Goal: Communication & Community: Answer question/provide support

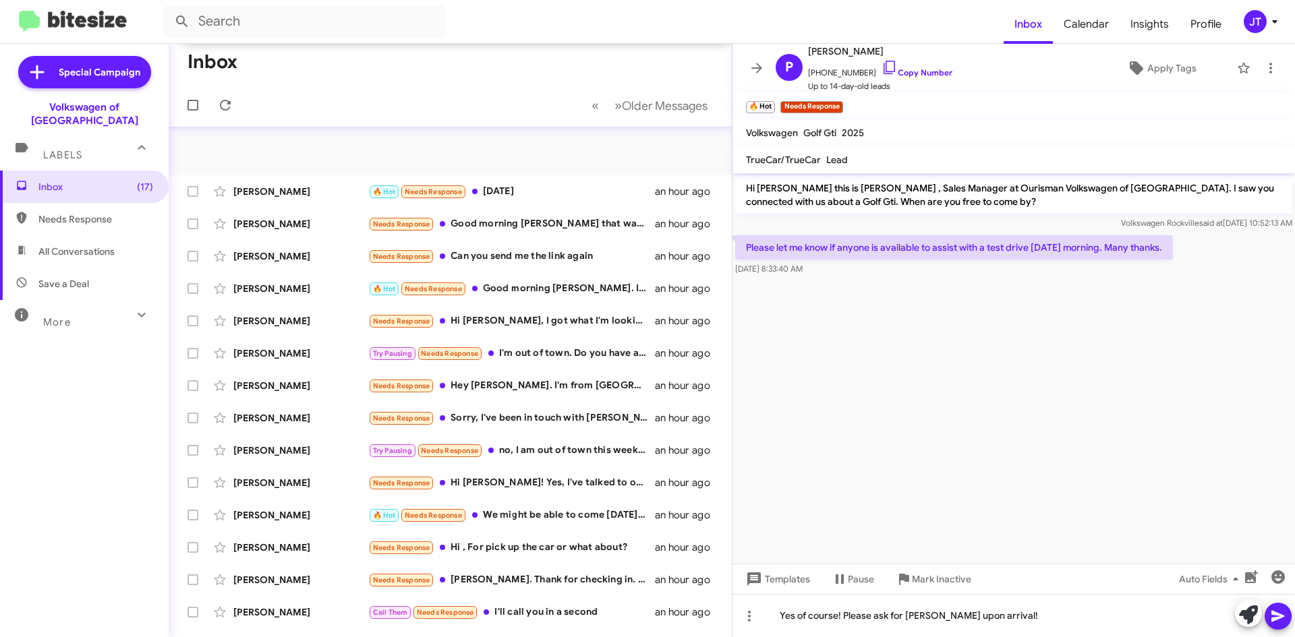
scroll to position [209, 0]
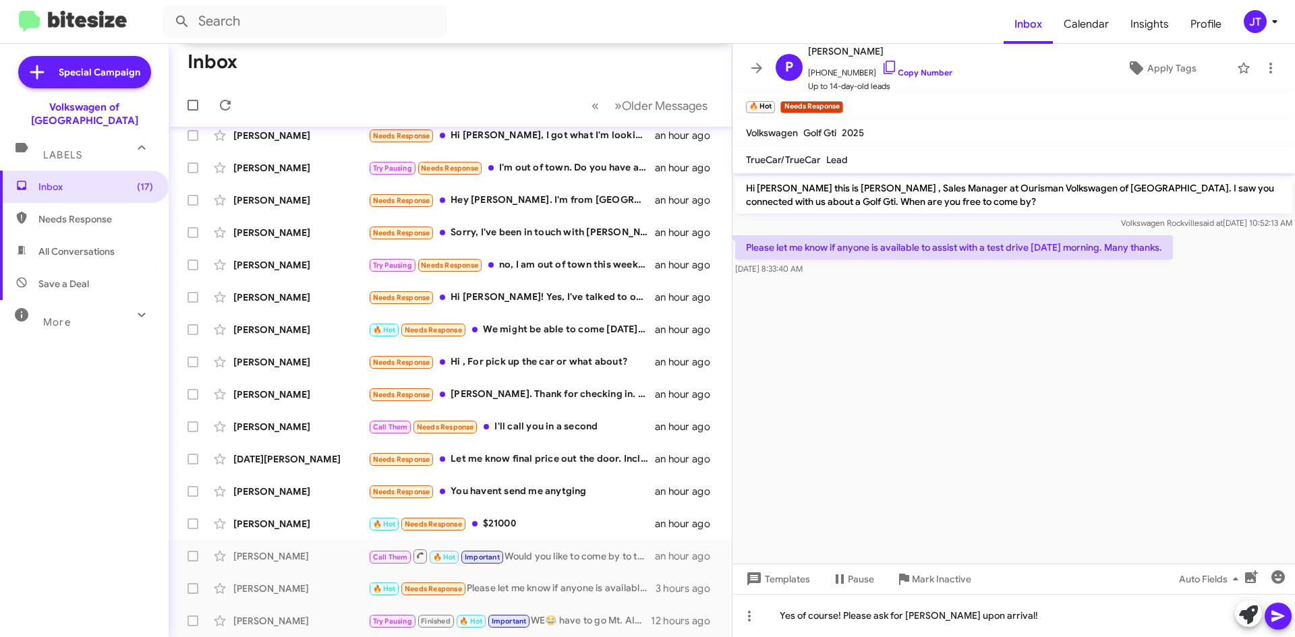
click at [1276, 613] on icon at bounding box center [1277, 616] width 13 height 11
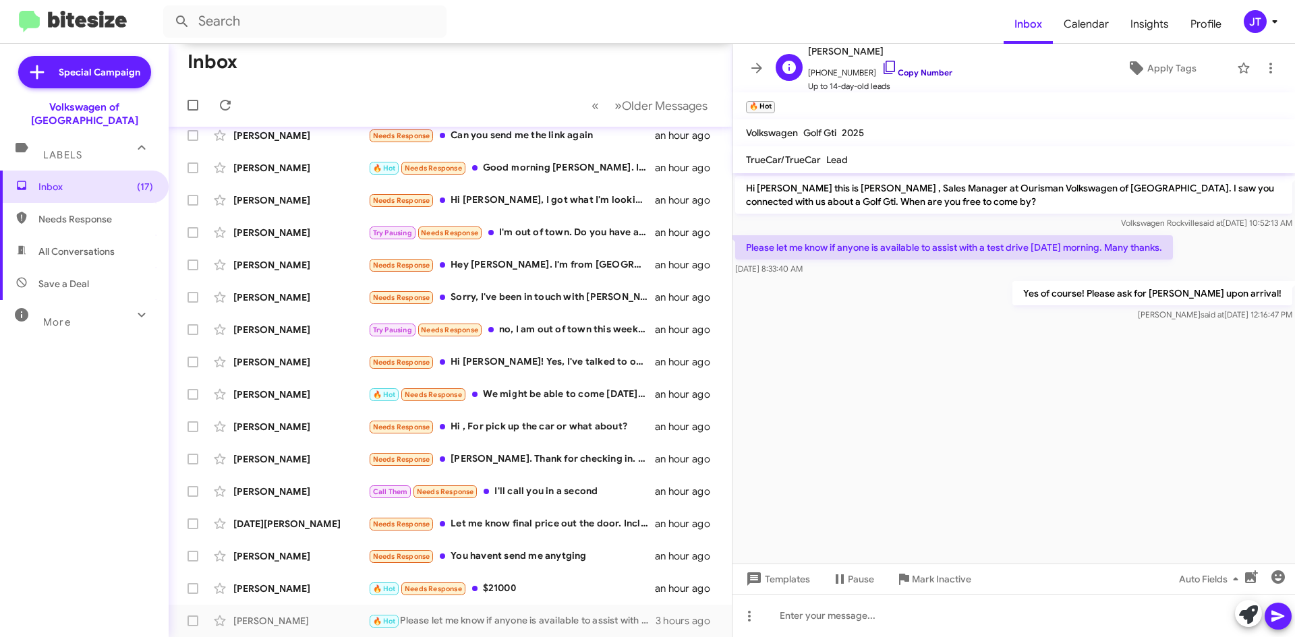
click at [899, 73] on link "Copy Number" at bounding box center [916, 72] width 71 height 10
click at [511, 581] on div "🔥 Hot Needs Response $21000" at bounding box center [517, 589] width 299 height 16
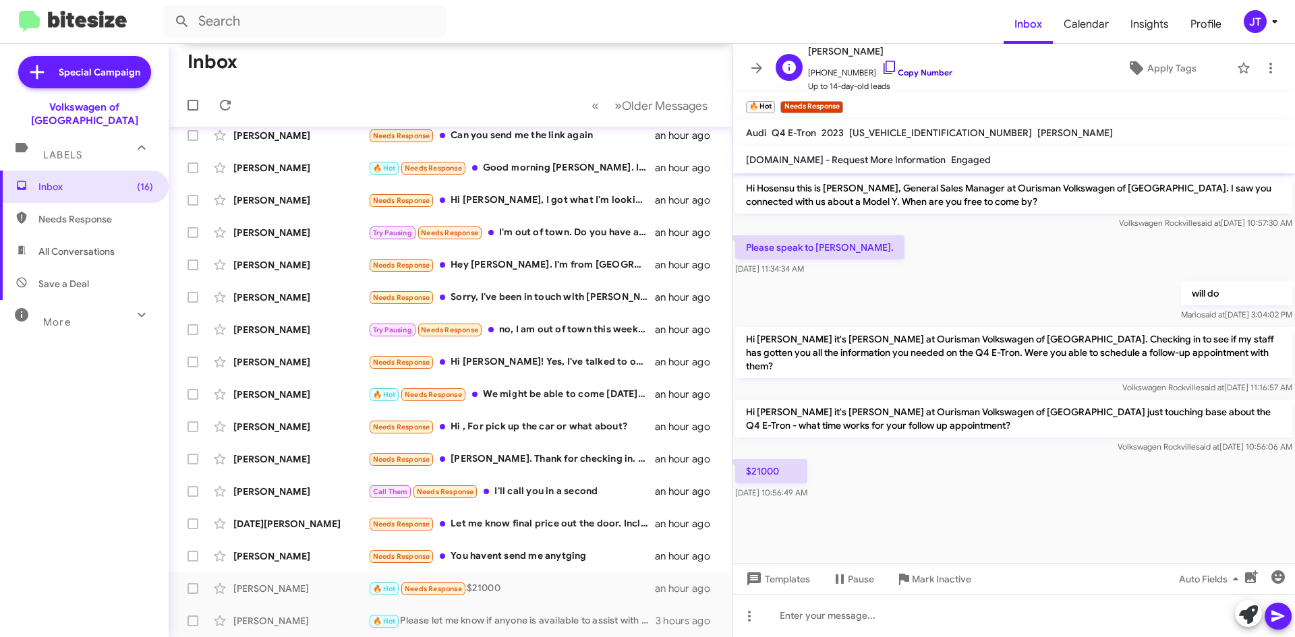
click at [927, 73] on link "Copy Number" at bounding box center [916, 72] width 71 height 10
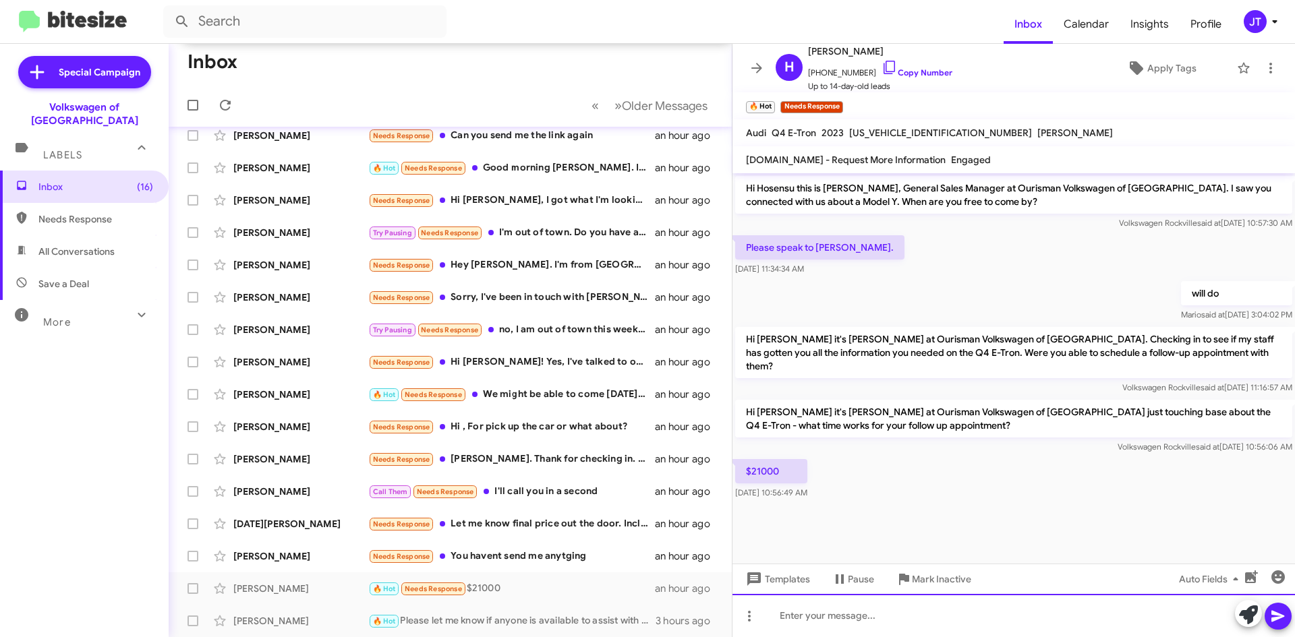
click at [801, 612] on div at bounding box center [1013, 615] width 562 height 43
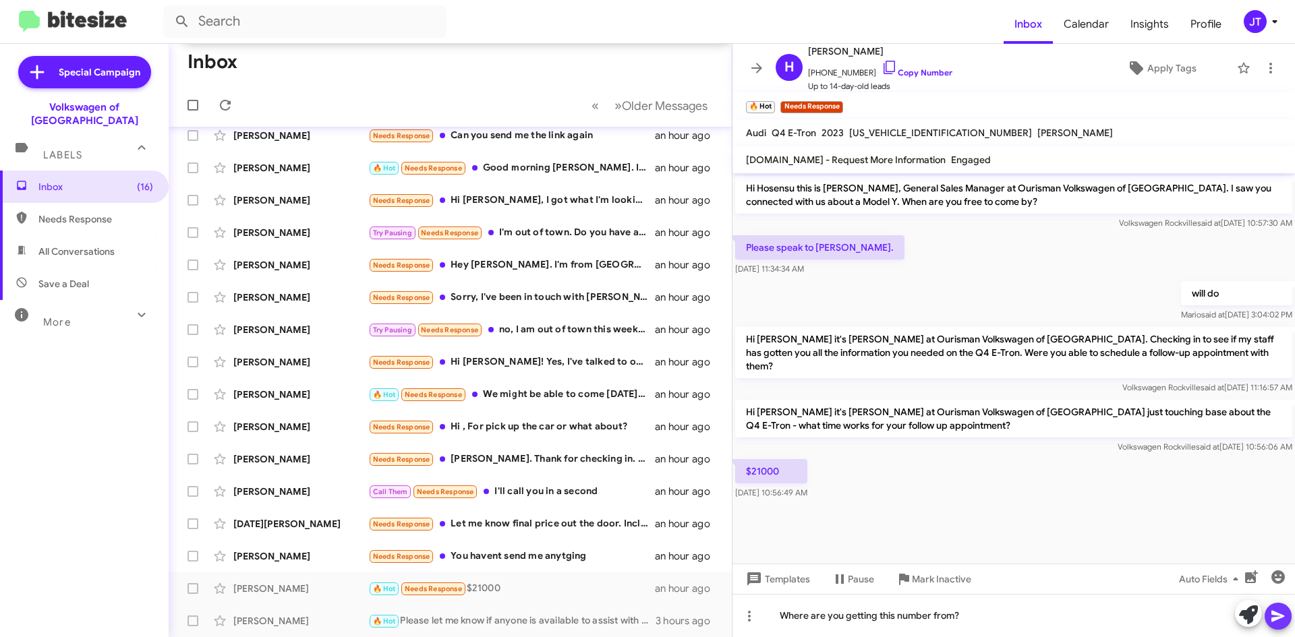
click at [1282, 613] on icon at bounding box center [1278, 616] width 16 height 16
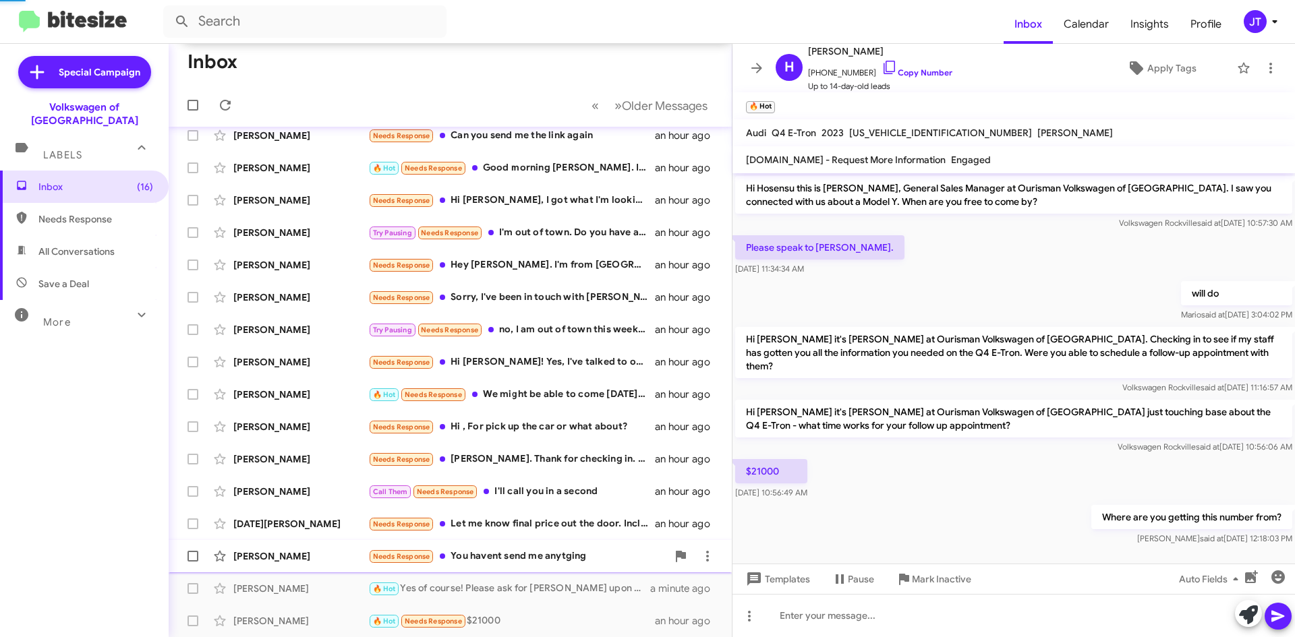
click at [519, 560] on div "Needs Response You havent send me anytging" at bounding box center [517, 557] width 299 height 16
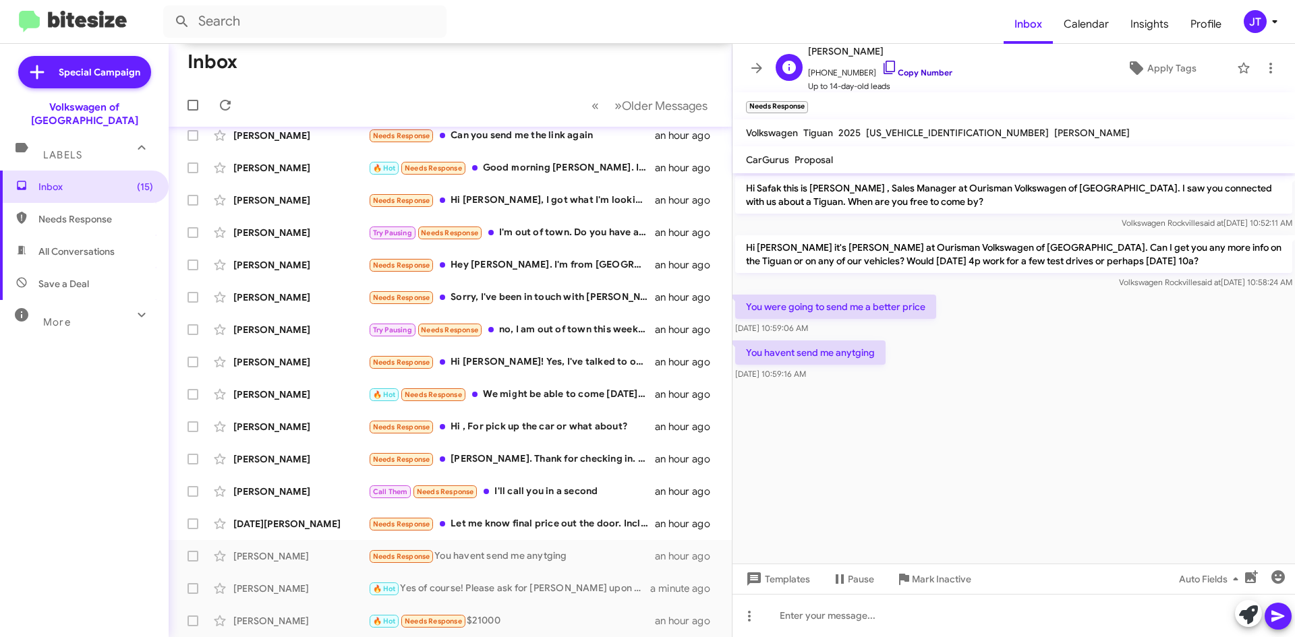
click at [927, 76] on link "Copy Number" at bounding box center [916, 72] width 71 height 10
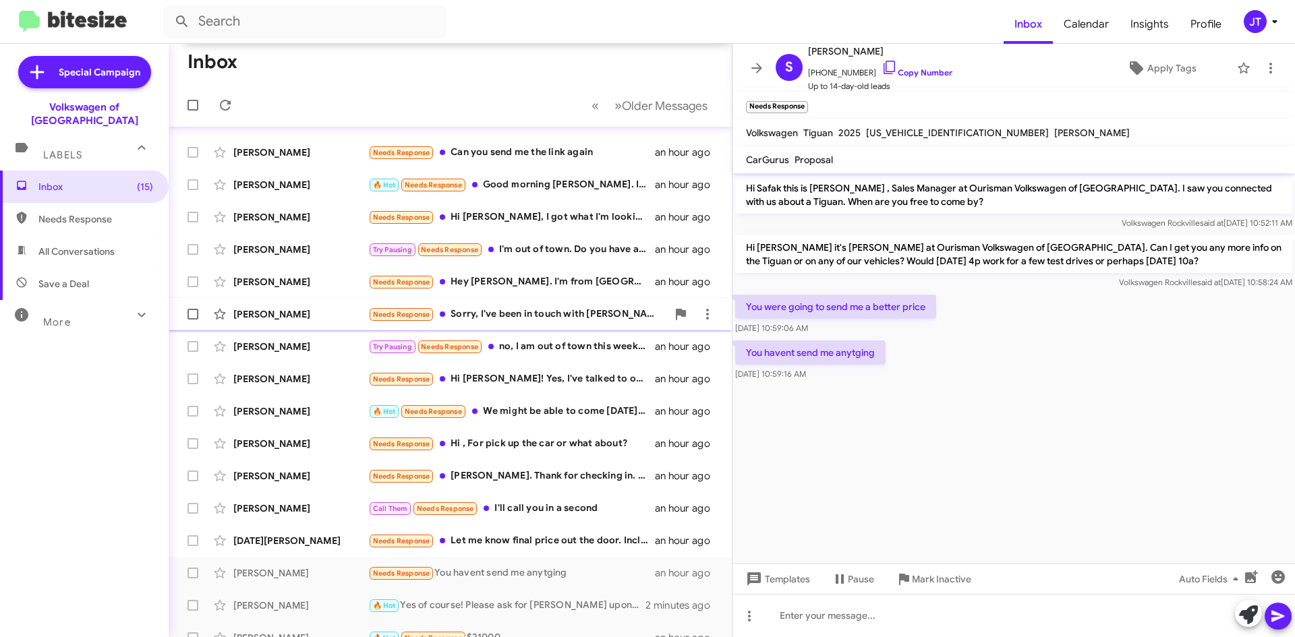
scroll to position [209, 0]
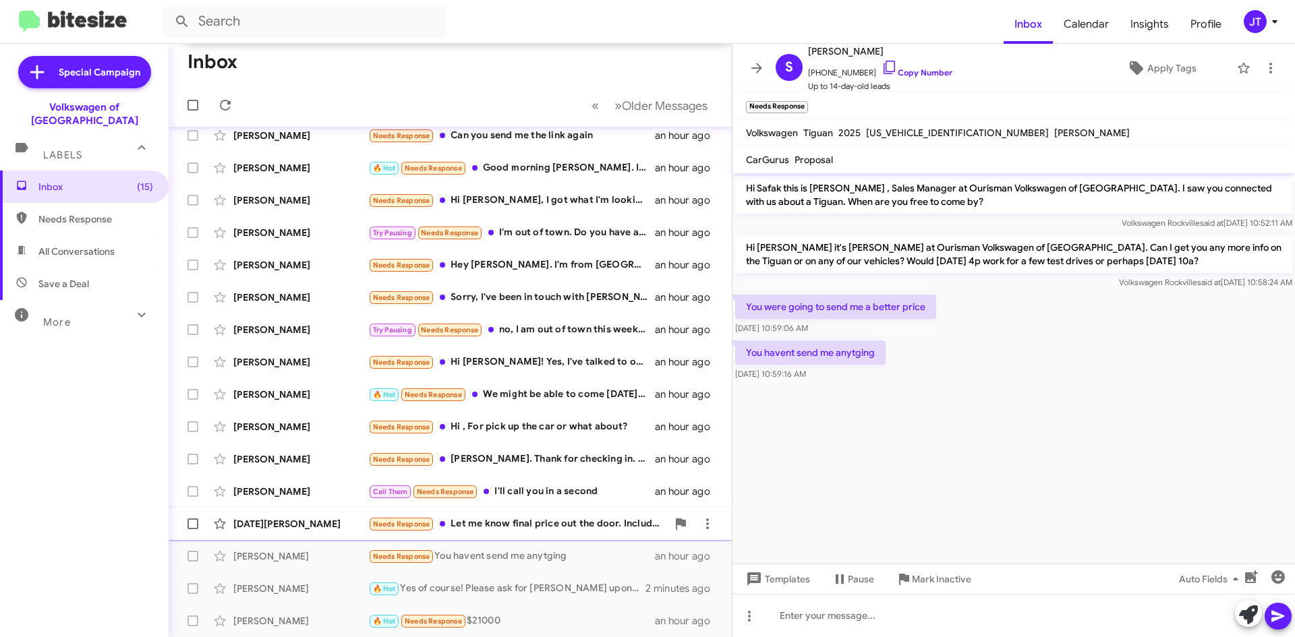
click at [554, 528] on div "Needs Response Let me know final price out the door. Including all. If i put 15…" at bounding box center [517, 525] width 299 height 16
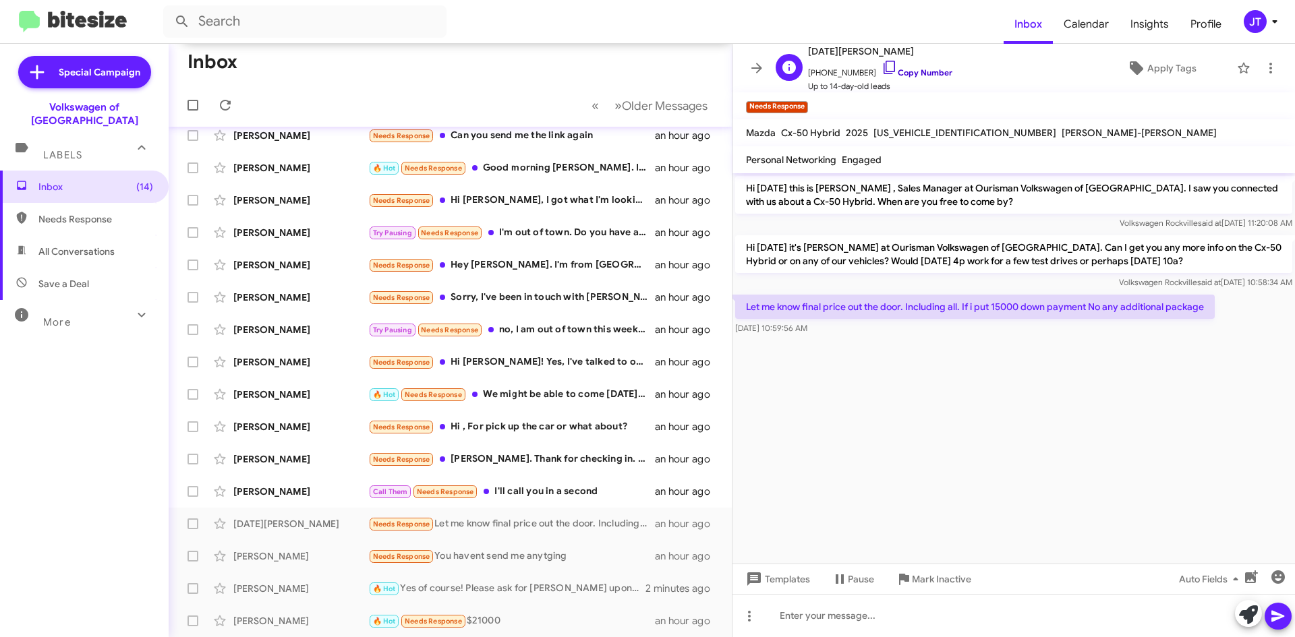
click at [913, 76] on link "Copy Number" at bounding box center [916, 72] width 71 height 10
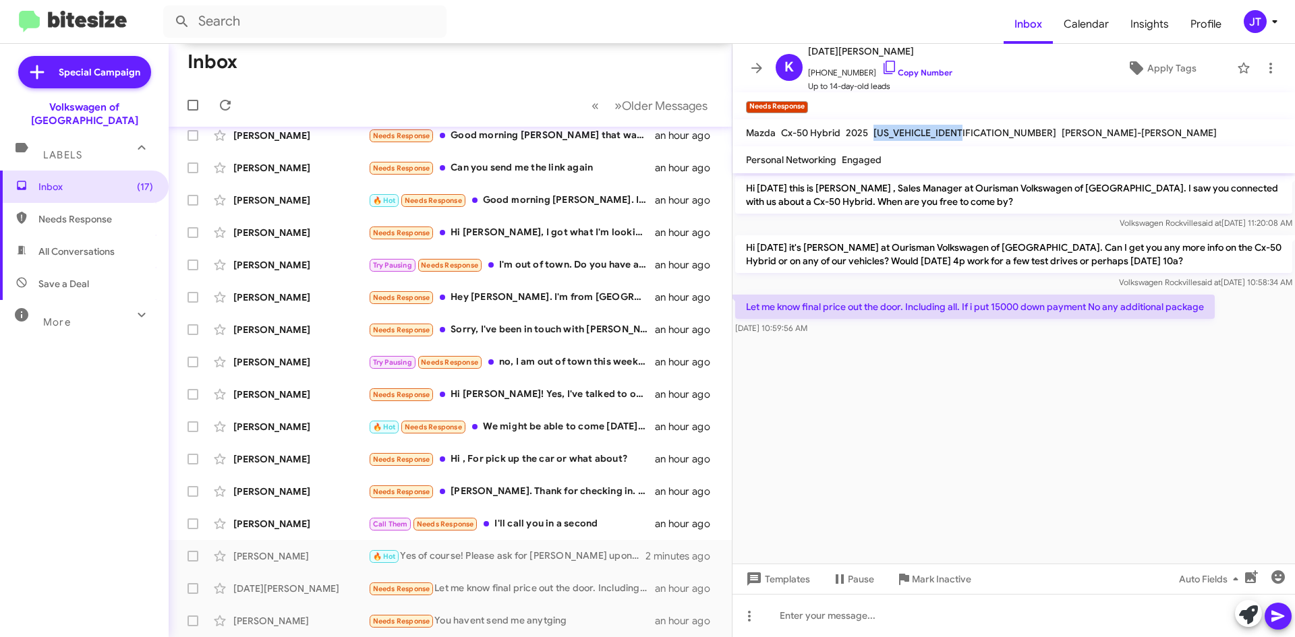
drag, startPoint x: 872, startPoint y: 129, endPoint x: 973, endPoint y: 134, distance: 101.3
click at [973, 134] on span "[US_VEHICLE_IDENTIFICATION_NUMBER]" at bounding box center [964, 133] width 183 height 12
copy span "[US_VEHICLE_IDENTIFICATION_NUMBER]"
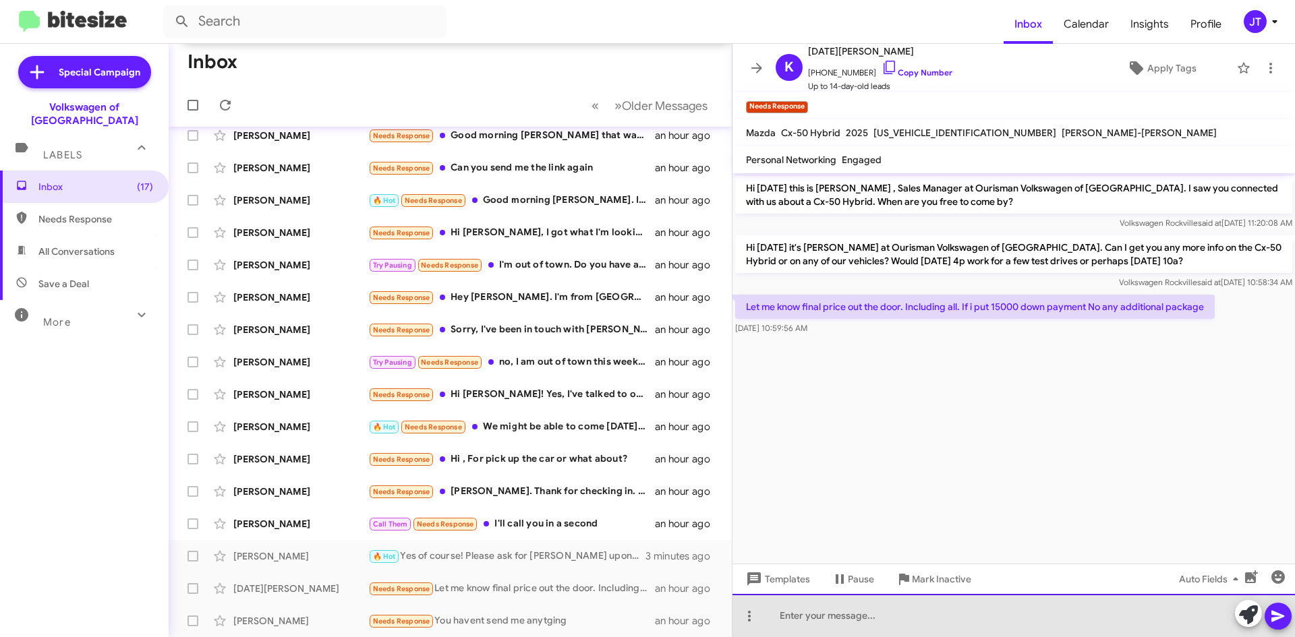
click at [838, 618] on div at bounding box center [1013, 615] width 562 height 43
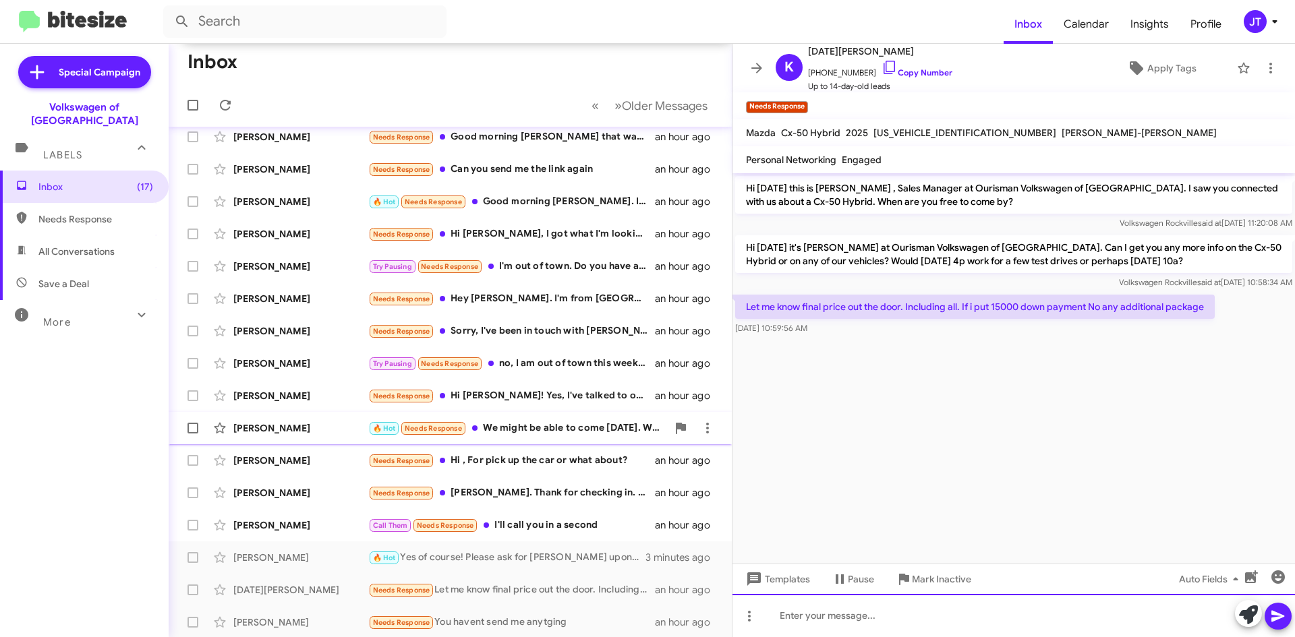
scroll to position [209, 0]
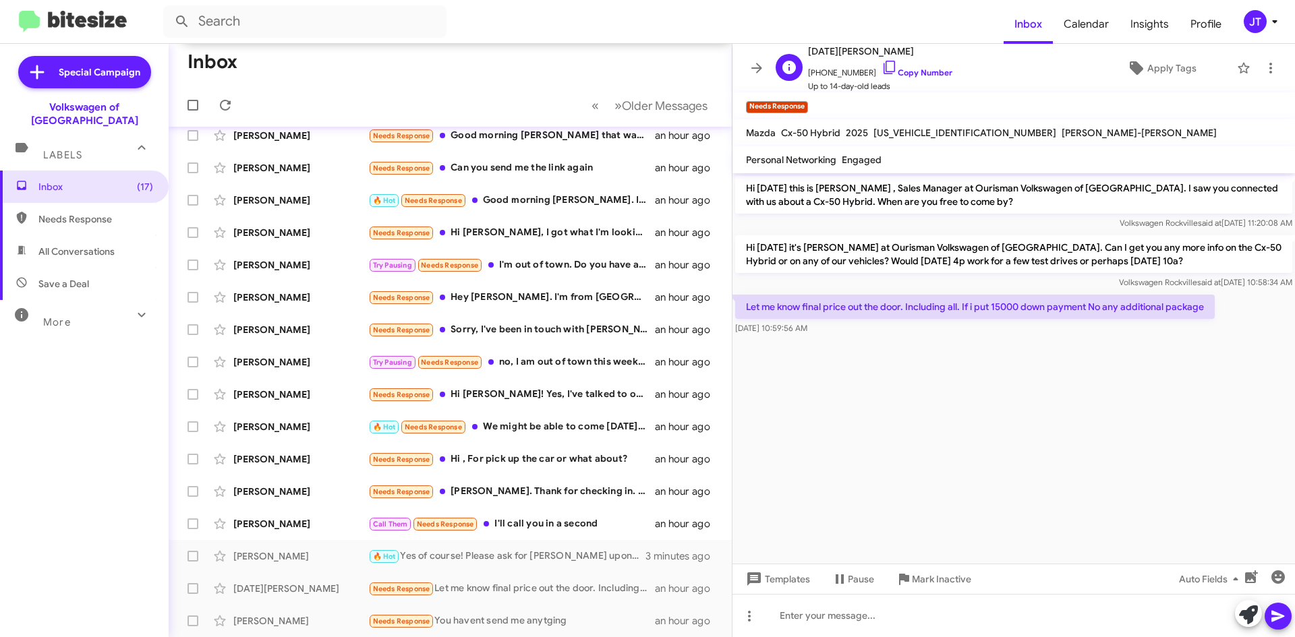
click at [925, 79] on span "[PHONE_NUMBER] Copy Number" at bounding box center [880, 69] width 144 height 20
click at [921, 71] on link "Copy Number" at bounding box center [916, 72] width 71 height 10
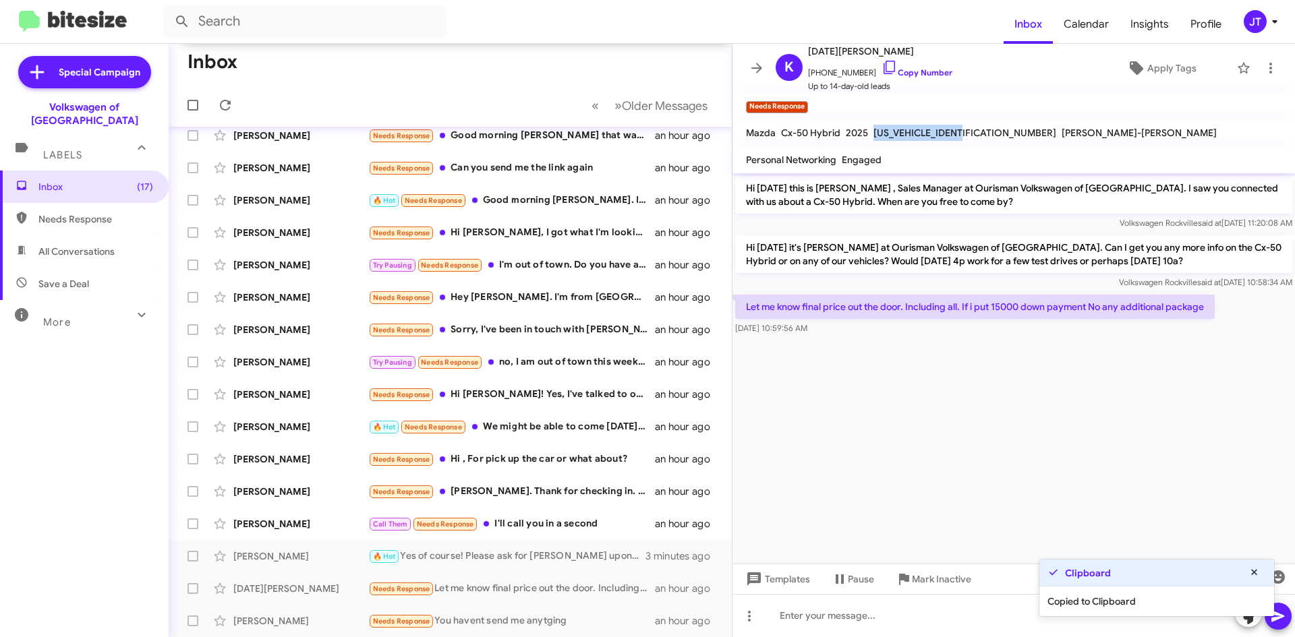
drag, startPoint x: 871, startPoint y: 134, endPoint x: 973, endPoint y: 138, distance: 101.2
click at [973, 138] on span "[US_VEHICLE_IDENTIFICATION_NUMBER]" at bounding box center [964, 133] width 183 height 12
copy span "[US_VEHICLE_IDENTIFICATION_NUMBER]"
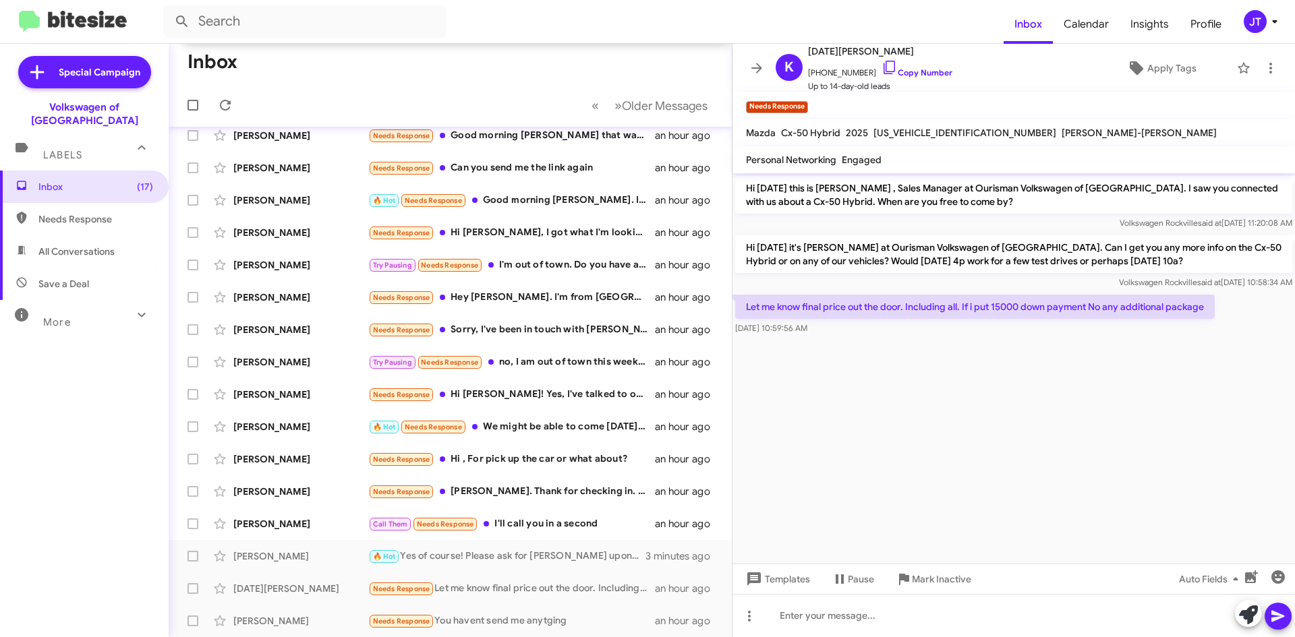
click at [927, 455] on cdk-virtual-scroll-viewport "Hi [DATE] this is [PERSON_NAME] , Sales Manager at Ourisman Volkswagen of [GEOG…" at bounding box center [1013, 368] width 562 height 390
click at [910, 72] on link "Copy Number" at bounding box center [916, 72] width 71 height 10
click at [887, 132] on span "[US_VEHICLE_IDENTIFICATION_NUMBER]" at bounding box center [964, 133] width 183 height 12
copy span "[US_VEHICLE_IDENTIFICATION_NUMBER]"
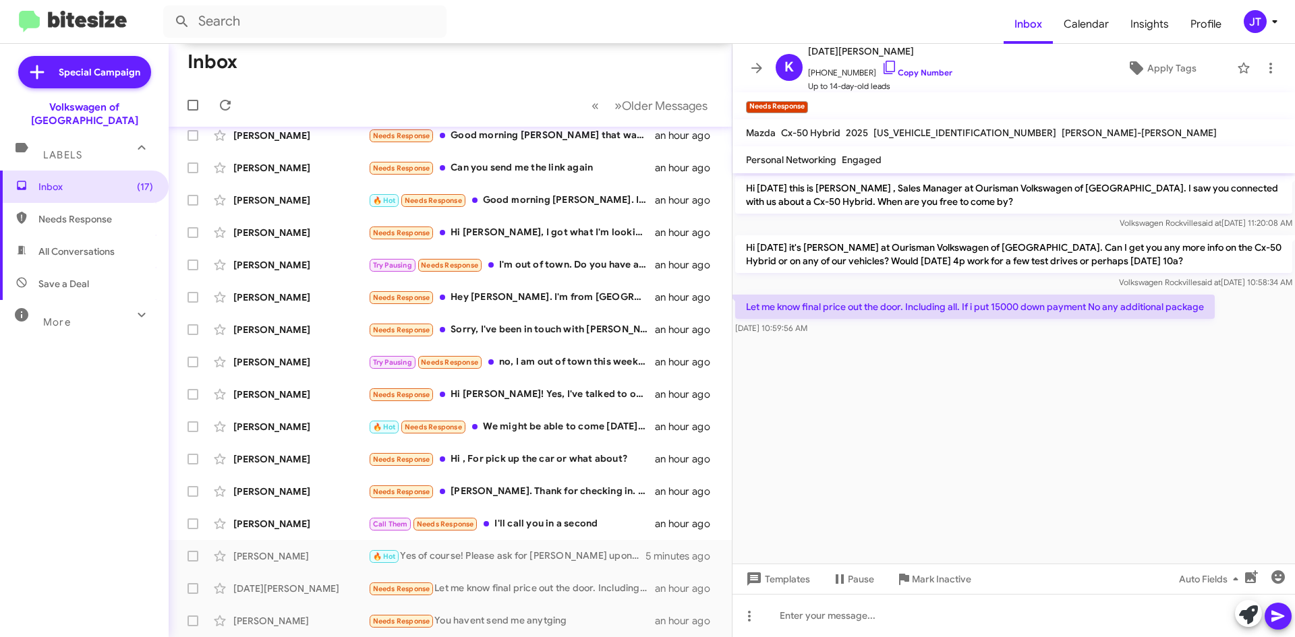
click at [910, 458] on cdk-virtual-scroll-viewport "Hi [DATE] this is [PERSON_NAME] , Sales Manager at Ourisman Volkswagen of [GEOG…" at bounding box center [1013, 368] width 562 height 390
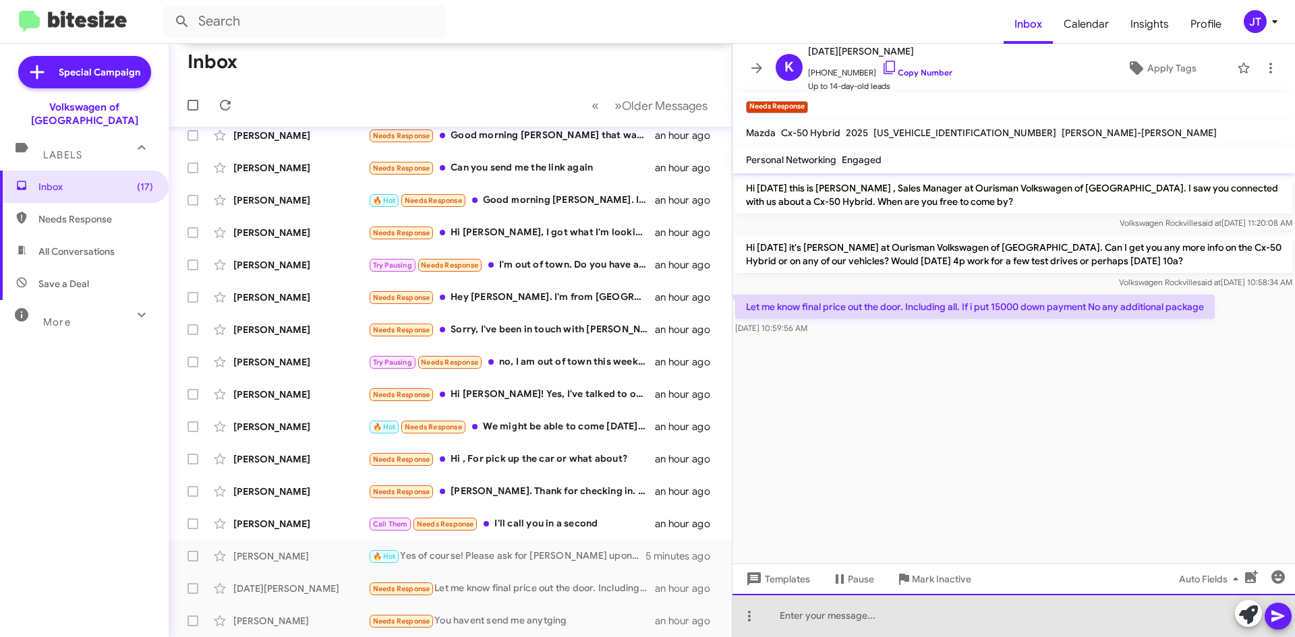
click at [873, 622] on div at bounding box center [1013, 615] width 562 height 43
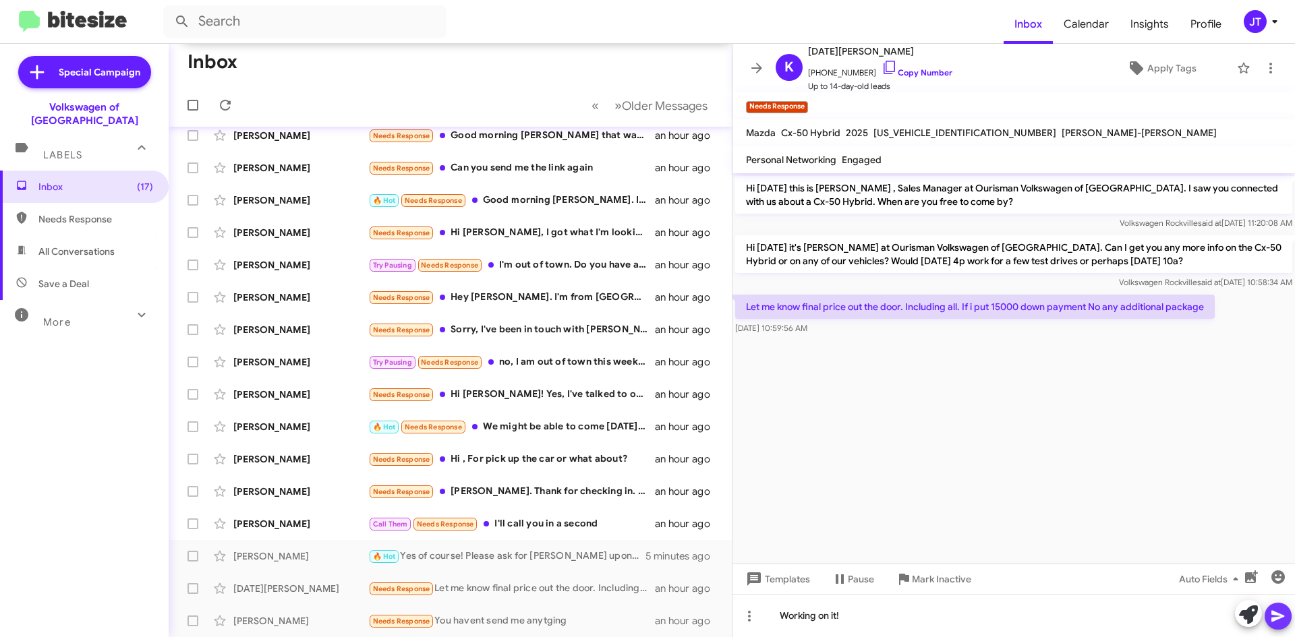
click at [1280, 618] on icon at bounding box center [1277, 616] width 13 height 11
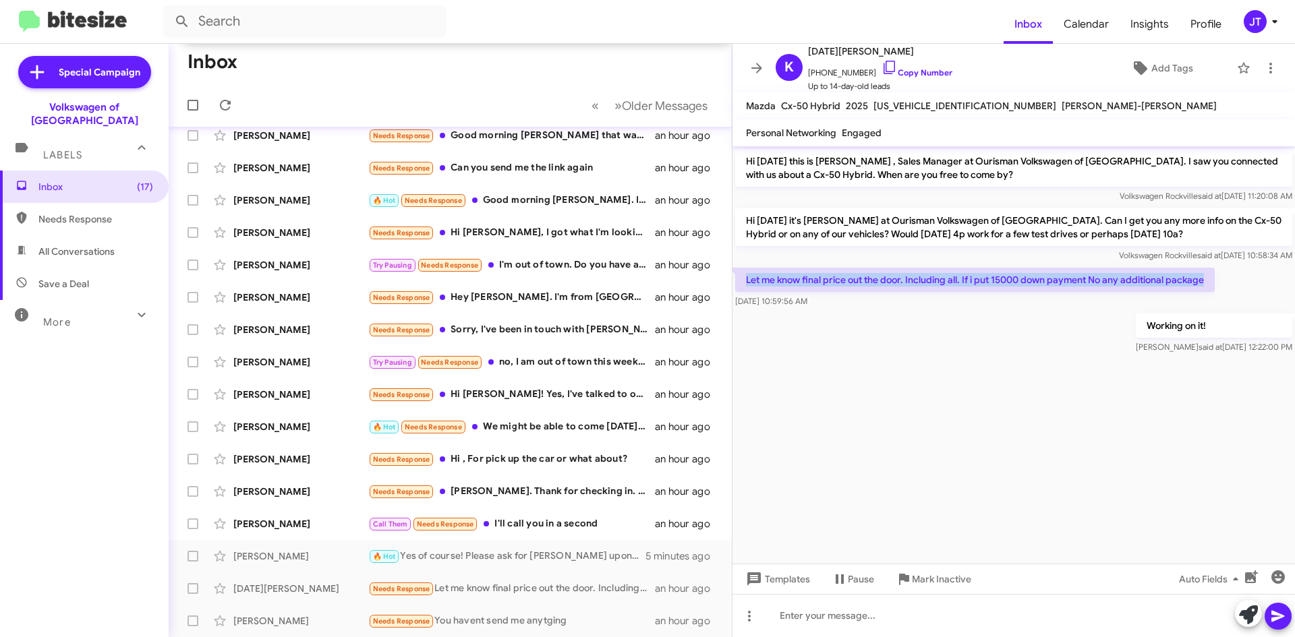
drag, startPoint x: 743, startPoint y: 282, endPoint x: 1210, endPoint y: 277, distance: 466.7
click at [1210, 277] on p "Let me know final price out the door. Including all. If i put 15000 down paymen…" at bounding box center [975, 280] width 480 height 24
copy p "Let me know final price out the door. Including all. If i put 15000 down paymen…"
click at [1126, 417] on cdk-virtual-scroll-viewport "Hi [DATE] this is [PERSON_NAME] , Sales Manager at Ourisman Volkswagen of [GEOG…" at bounding box center [1013, 354] width 562 height 417
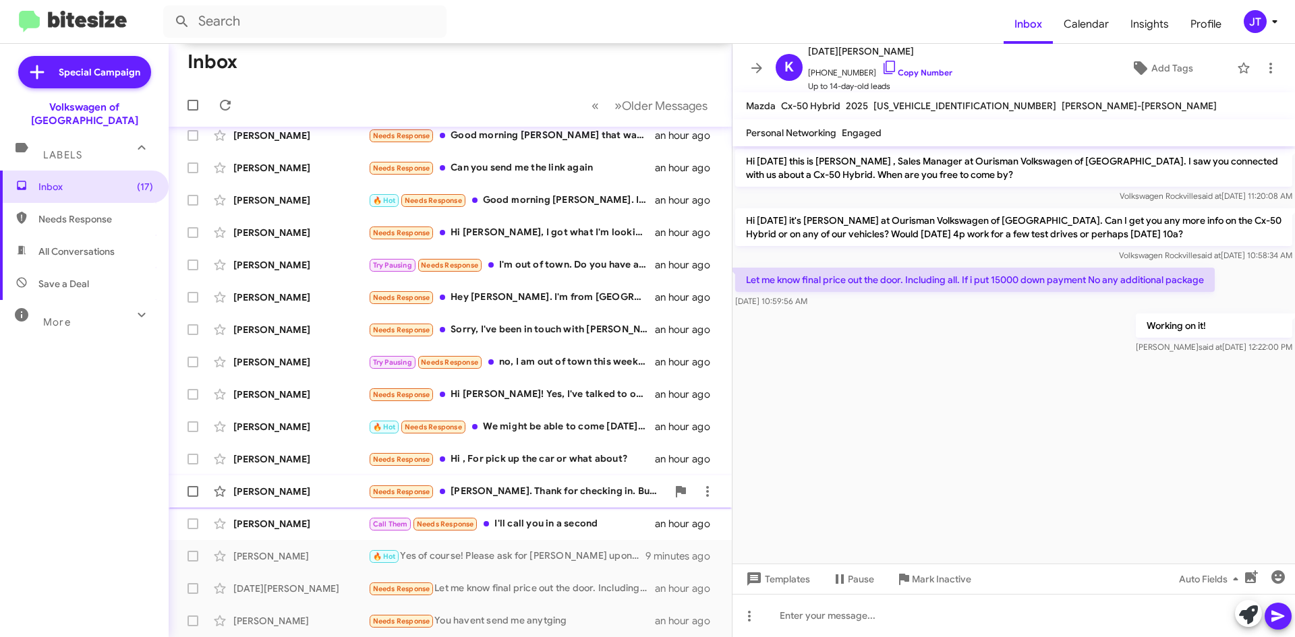
click at [571, 498] on div "Needs Response [PERSON_NAME]. Thank for checking in. But we decided to go with …" at bounding box center [517, 492] width 299 height 16
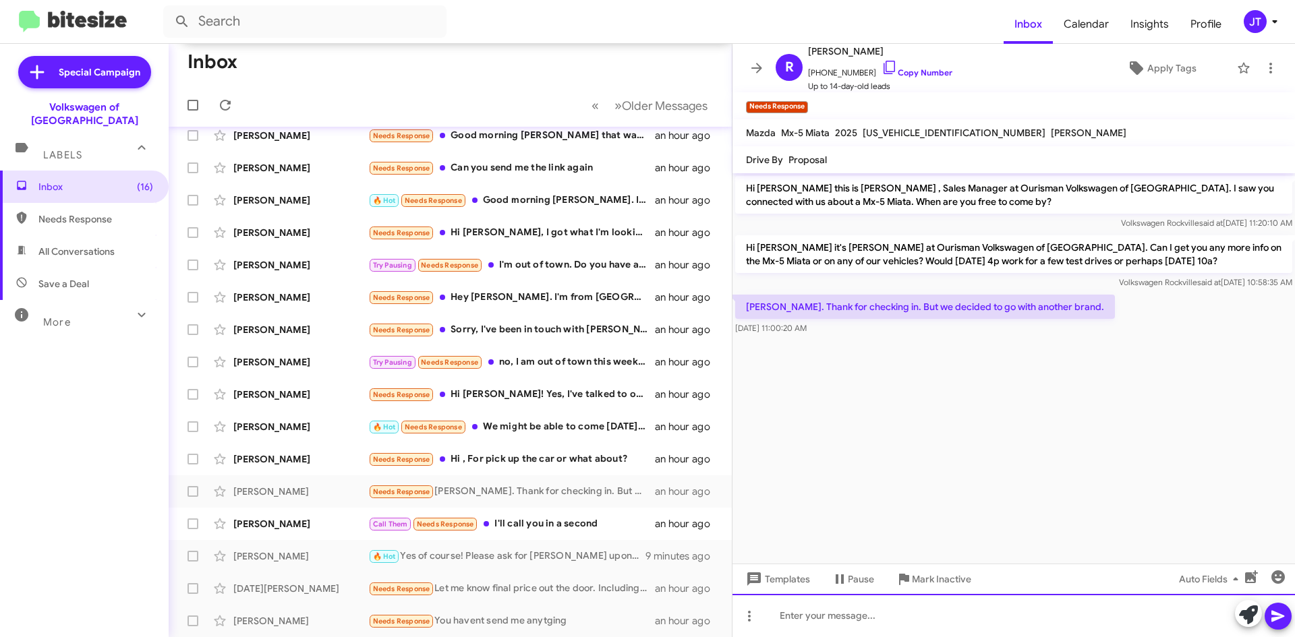
click at [830, 612] on div at bounding box center [1013, 615] width 562 height 43
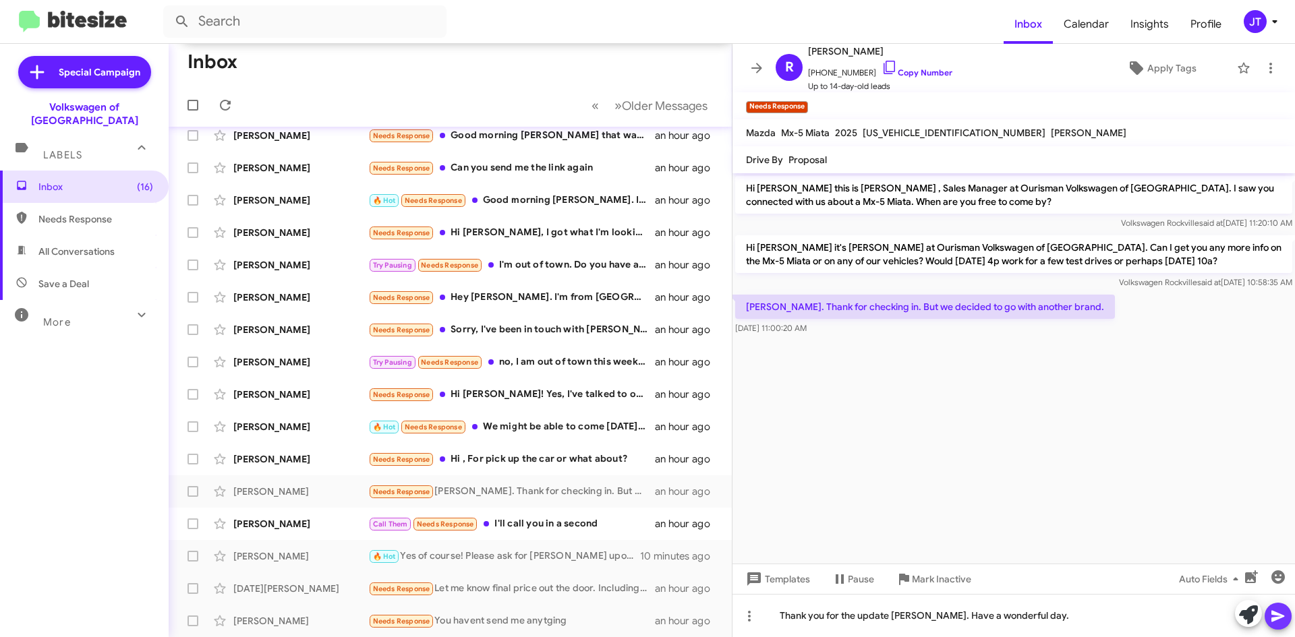
click at [1282, 618] on icon at bounding box center [1278, 616] width 16 height 16
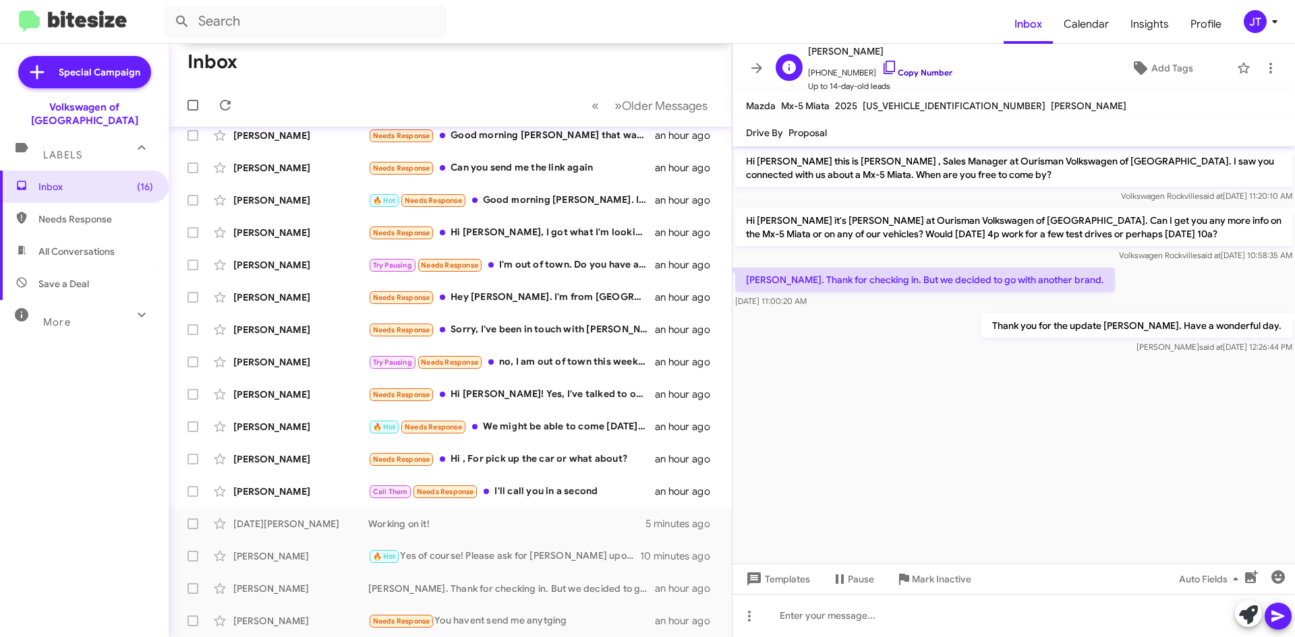
click at [907, 73] on link "Copy Number" at bounding box center [916, 72] width 71 height 10
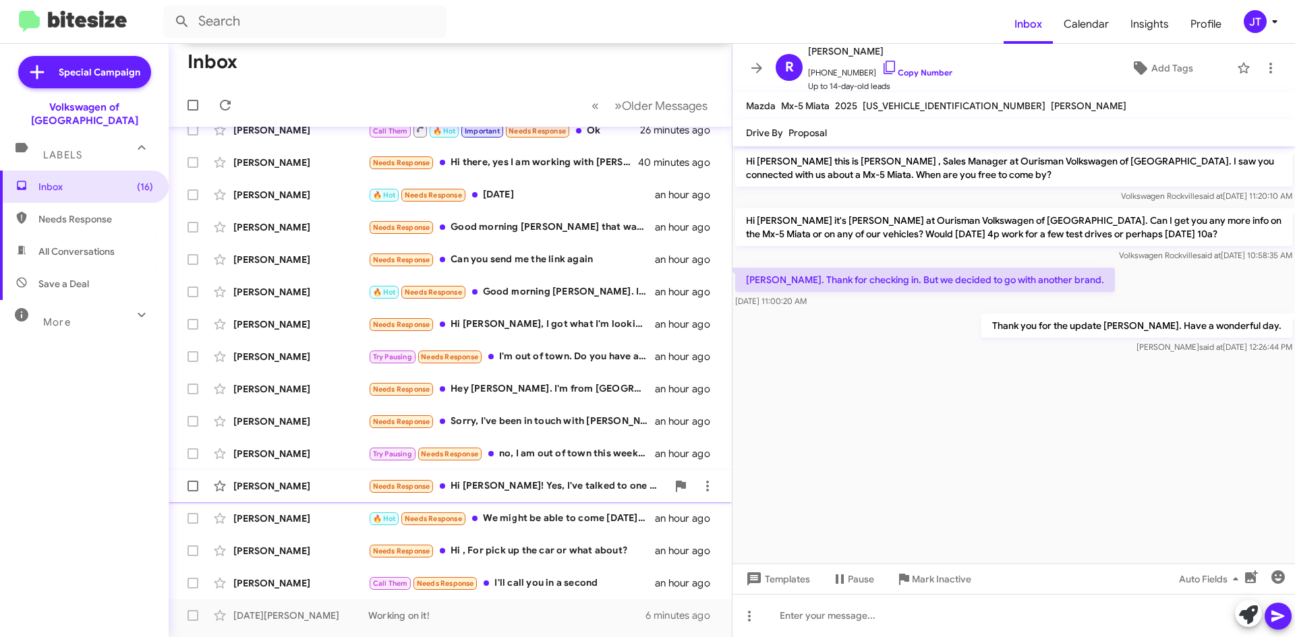
scroll to position [209, 0]
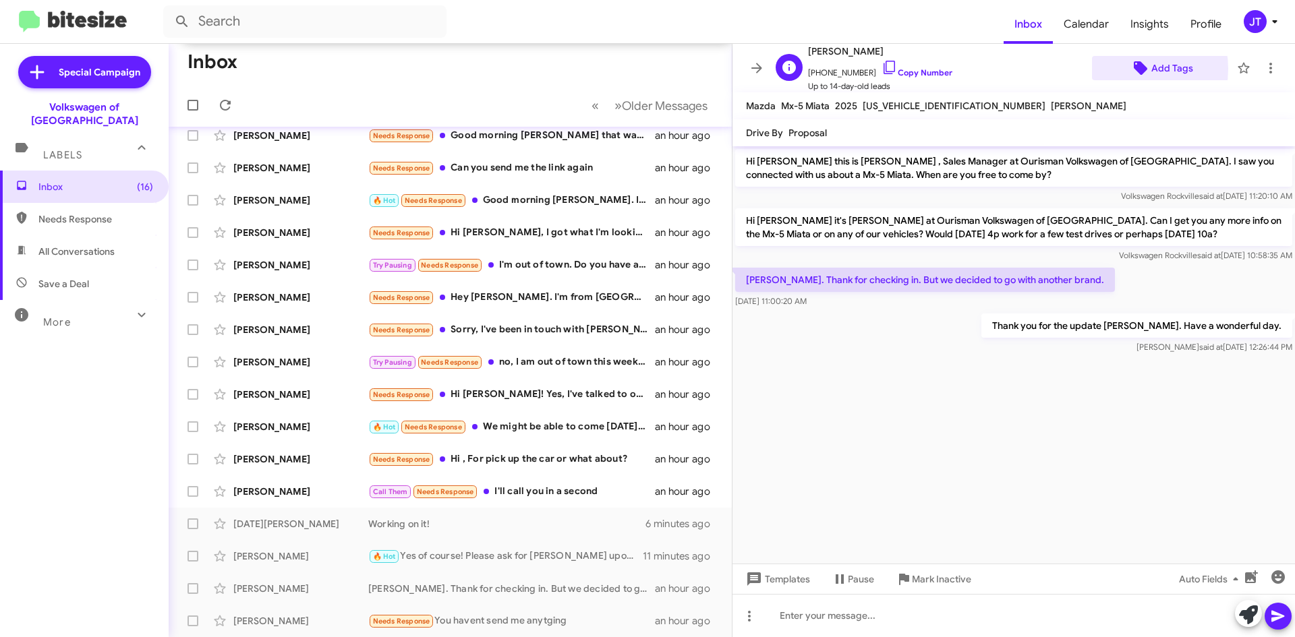
click at [1121, 69] on span "Add Tags" at bounding box center [1161, 68] width 117 height 24
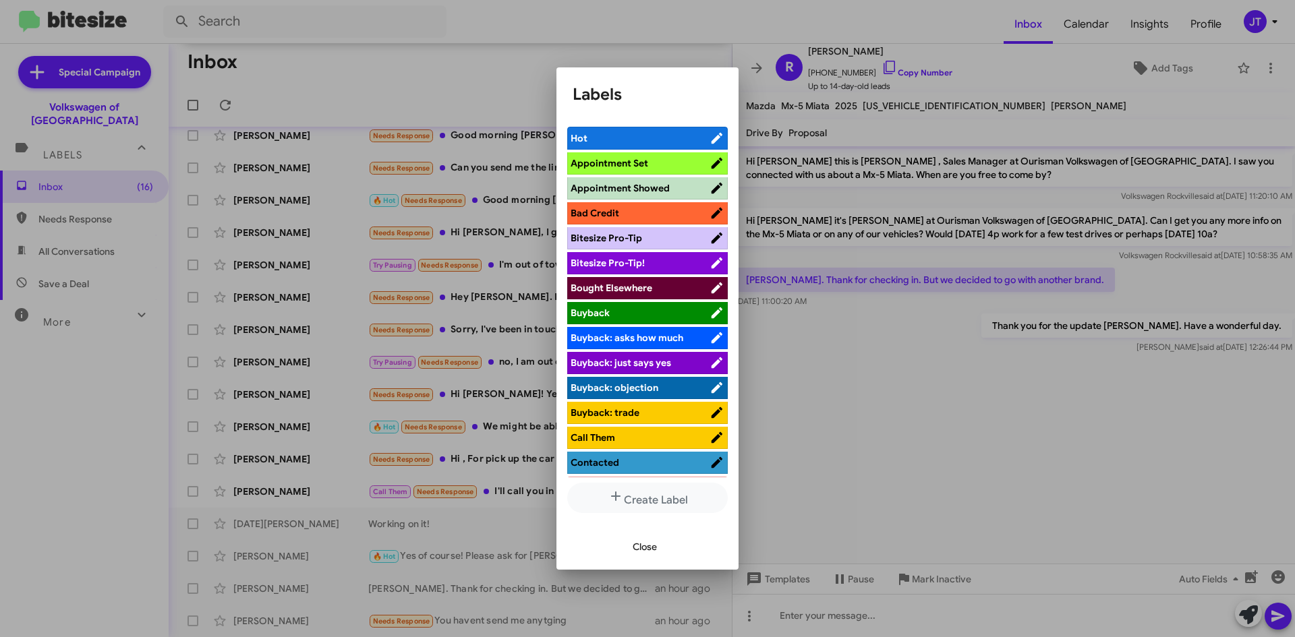
click at [623, 289] on span "Bought Elsewhere" at bounding box center [612, 288] width 82 height 12
click at [647, 546] on span "Close" at bounding box center [645, 547] width 24 height 24
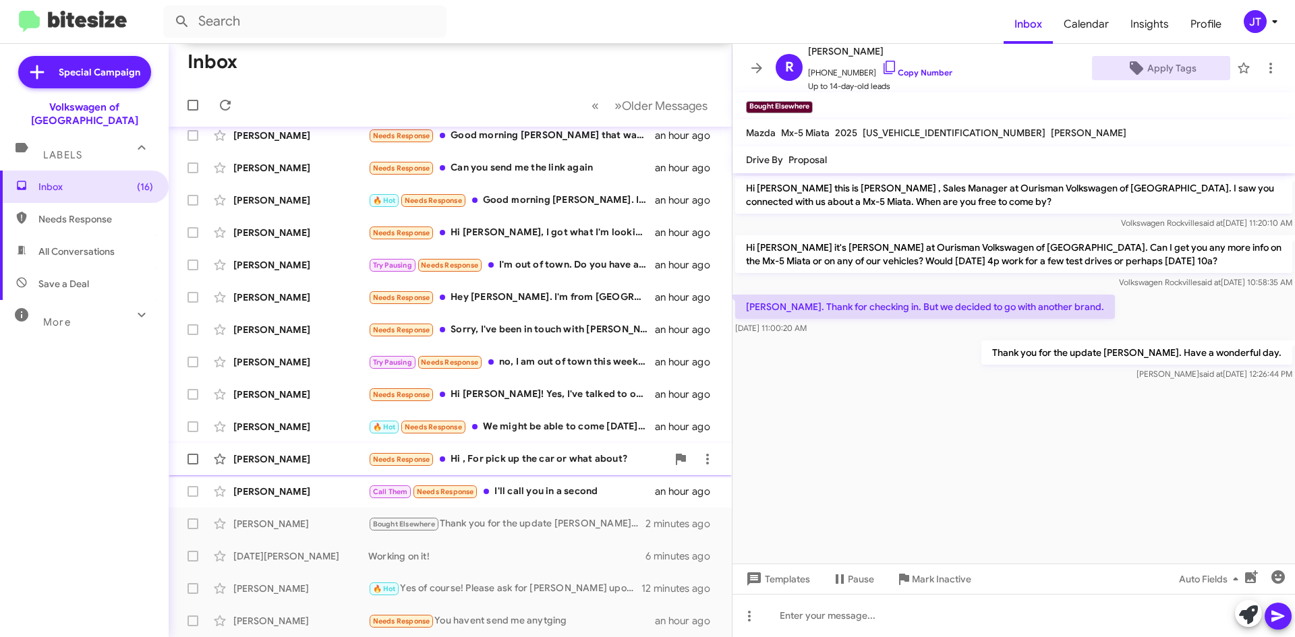
click at [538, 463] on div "Needs Response Hi , For pick up the car or what about?" at bounding box center [517, 460] width 299 height 16
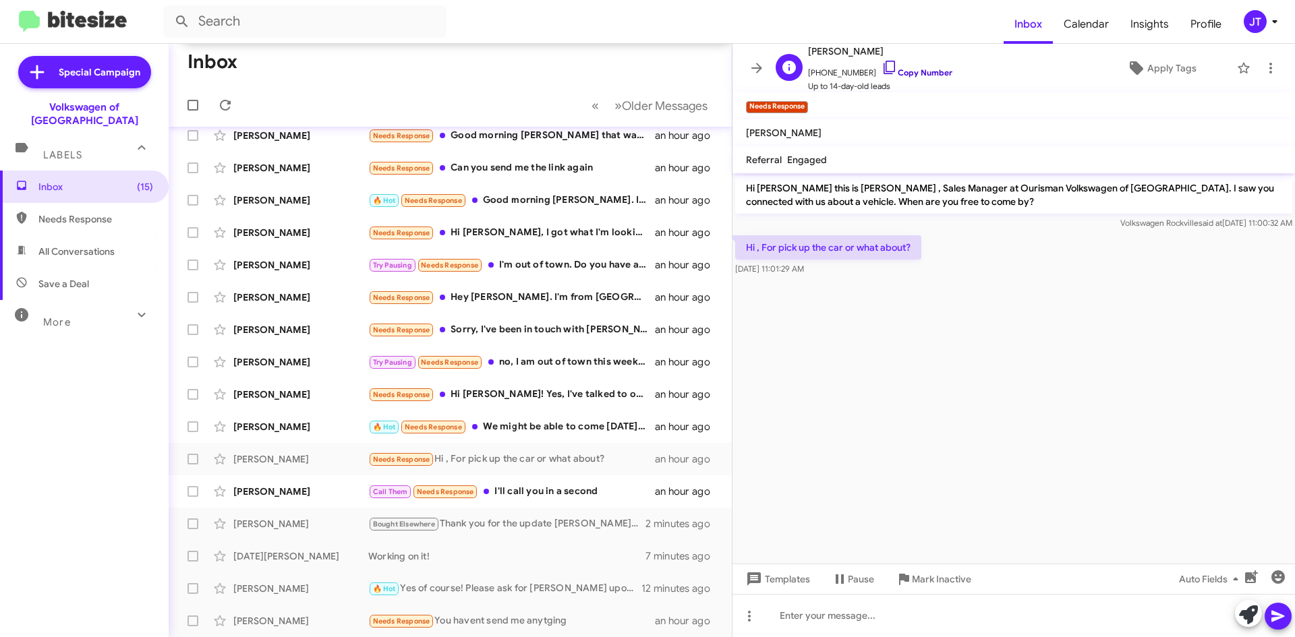
click at [918, 74] on link "Copy Number" at bounding box center [916, 72] width 71 height 10
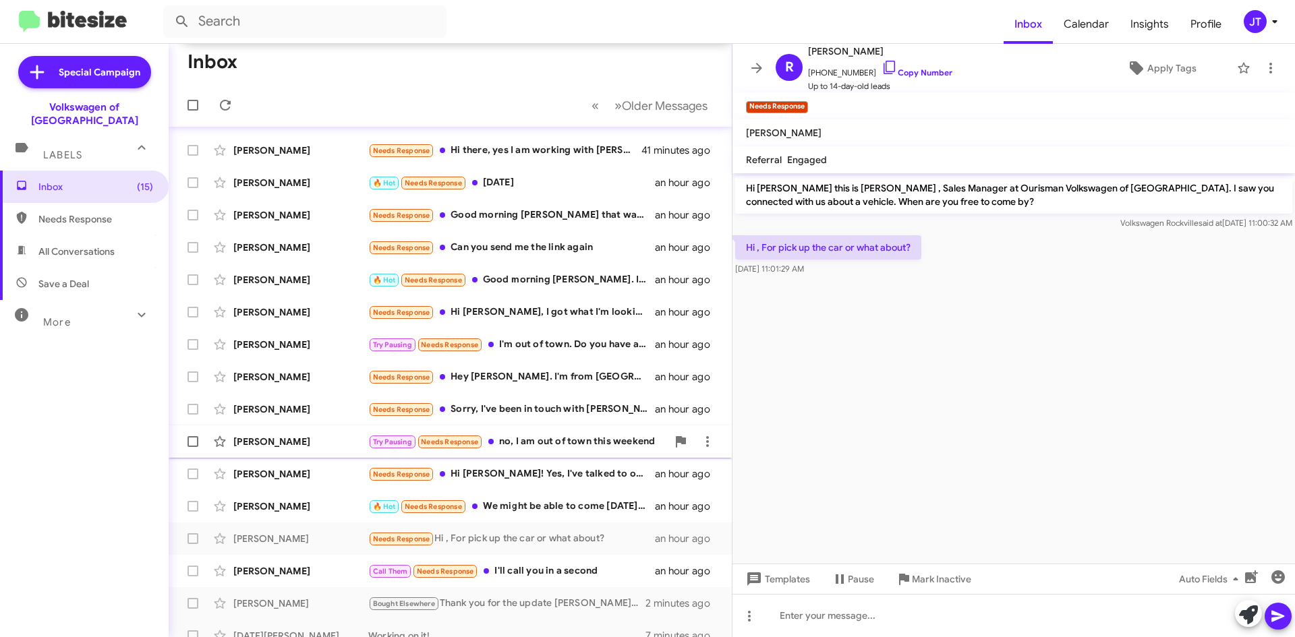
scroll to position [209, 0]
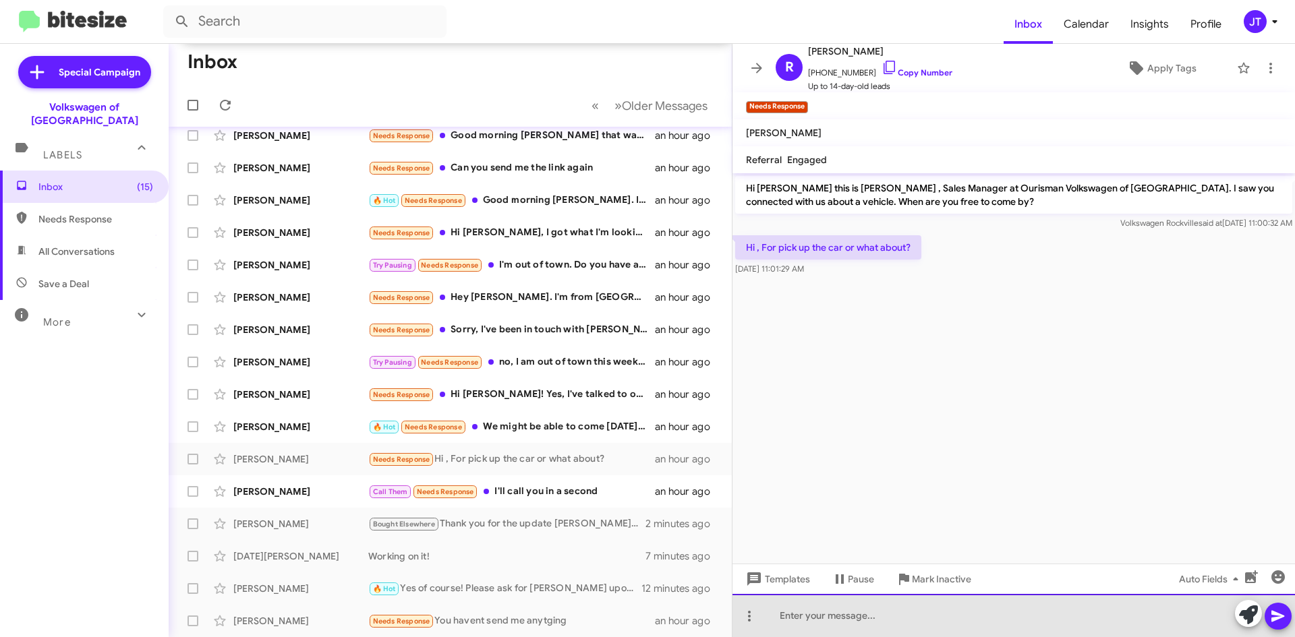
click at [827, 618] on div at bounding box center [1013, 615] width 562 height 43
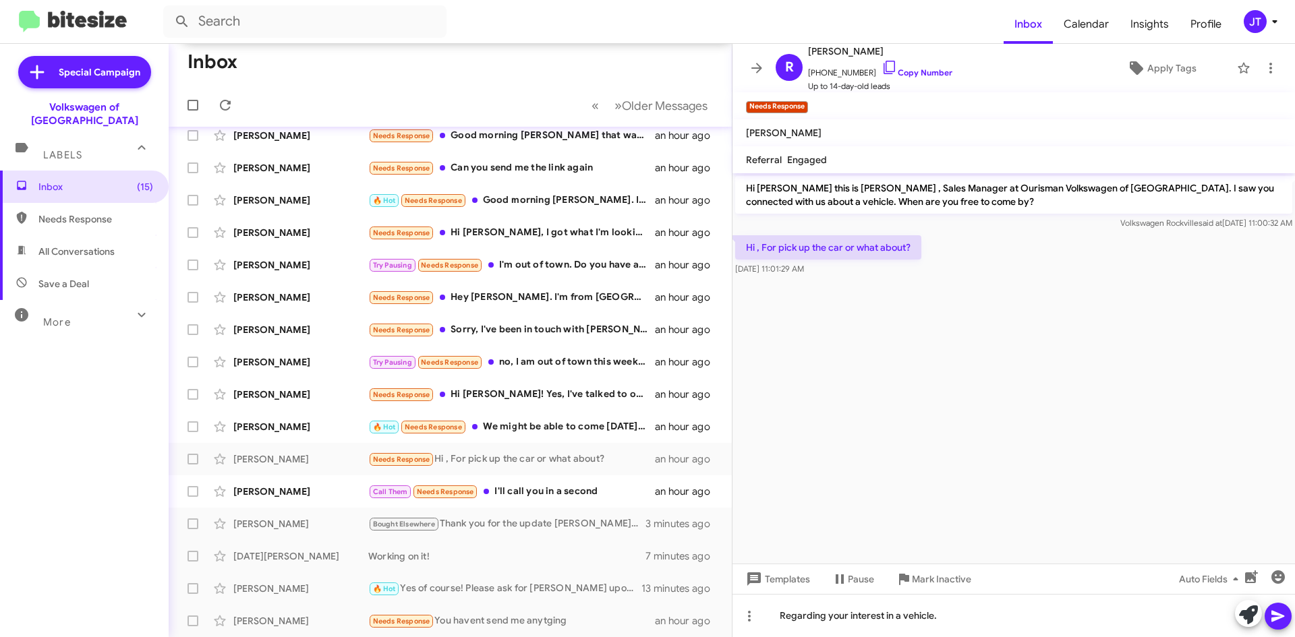
click at [1283, 619] on icon at bounding box center [1278, 616] width 16 height 16
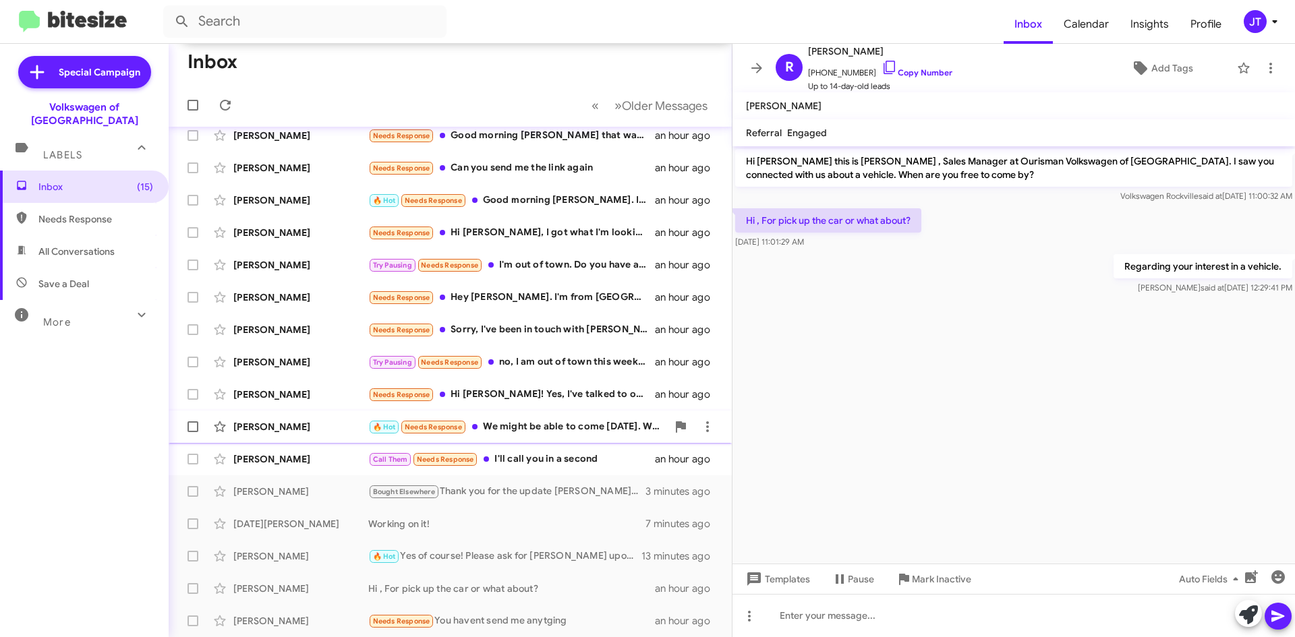
click at [567, 433] on div "🔥 Hot Needs Response We might be able to come [DATE]. We are still working on f…" at bounding box center [517, 427] width 299 height 16
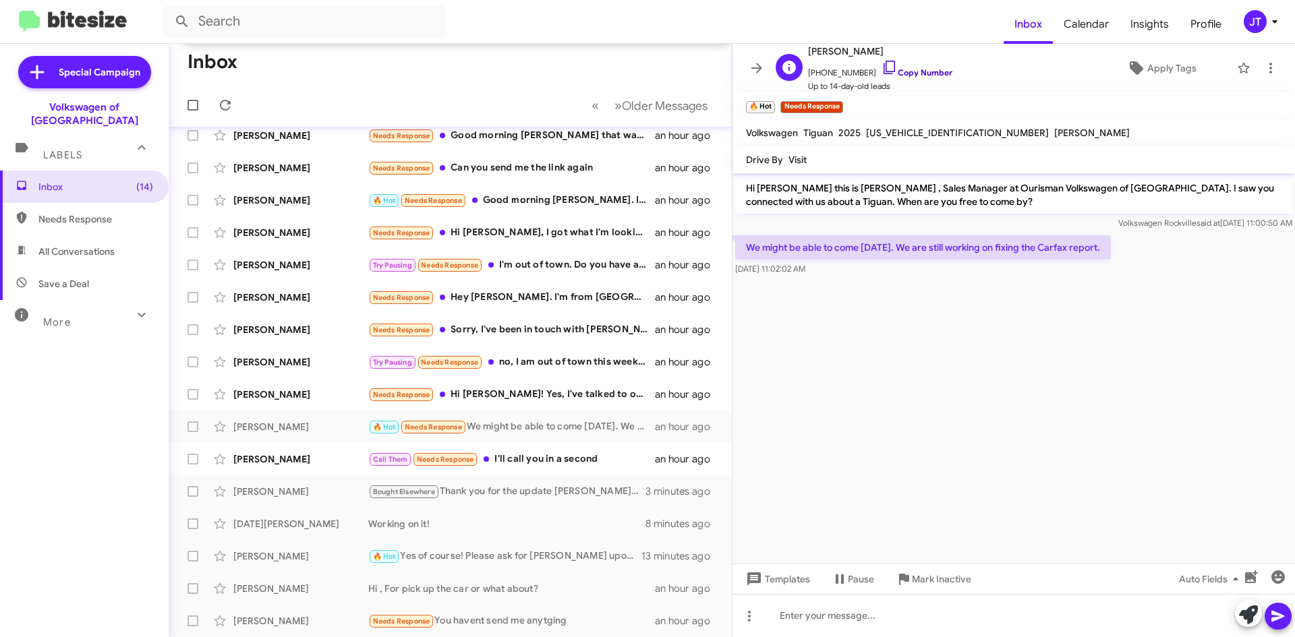
click at [915, 71] on link "Copy Number" at bounding box center [916, 72] width 71 height 10
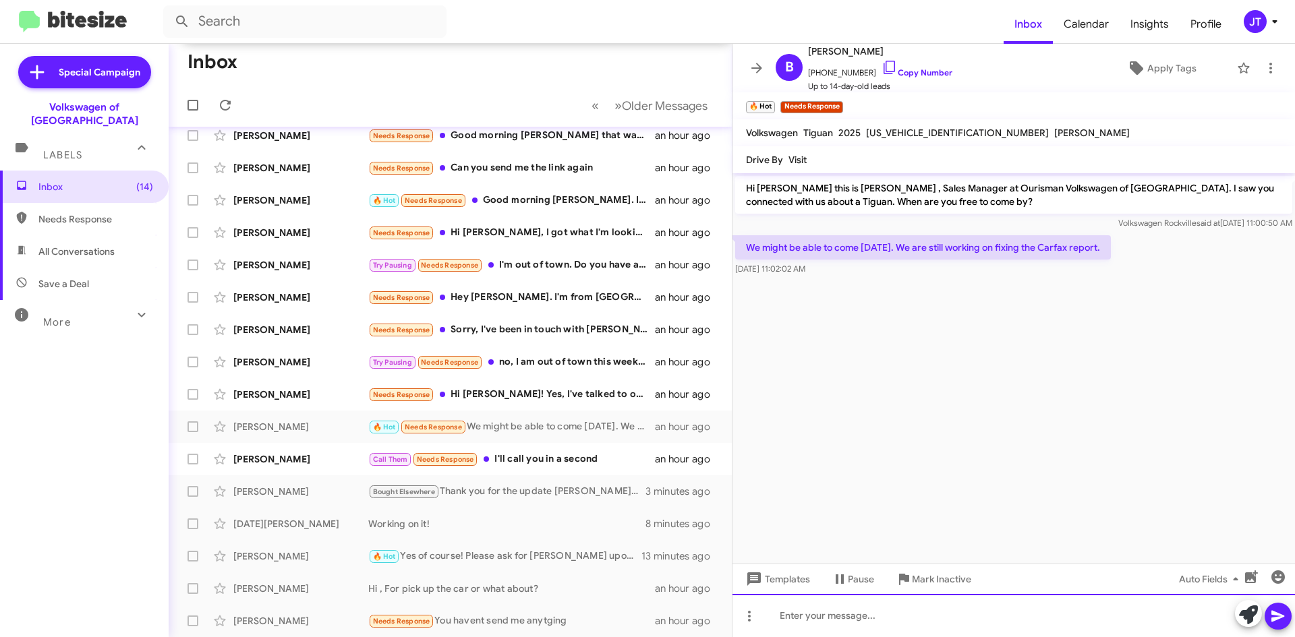
click at [859, 625] on div at bounding box center [1013, 615] width 562 height 43
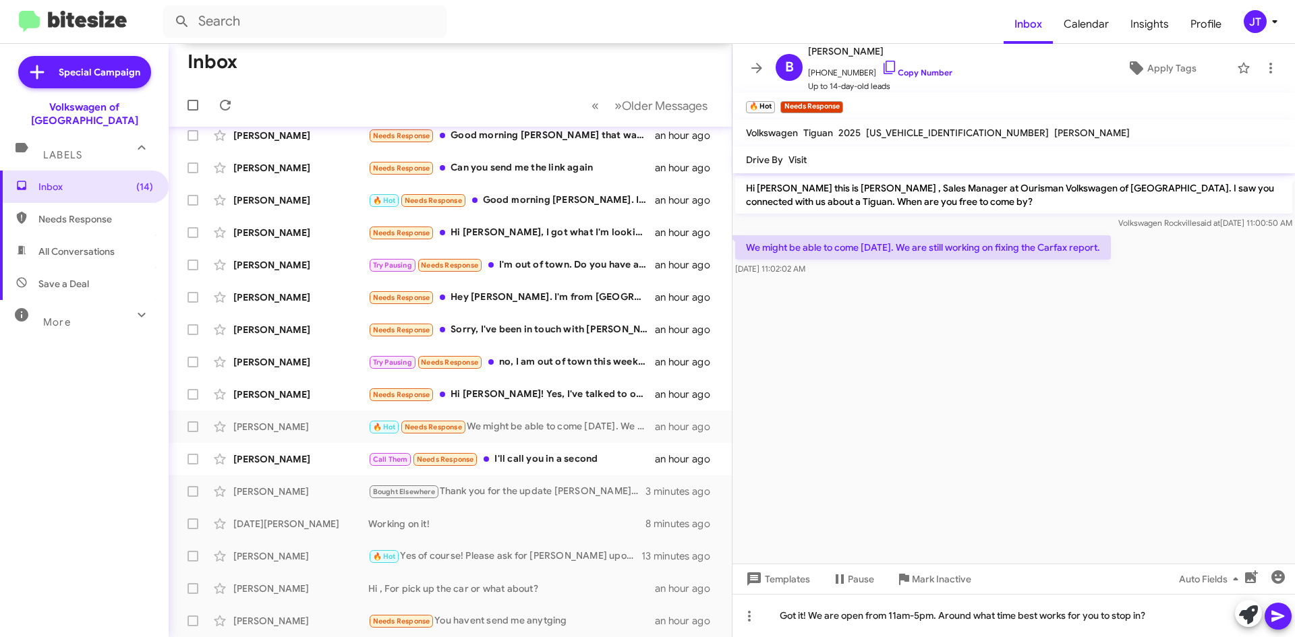
click at [1273, 620] on icon at bounding box center [1277, 616] width 13 height 11
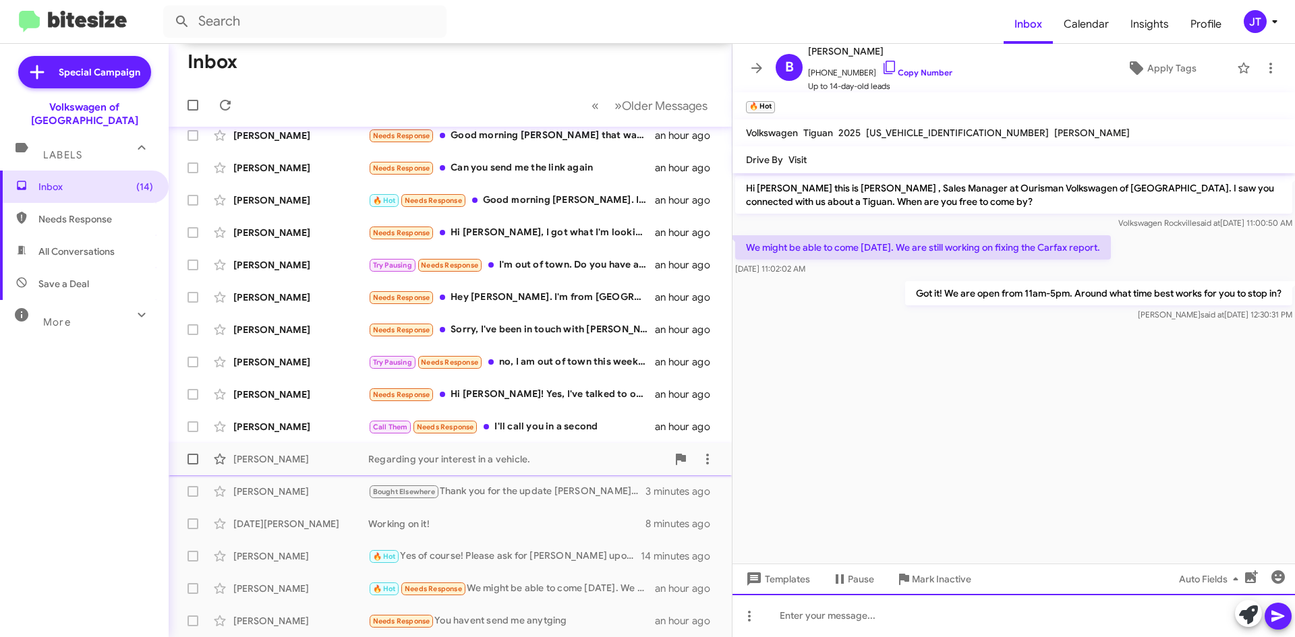
scroll to position [209, 0]
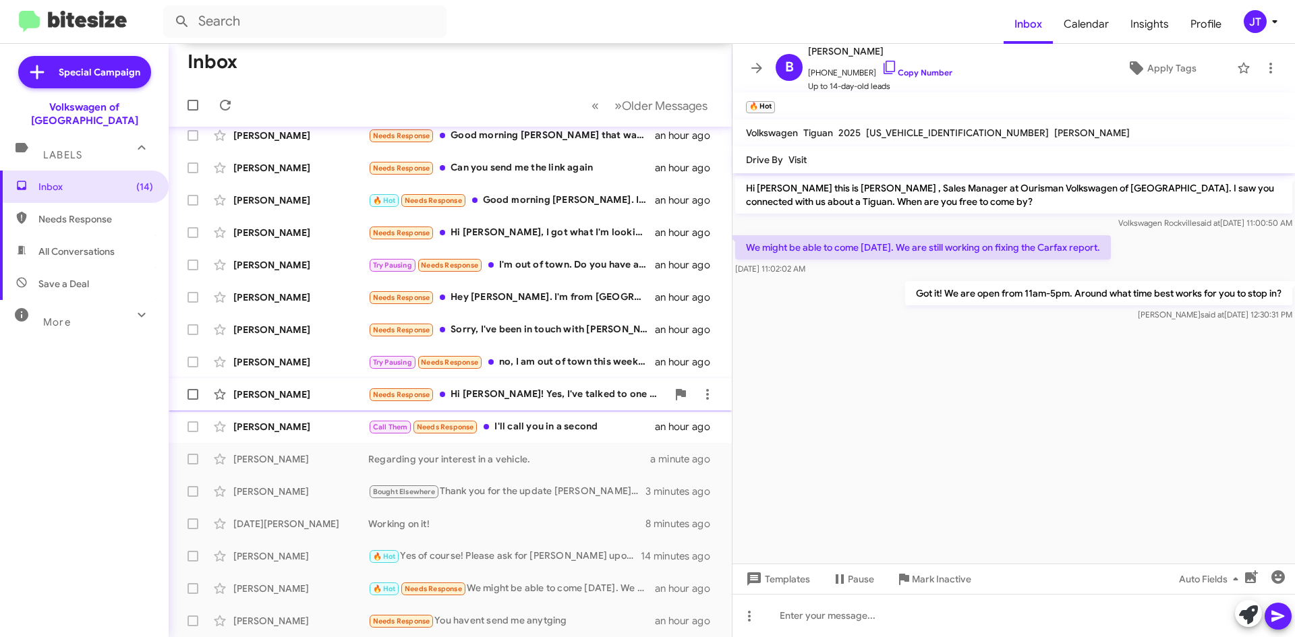
click at [558, 397] on div "Needs Response Hi [PERSON_NAME]! Yes, I've talked to one of your sales associat…" at bounding box center [517, 395] width 299 height 16
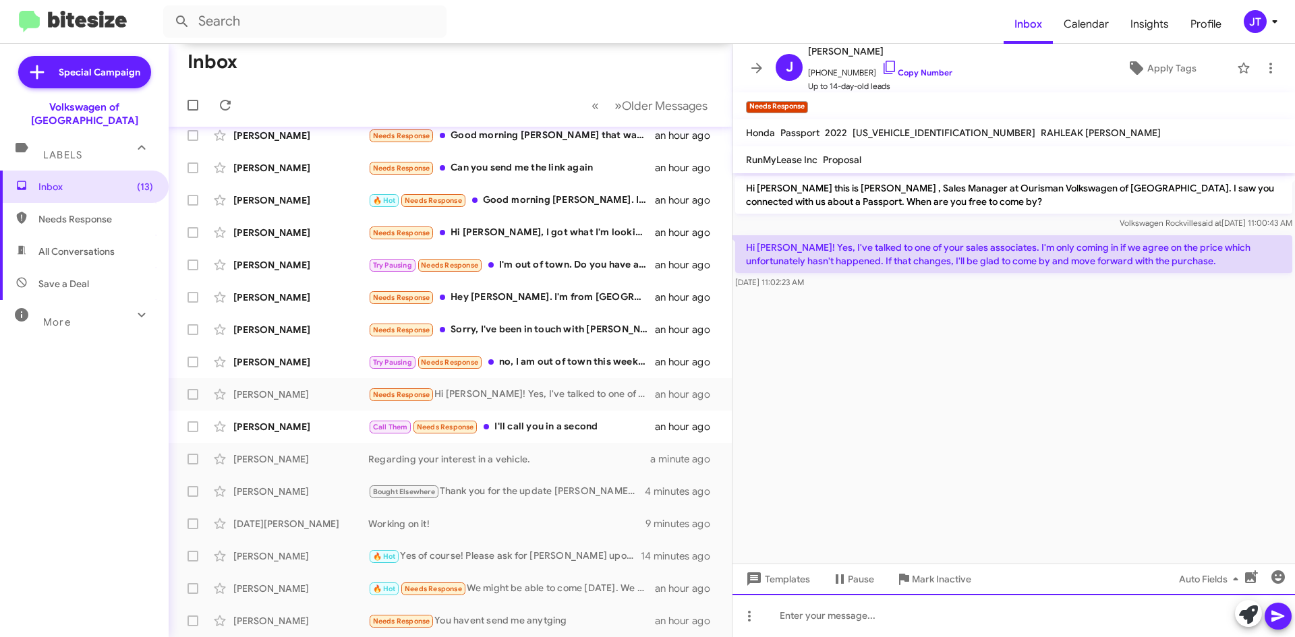
click at [838, 618] on div at bounding box center [1013, 615] width 562 height 43
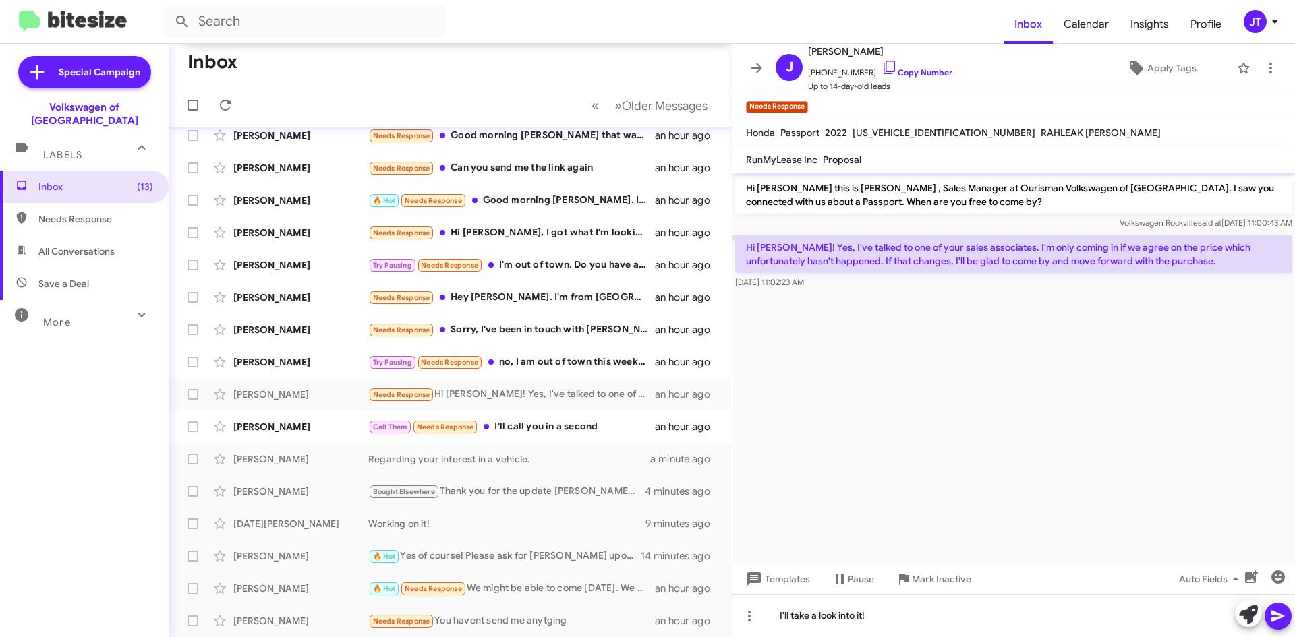
click at [1278, 611] on icon at bounding box center [1278, 616] width 16 height 16
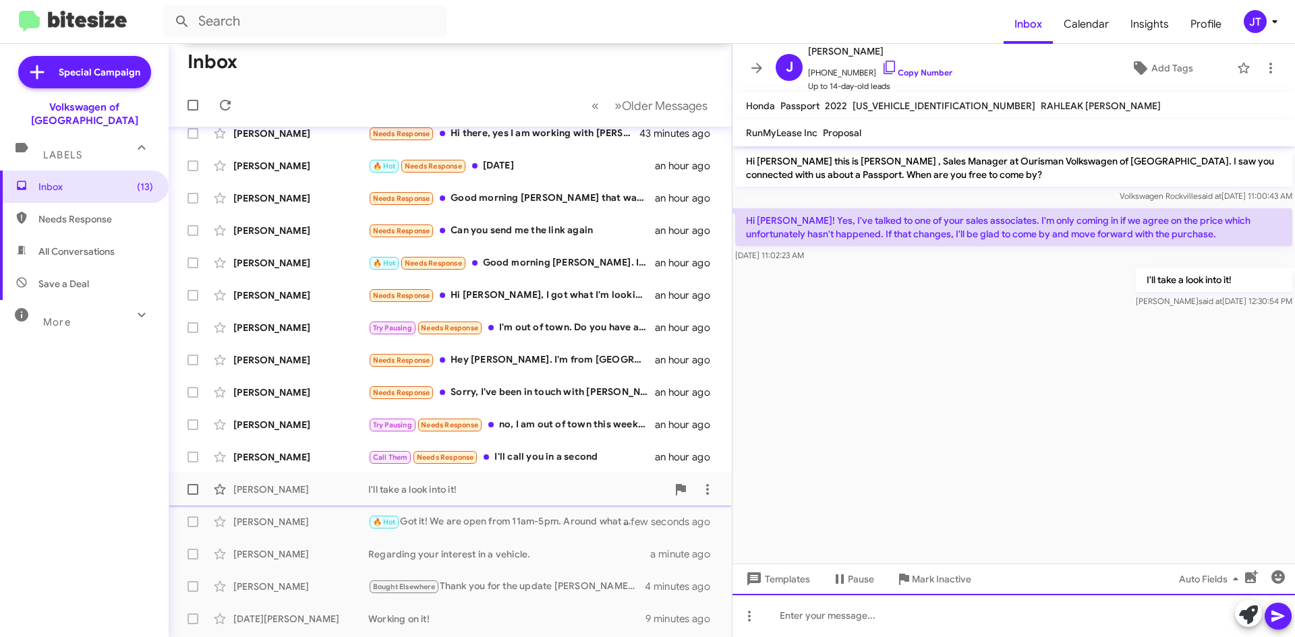
scroll to position [135, 0]
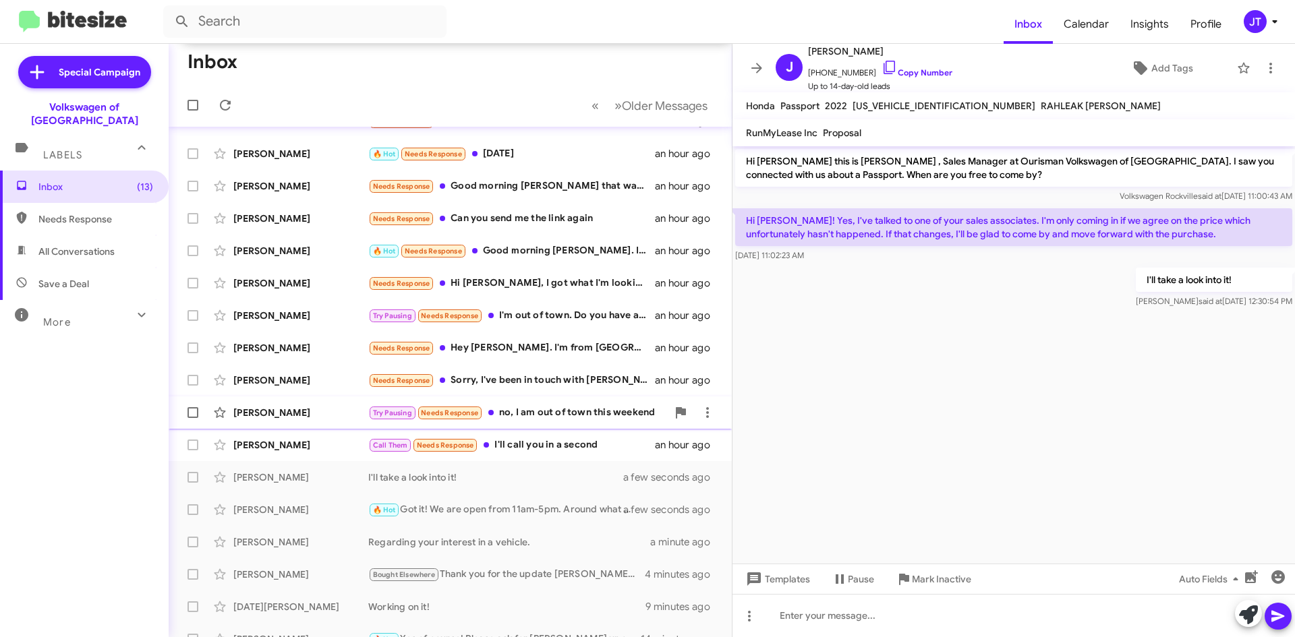
click at [544, 421] on div "Try Pausing Needs Response no, I am out of town this weekend" at bounding box center [517, 413] width 299 height 16
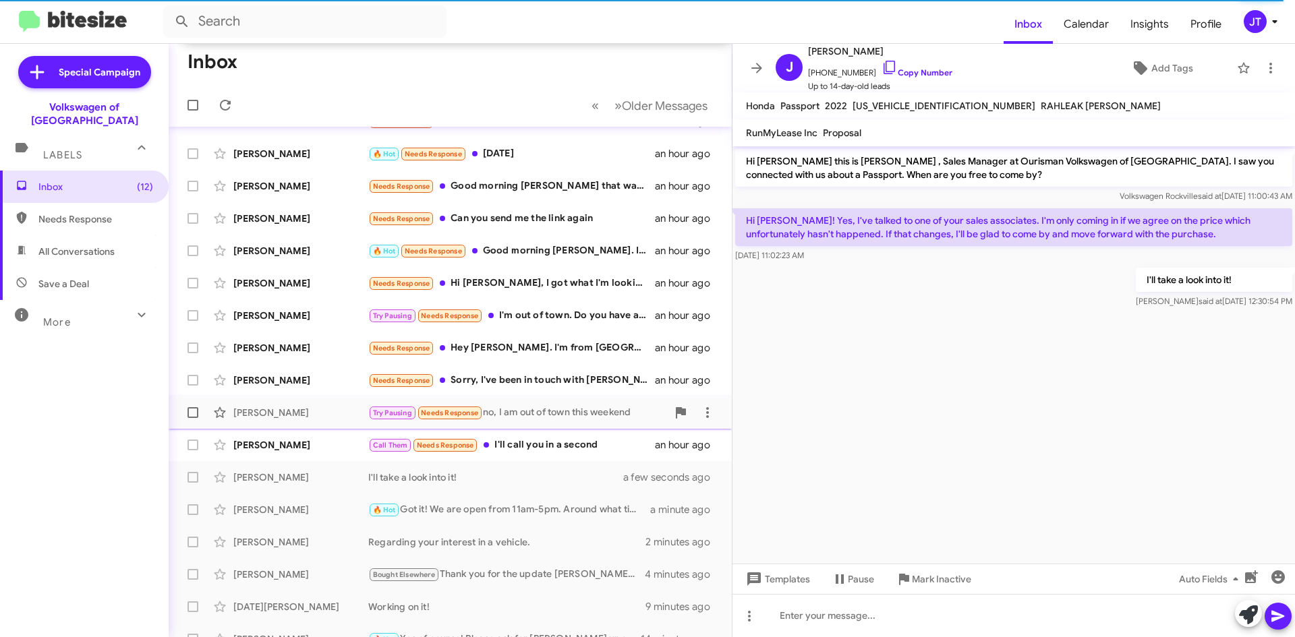
click at [564, 421] on div "Try Pausing Needs Response no, I am out of town this weekend" at bounding box center [517, 413] width 299 height 16
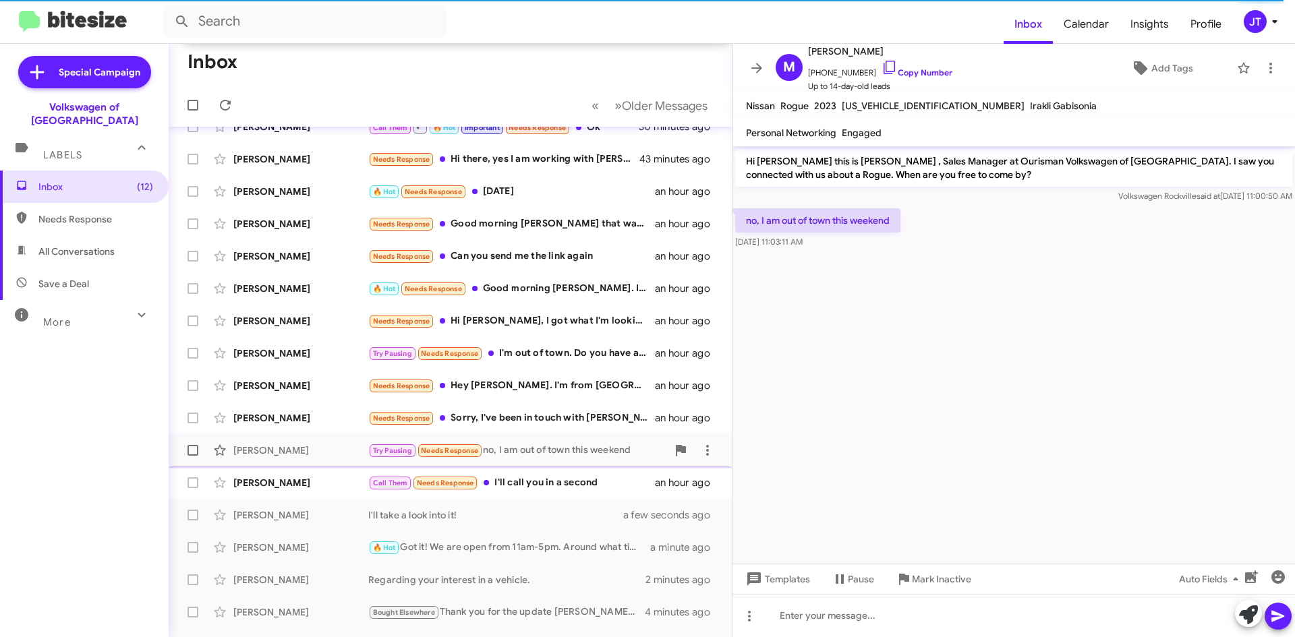
scroll to position [135, 0]
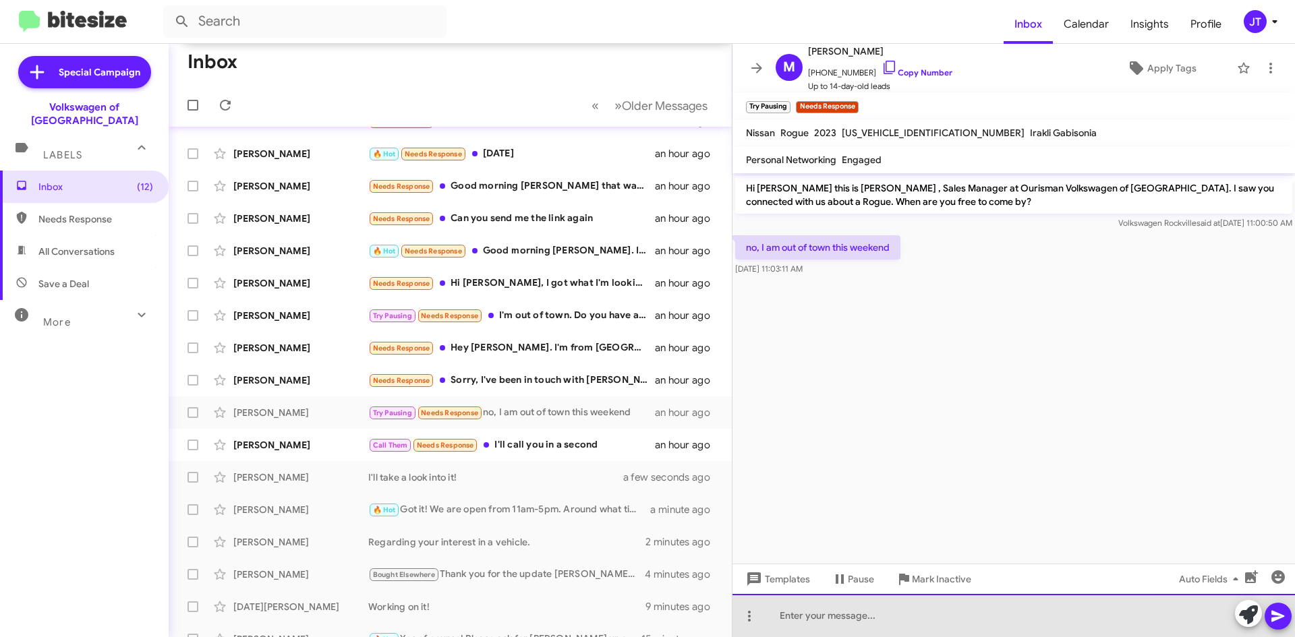
click at [883, 614] on div at bounding box center [1013, 615] width 562 height 43
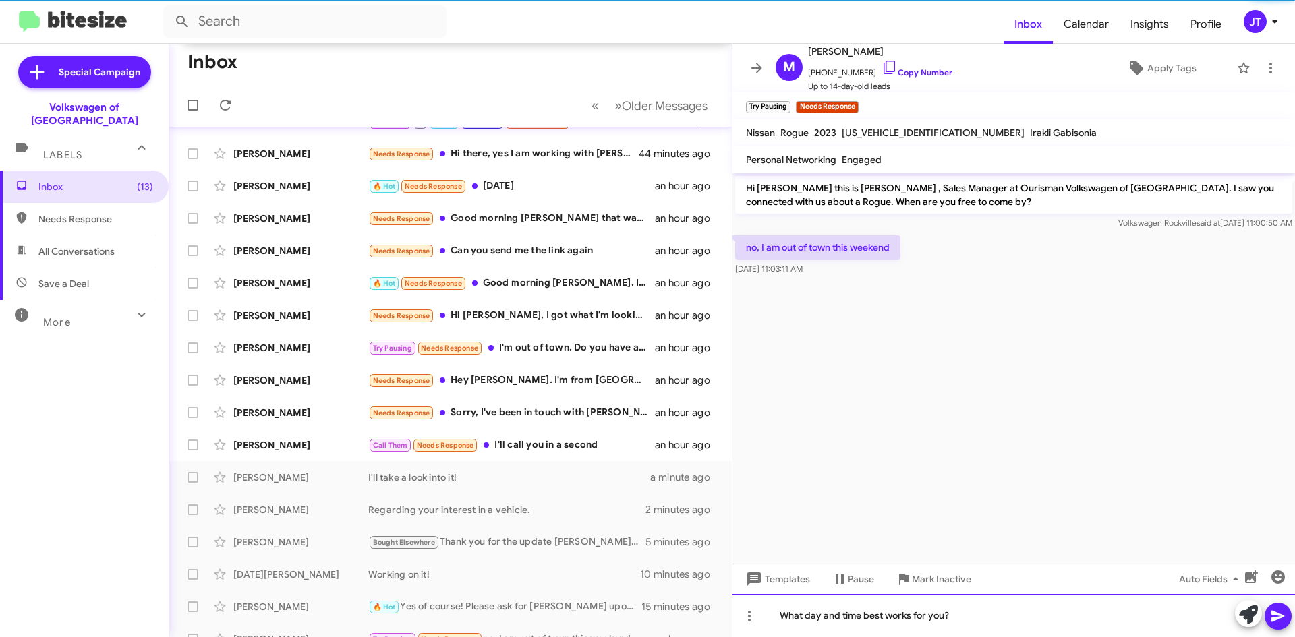
scroll to position [167, 0]
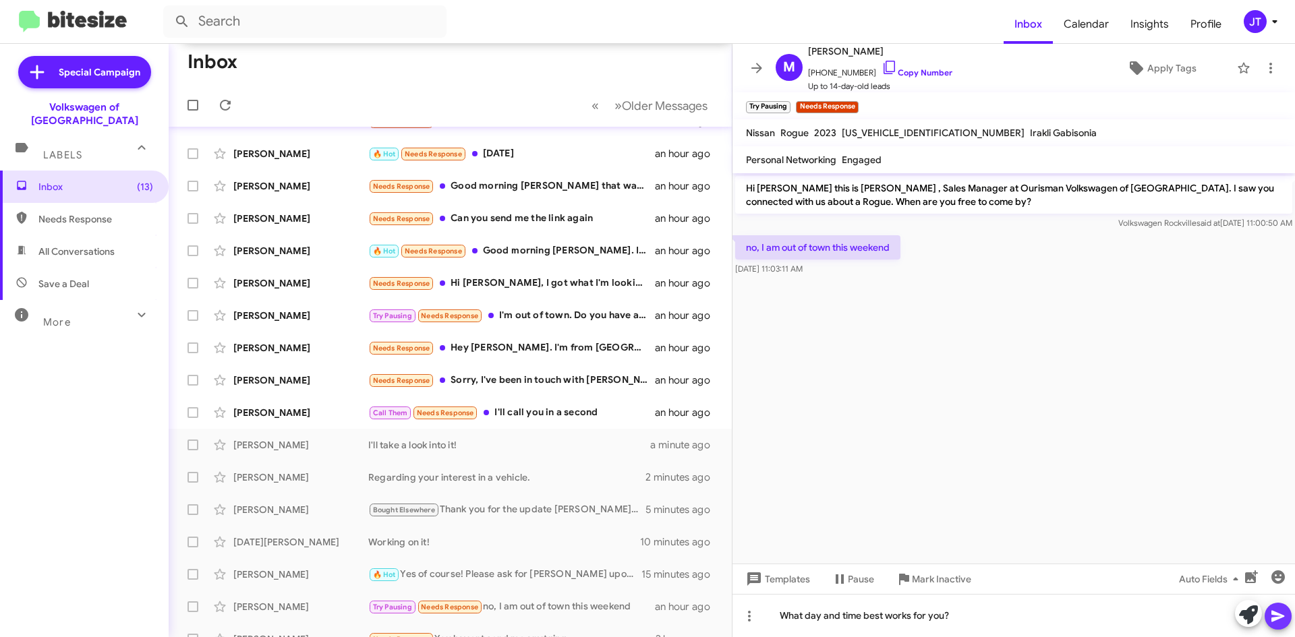
click at [1281, 626] on span at bounding box center [1278, 616] width 16 height 27
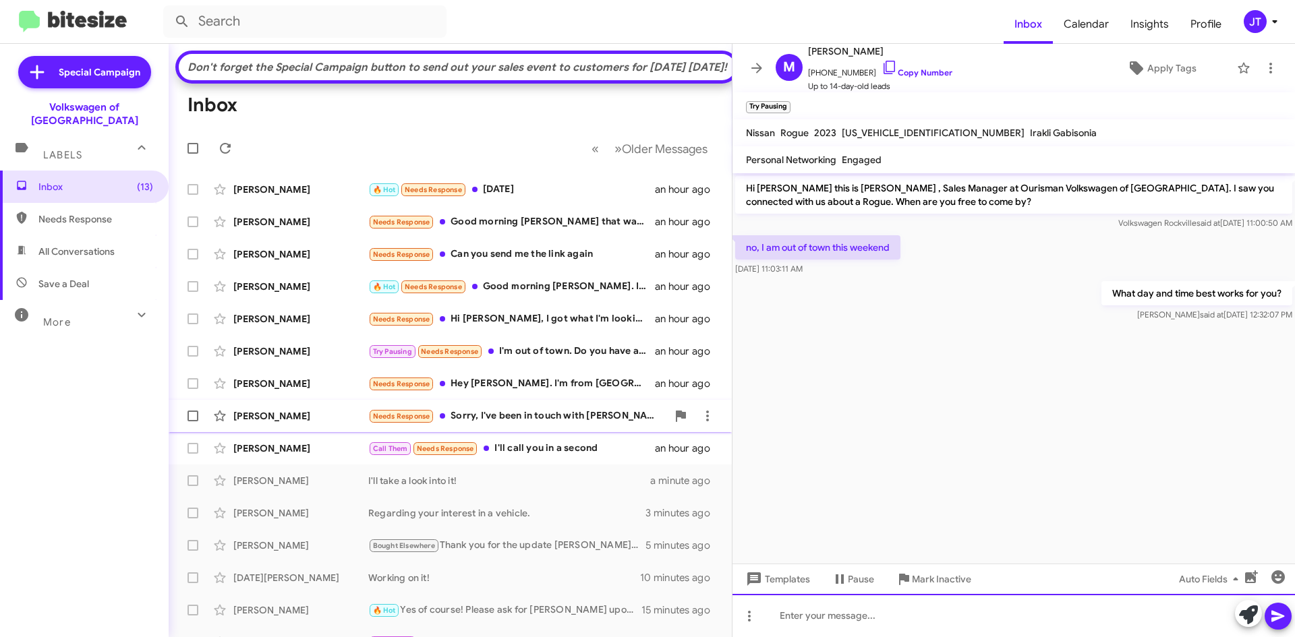
scroll to position [0, 0]
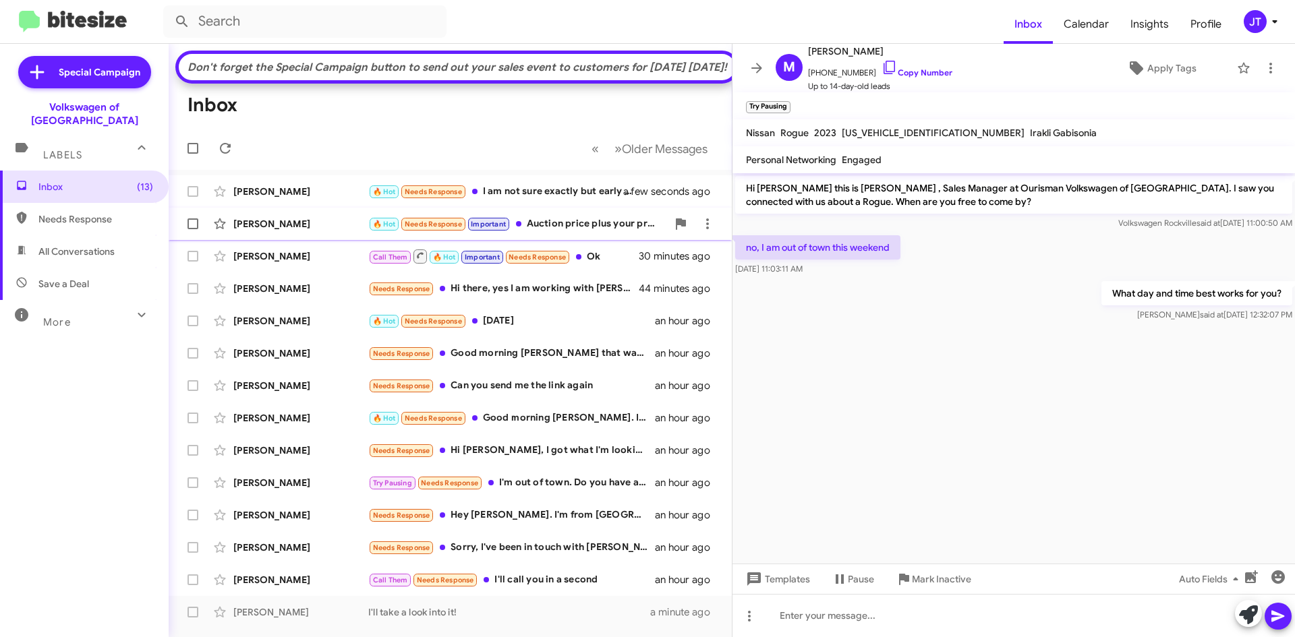
click at [575, 232] on div "🔥 Hot Needs Response Important Auction price plus your profit." at bounding box center [517, 224] width 299 height 16
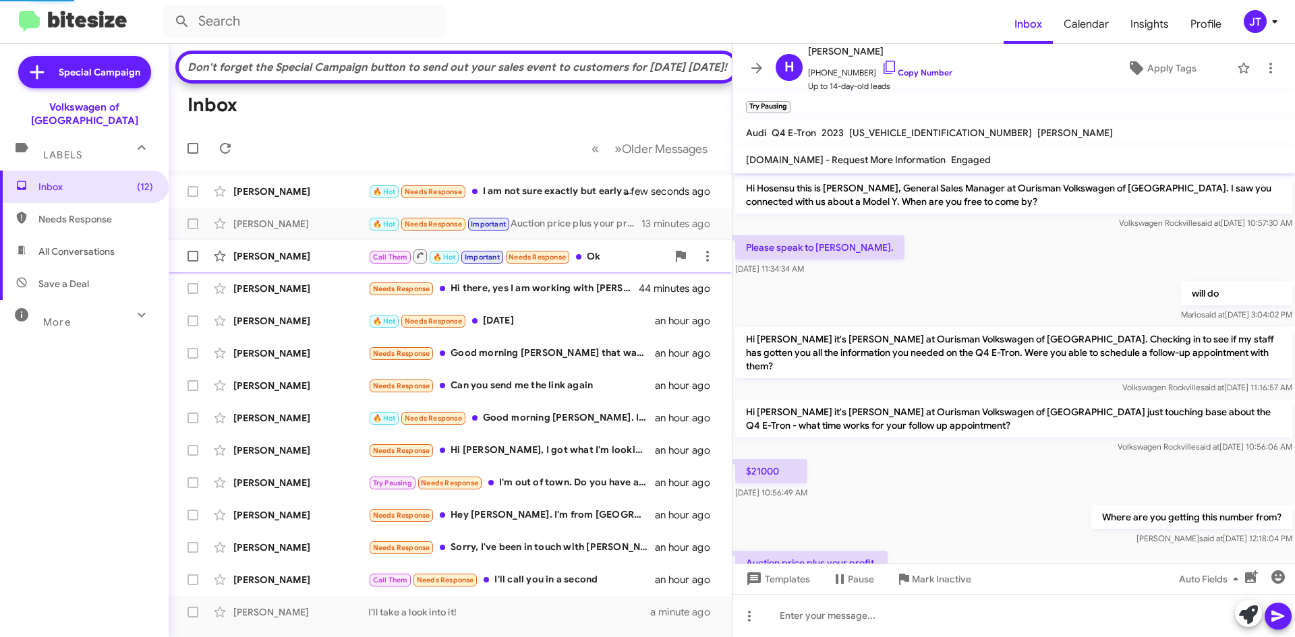
scroll to position [44, 0]
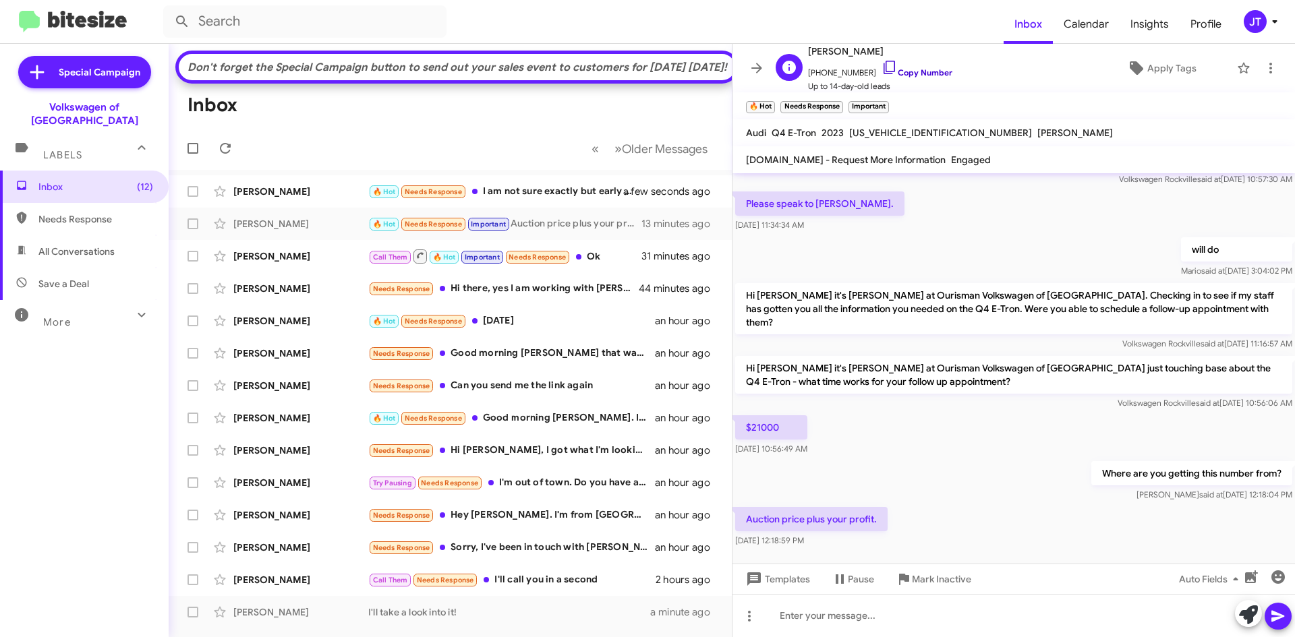
click at [921, 75] on link "Copy Number" at bounding box center [916, 72] width 71 height 10
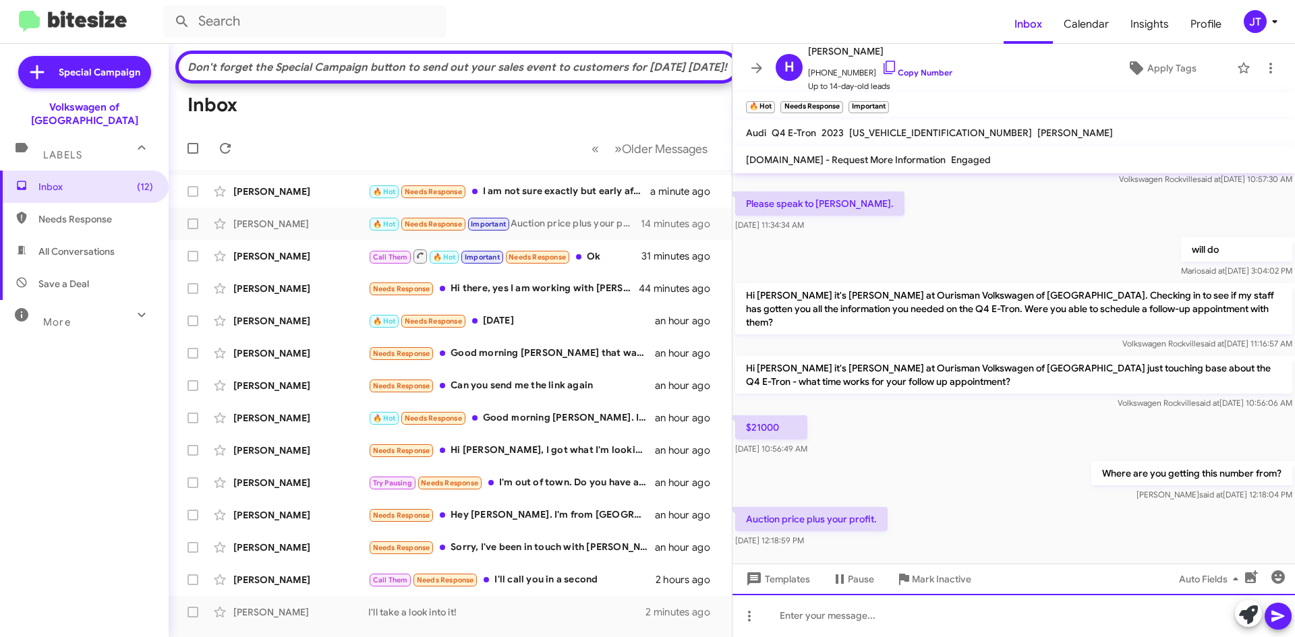
click at [863, 618] on div at bounding box center [1013, 615] width 562 height 43
click at [875, 619] on div "Not at all..." at bounding box center [1013, 615] width 562 height 43
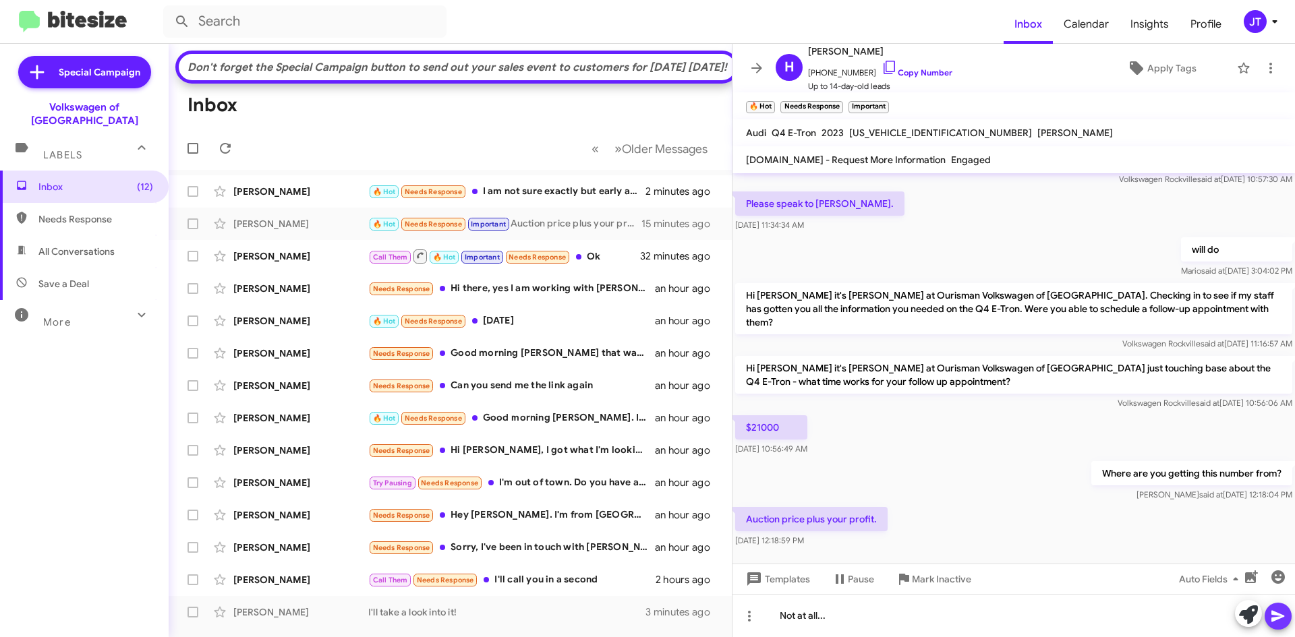
click at [1274, 614] on icon at bounding box center [1277, 616] width 13 height 11
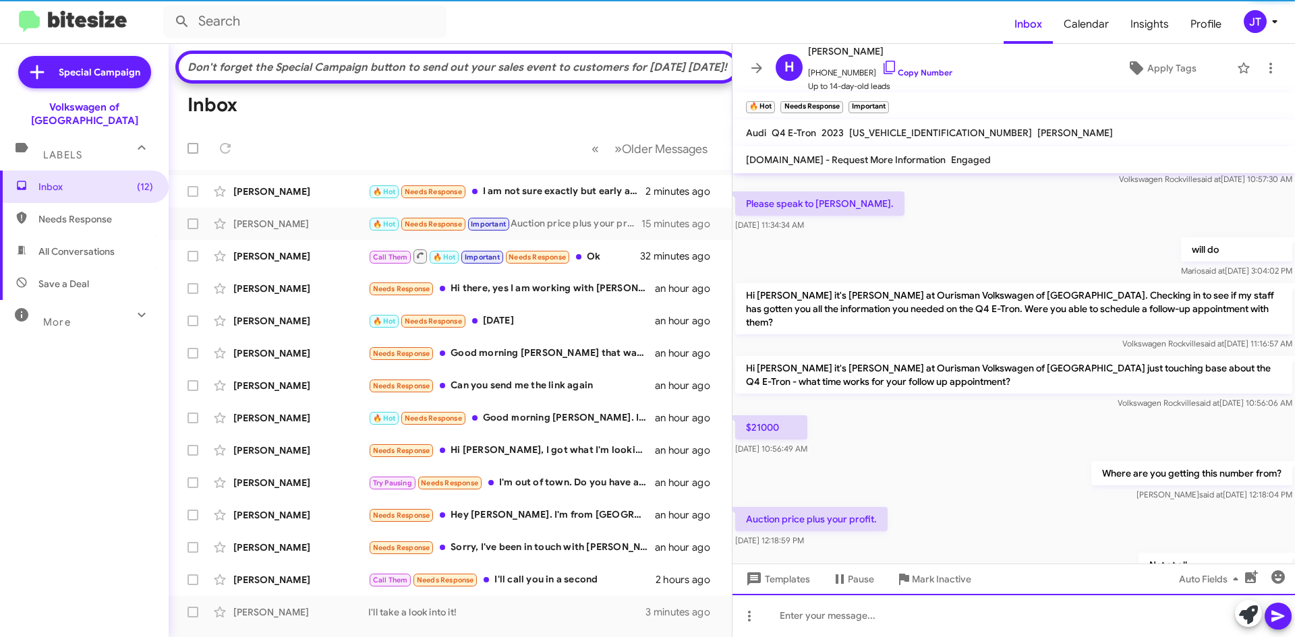
scroll to position [93, 0]
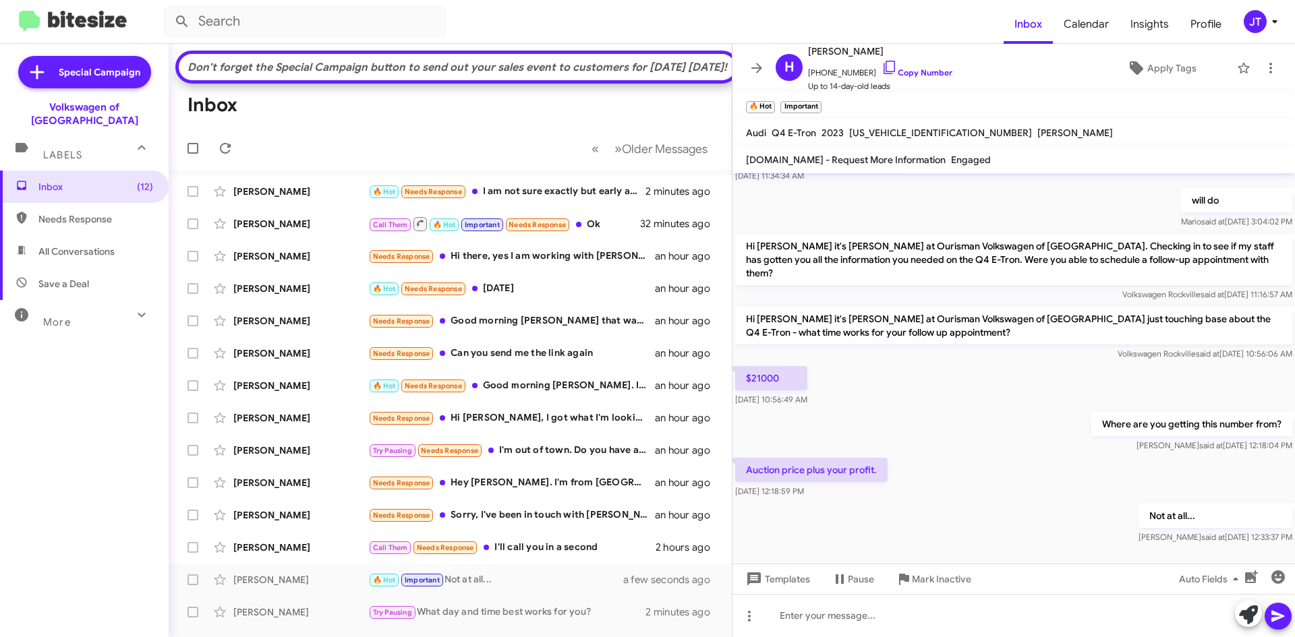
click at [888, 130] on span "[US_VEHICLE_IDENTIFICATION_NUMBER]" at bounding box center [940, 133] width 183 height 12
copy span "[US_VEHICLE_IDENTIFICATION_NUMBER]"
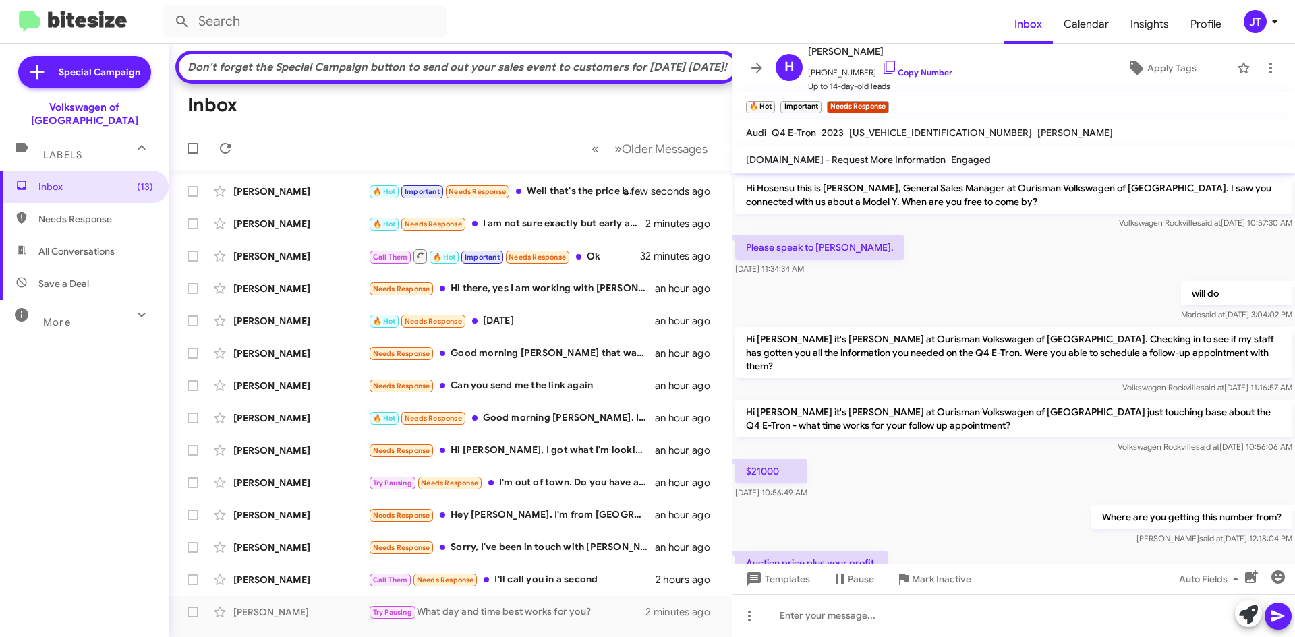
scroll to position [142, 0]
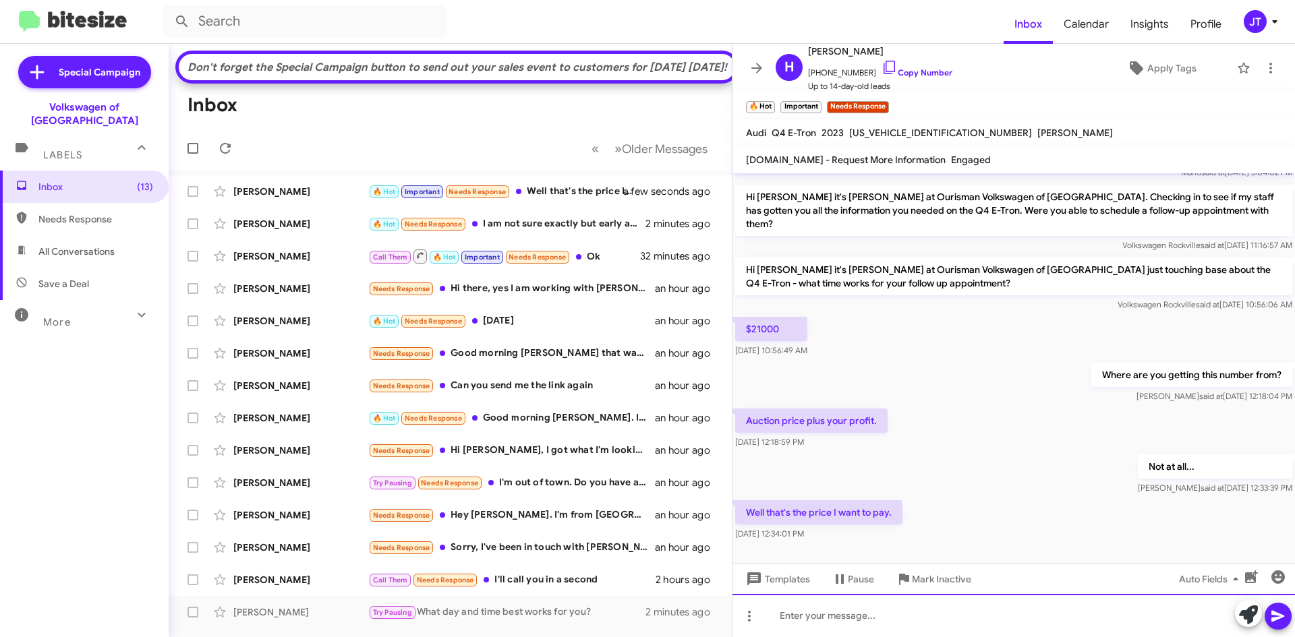
click at [862, 618] on div at bounding box center [1013, 615] width 562 height 43
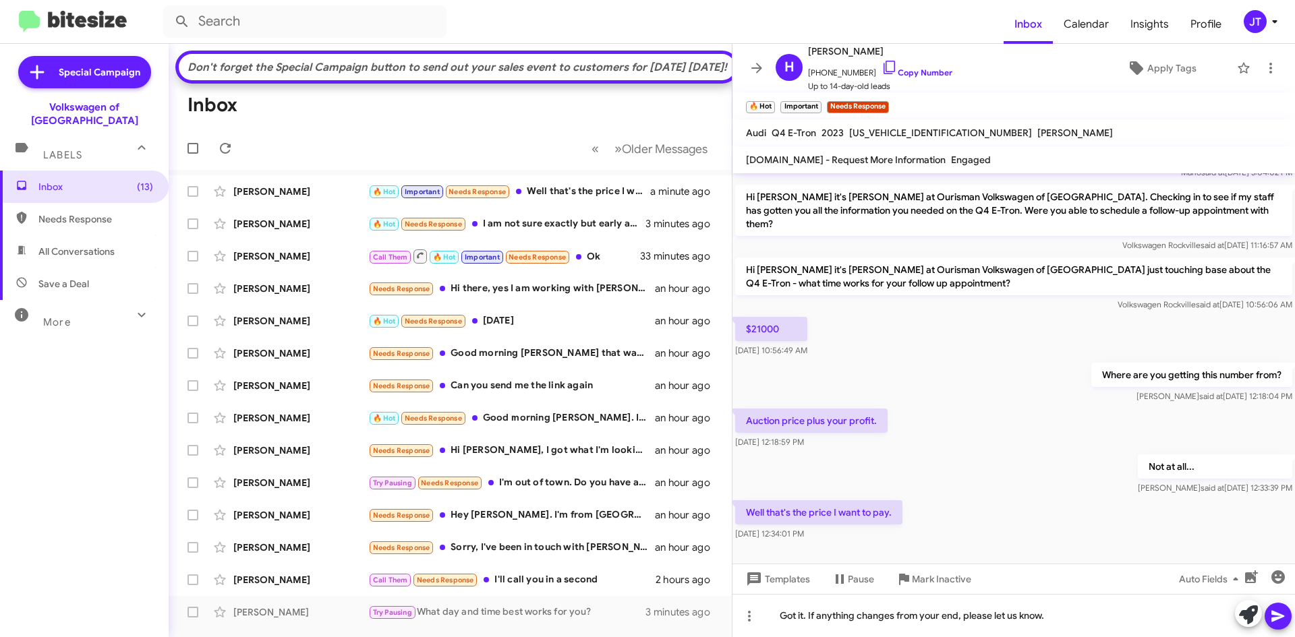
drag, startPoint x: 842, startPoint y: 133, endPoint x: 745, endPoint y: 134, distance: 97.8
click at [745, 134] on div "Audi Q4 E-Tron 2023 [US_VEHICLE_IDENTIFICATION_NUMBER] [PERSON_NAME]" at bounding box center [929, 133] width 372 height 16
copy div "Audi Q4 E-Tron 2023"
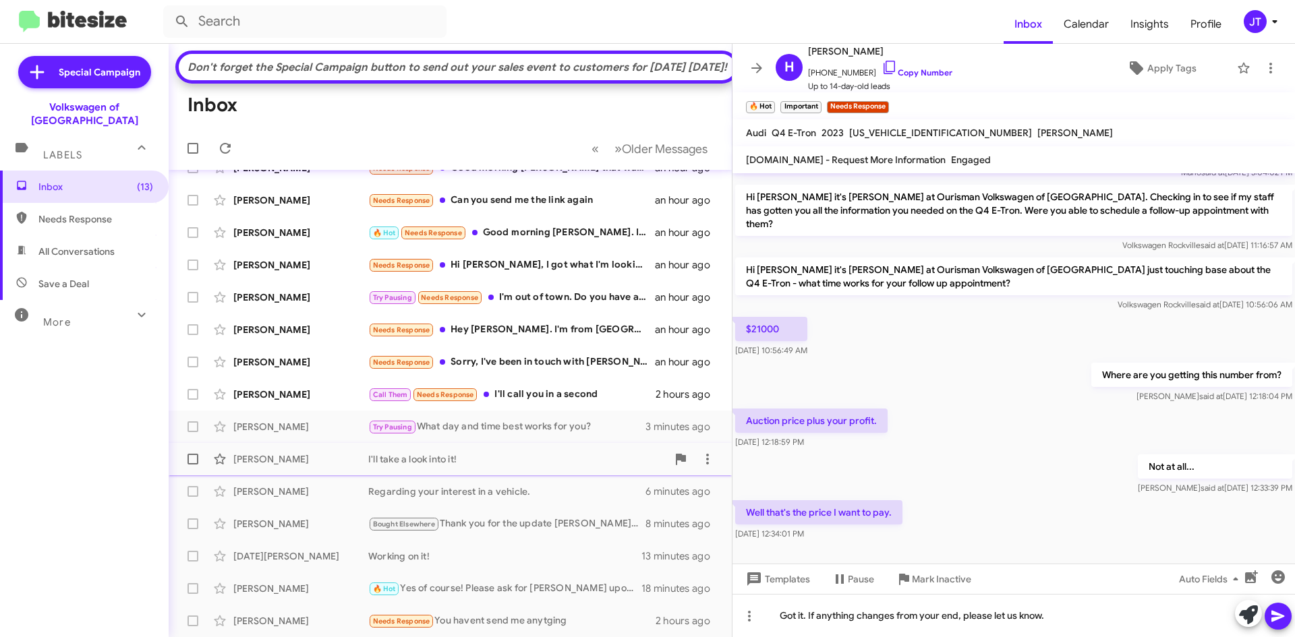
scroll to position [0, 0]
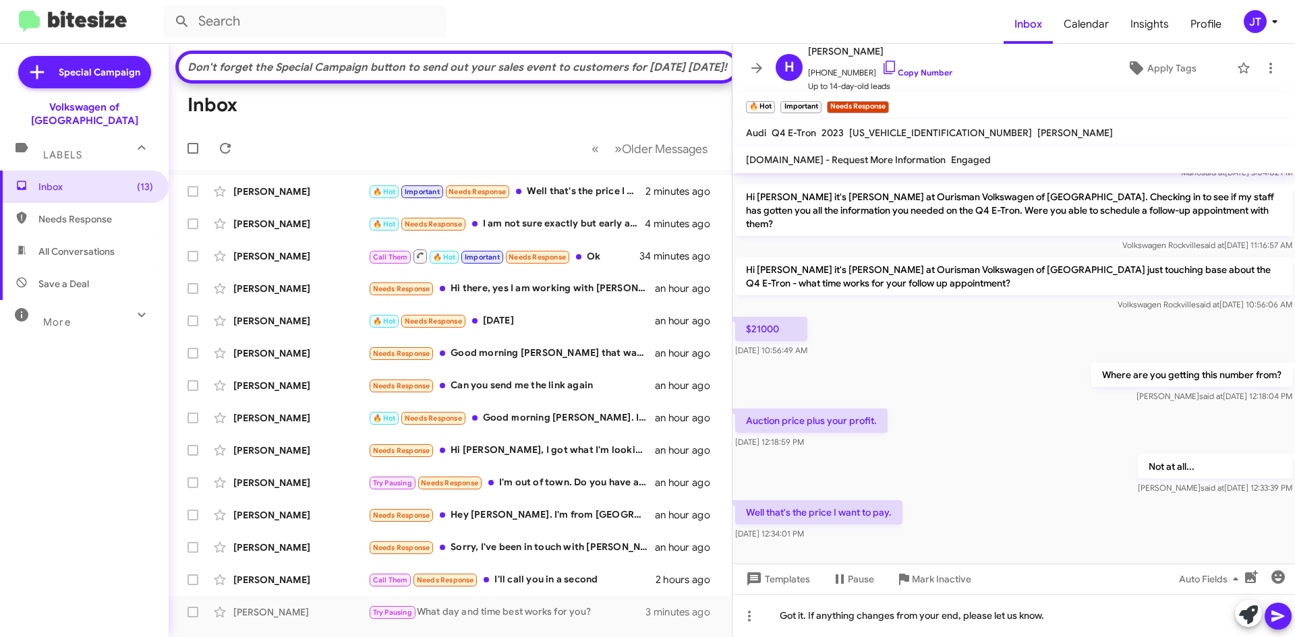
click at [1274, 613] on icon at bounding box center [1277, 616] width 13 height 11
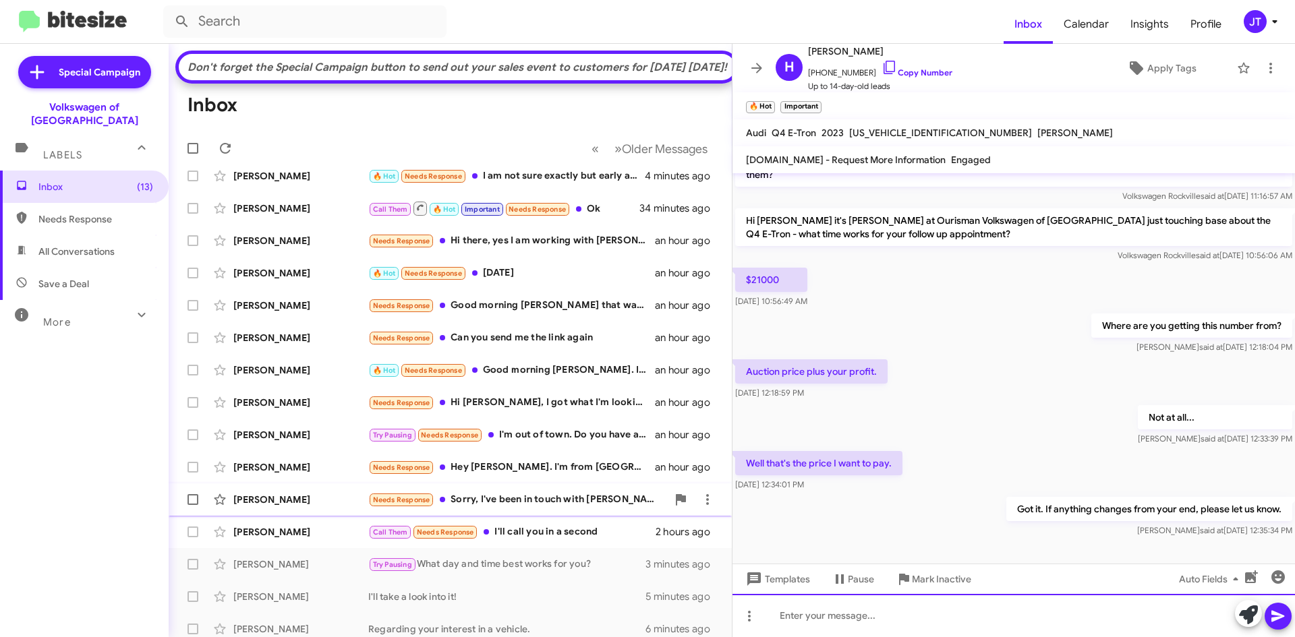
scroll to position [67, 0]
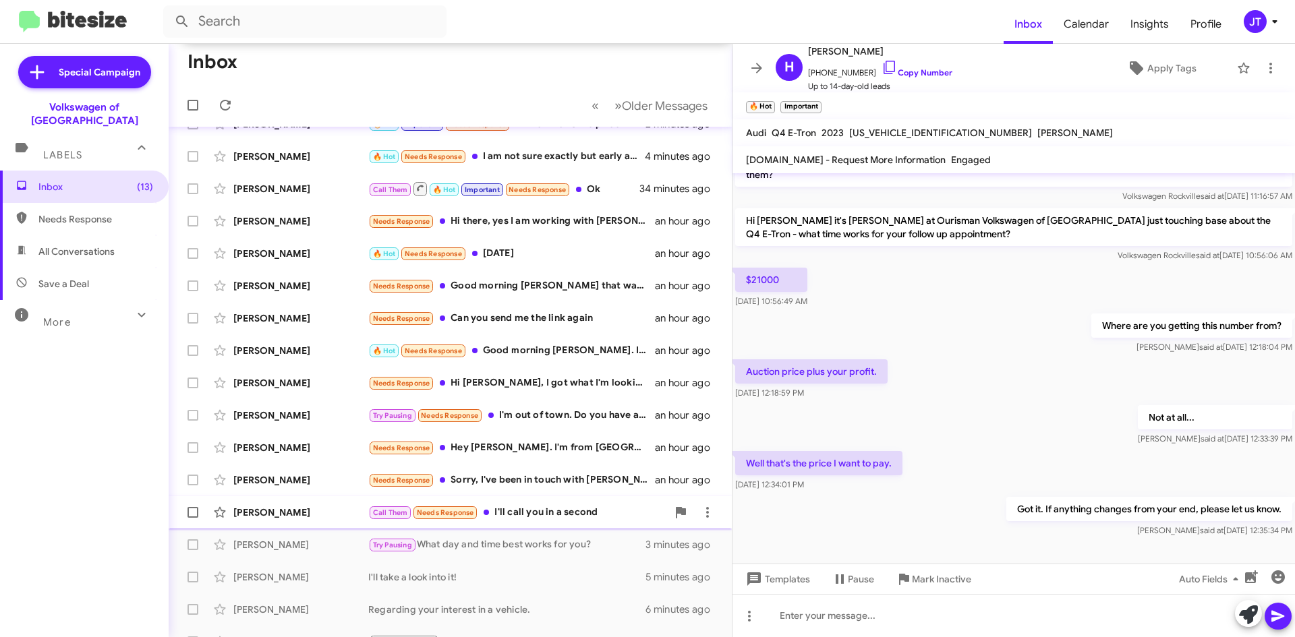
click at [549, 521] on div "Call Them Needs Response I'll call you in a second" at bounding box center [517, 513] width 299 height 16
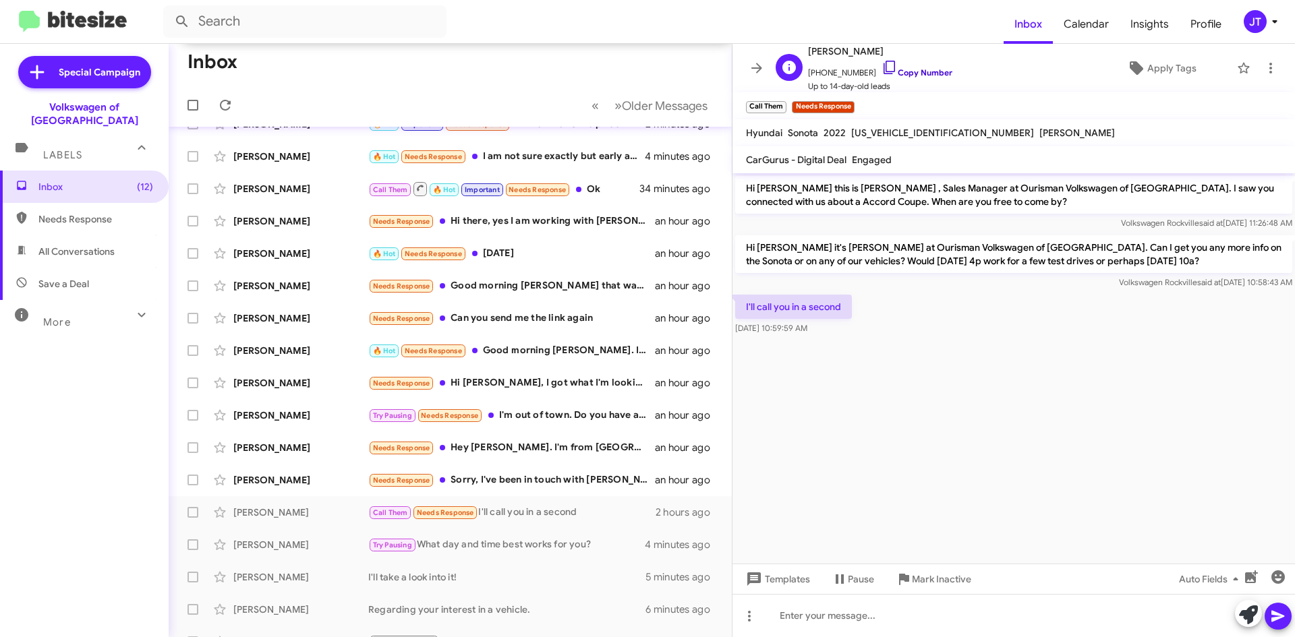
click at [904, 69] on link "Copy Number" at bounding box center [916, 72] width 71 height 10
click at [1263, 65] on icon at bounding box center [1271, 68] width 16 height 16
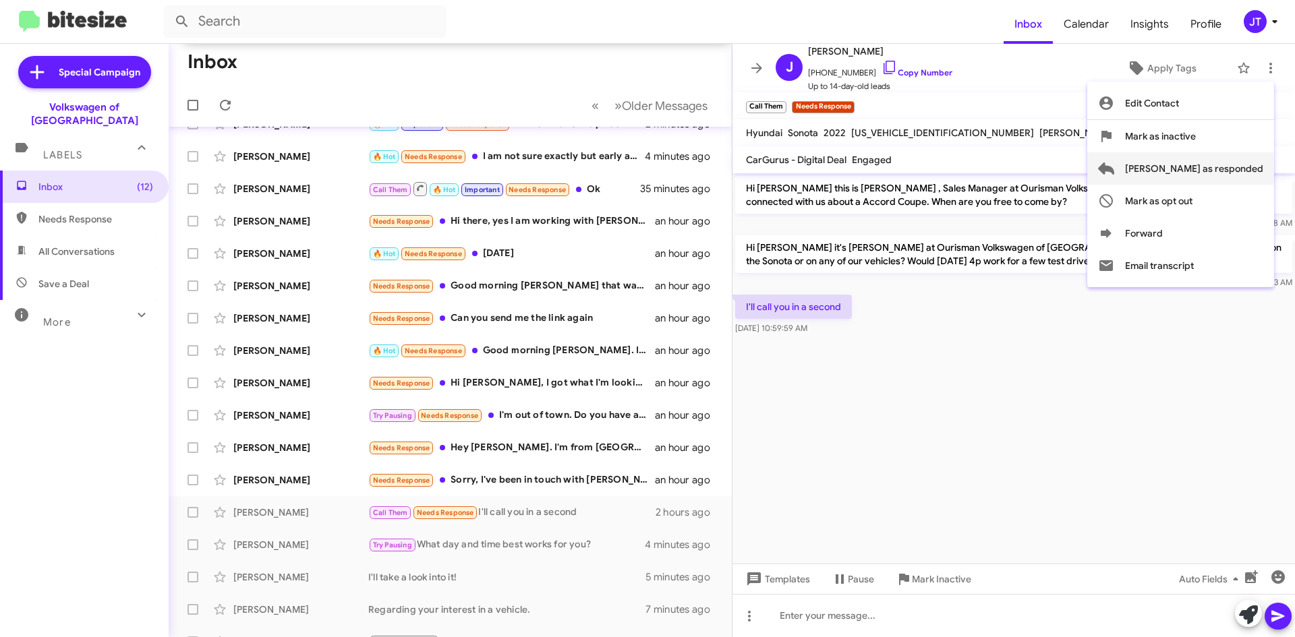
click at [1190, 171] on span "[PERSON_NAME] as responded" at bounding box center [1194, 168] width 138 height 32
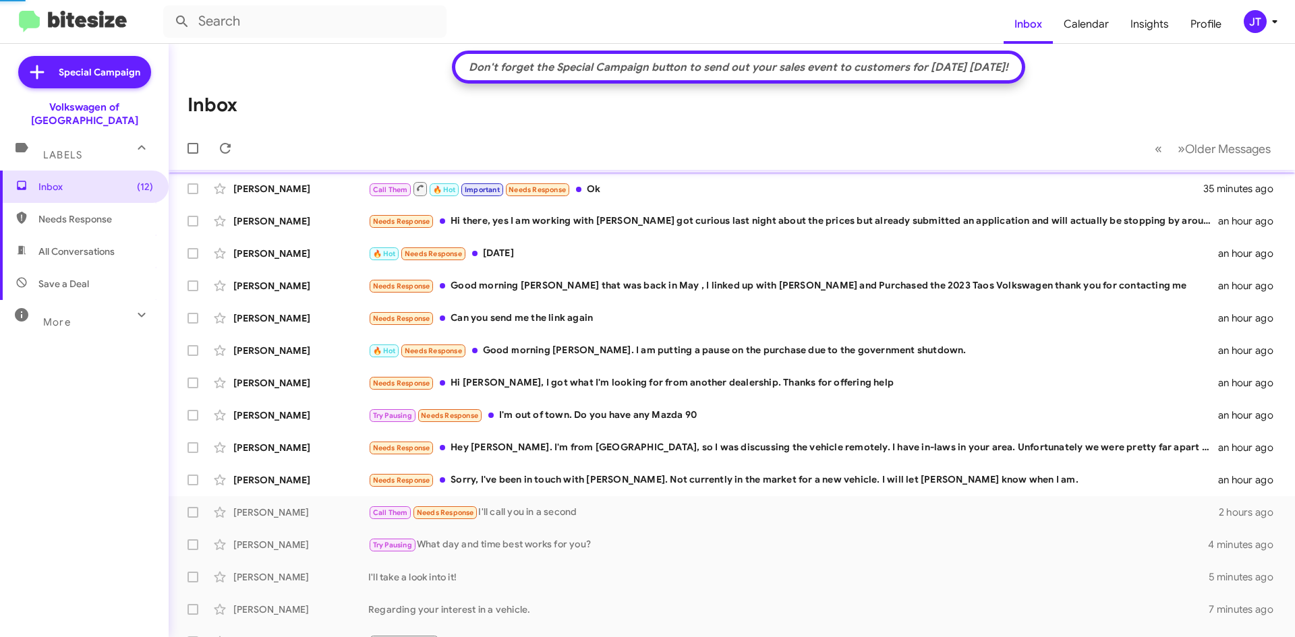
scroll to position [44, 0]
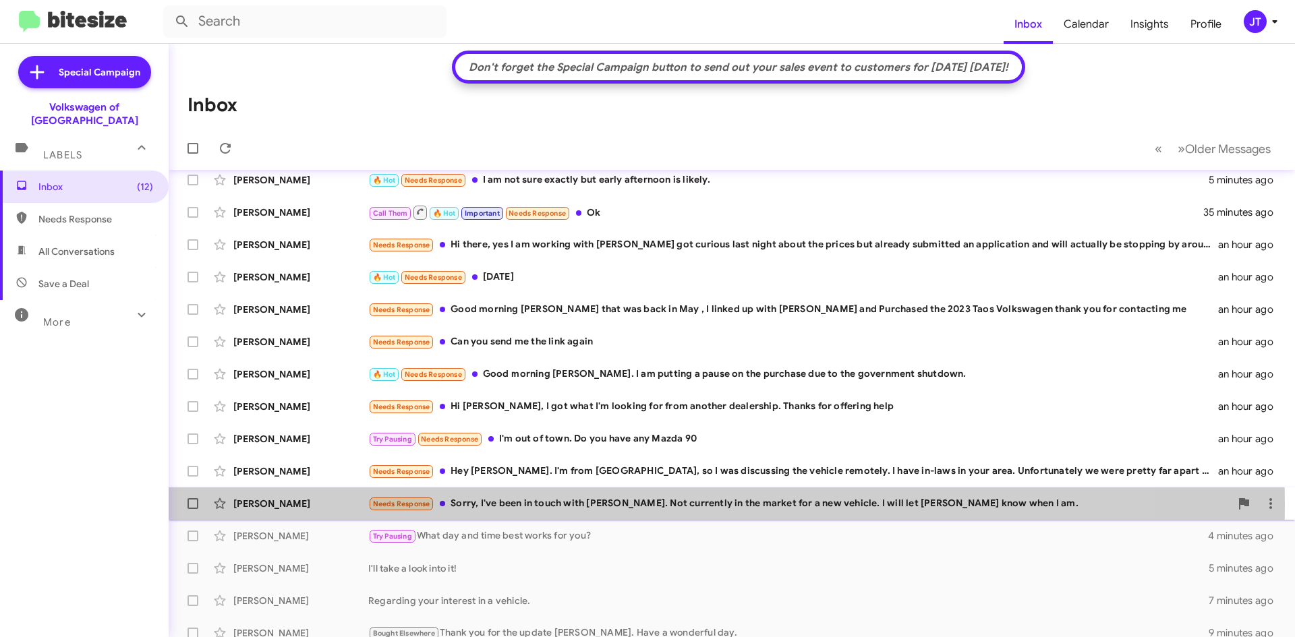
click at [620, 504] on div "Needs Response Sorry, I've been in touch with [PERSON_NAME]. Not currently in t…" at bounding box center [799, 504] width 862 height 16
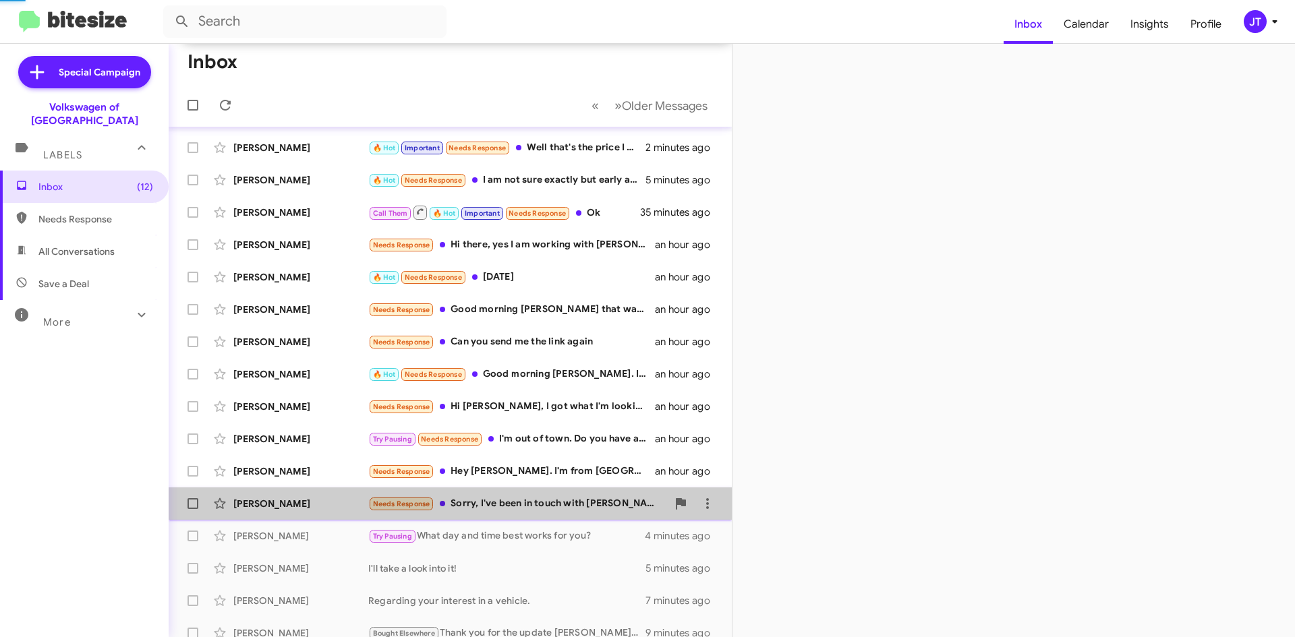
scroll to position [67, 0]
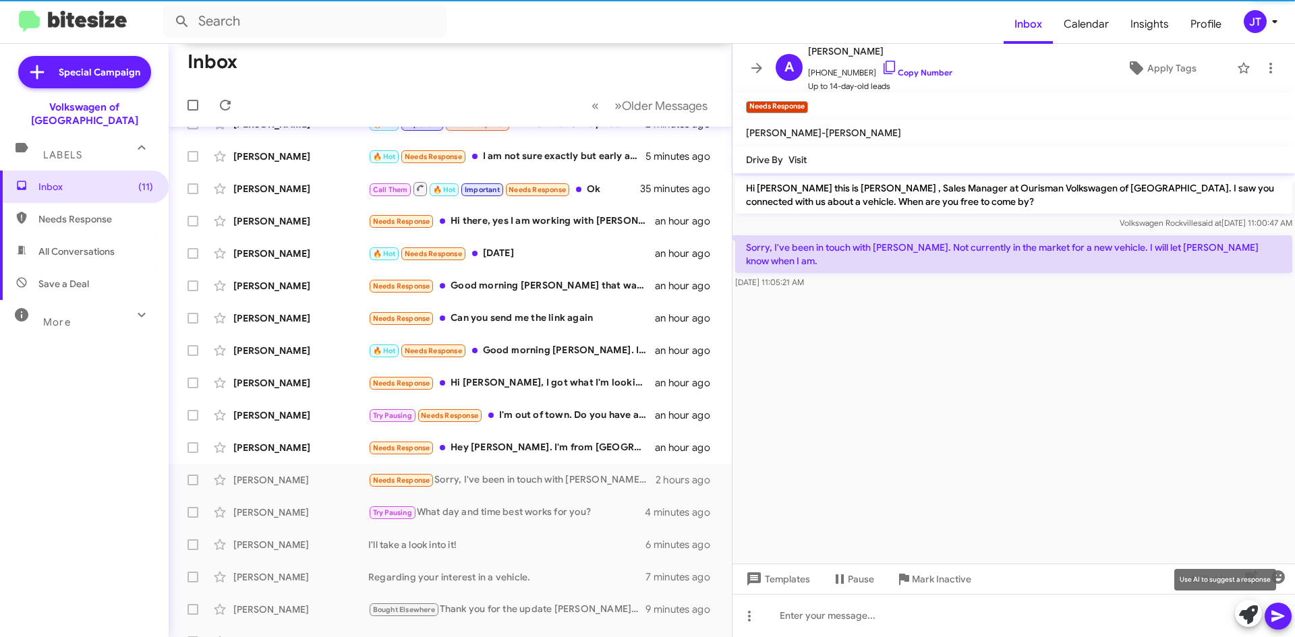
click at [1250, 607] on icon at bounding box center [1248, 615] width 19 height 19
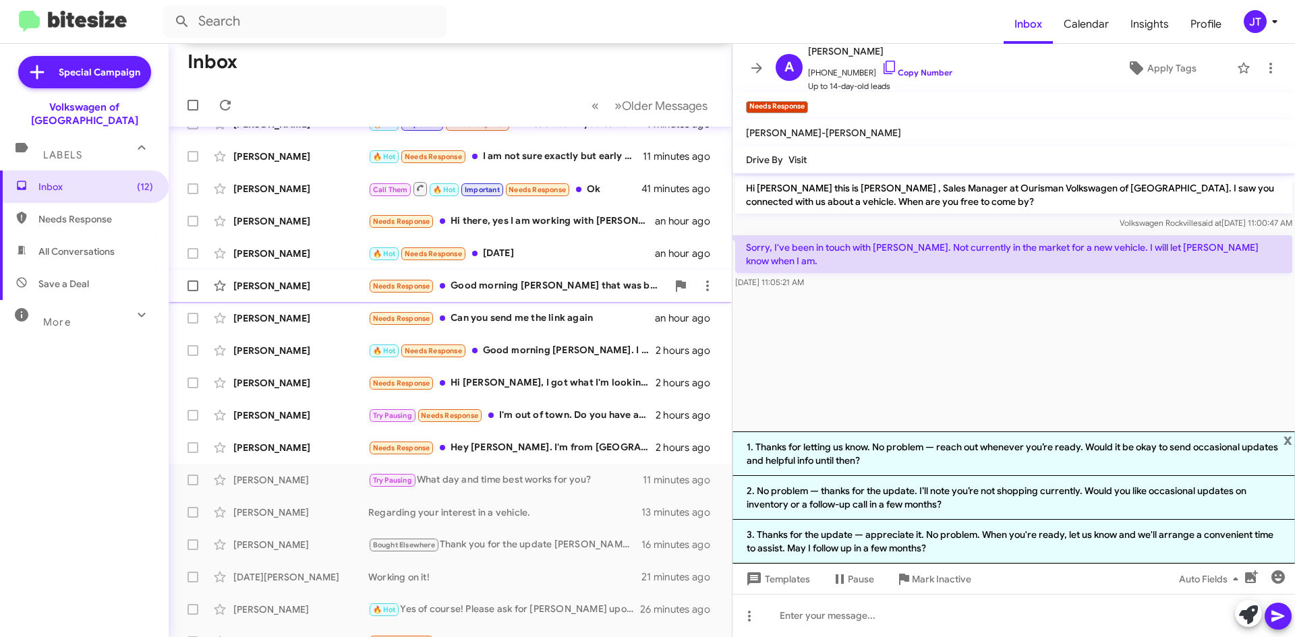
scroll to position [0, 0]
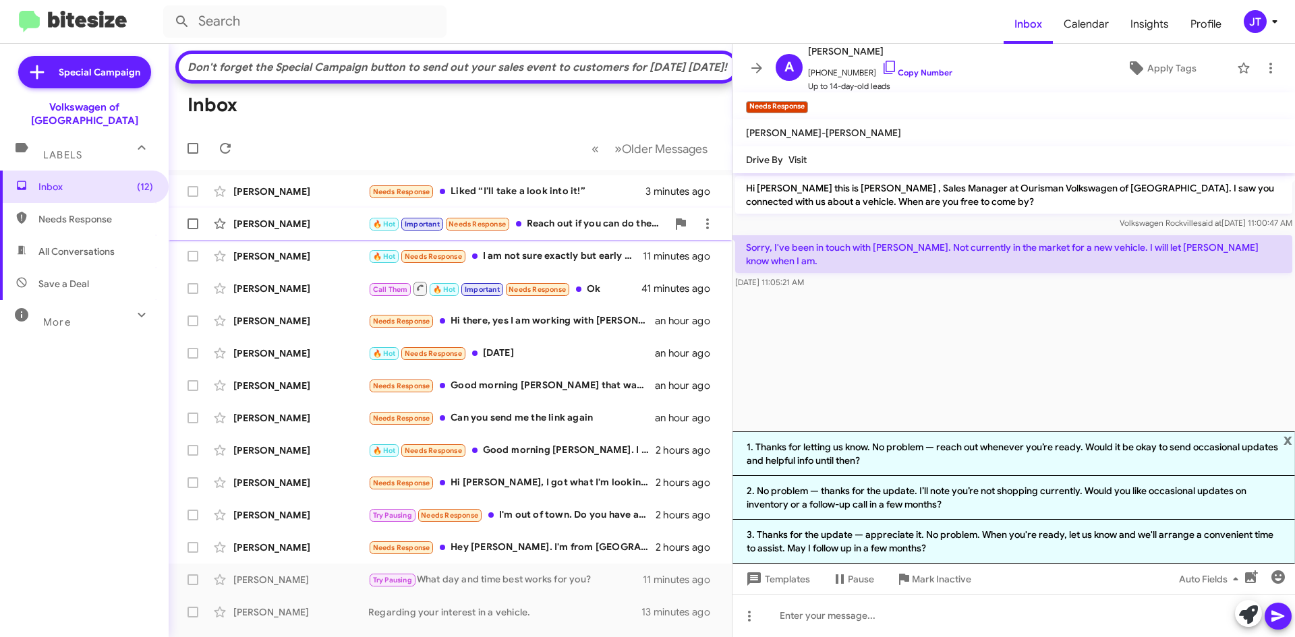
click at [569, 232] on div "🔥 Hot Important Needs Response Reach out if you can do the deal." at bounding box center [517, 224] width 299 height 16
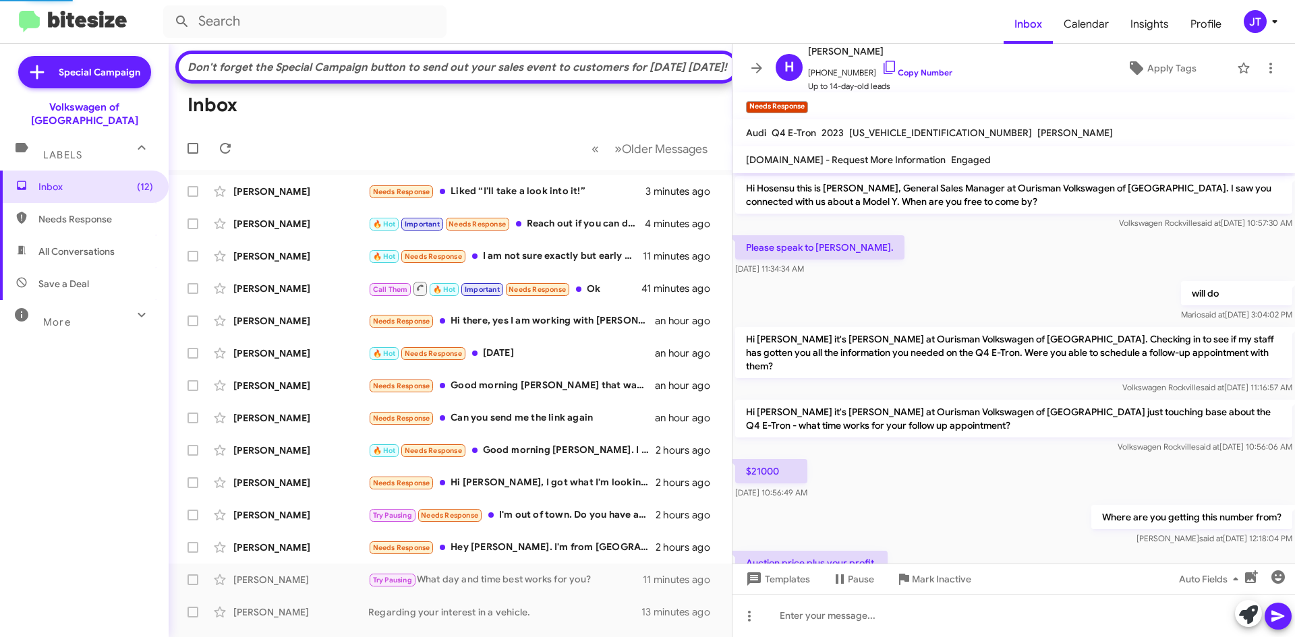
scroll to position [290, 0]
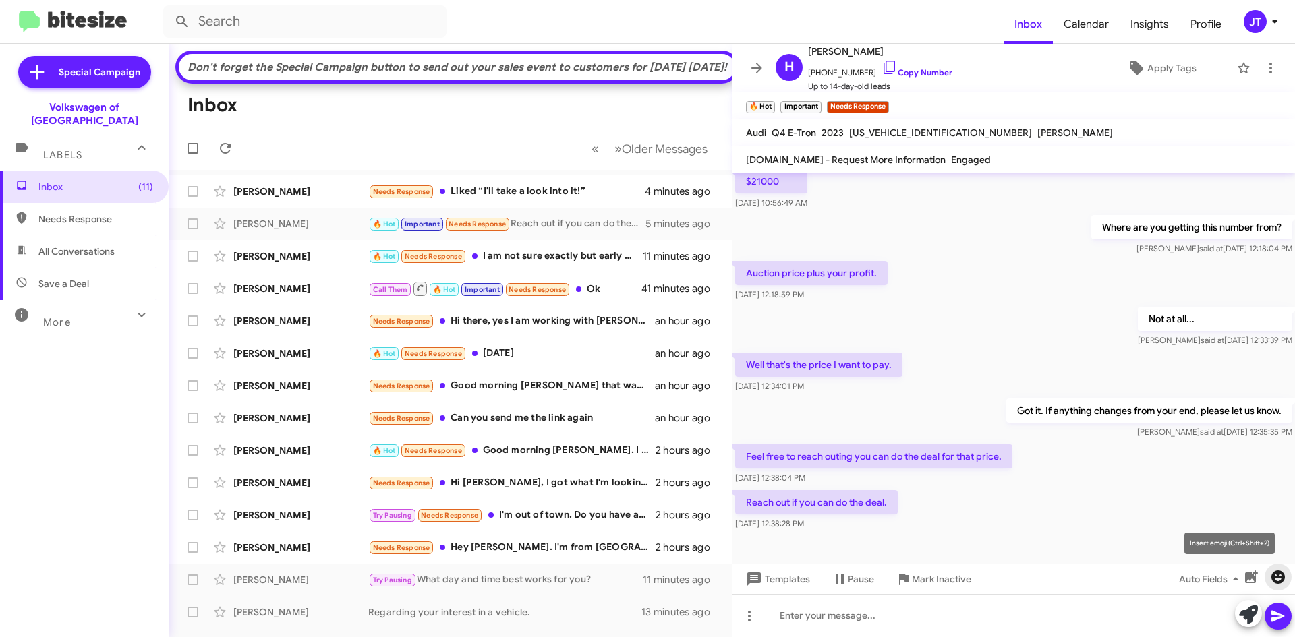
click at [1274, 575] on icon "button" at bounding box center [1277, 577] width 13 height 13
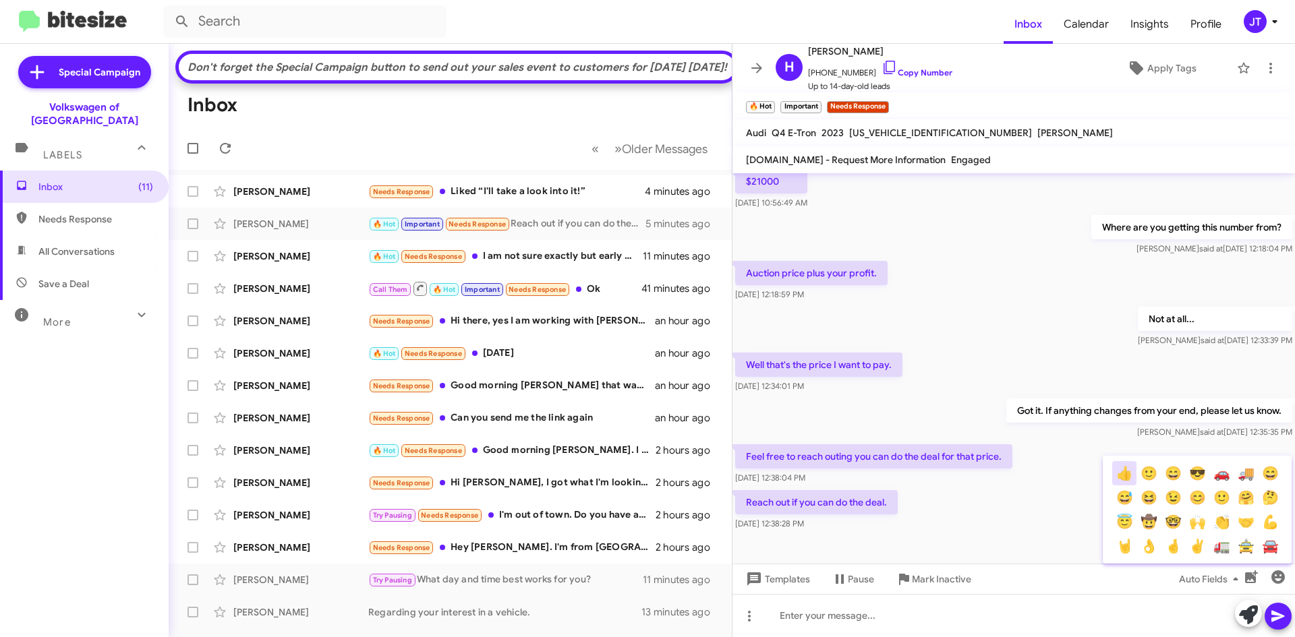
click at [1126, 474] on button "👍" at bounding box center [1124, 473] width 24 height 24
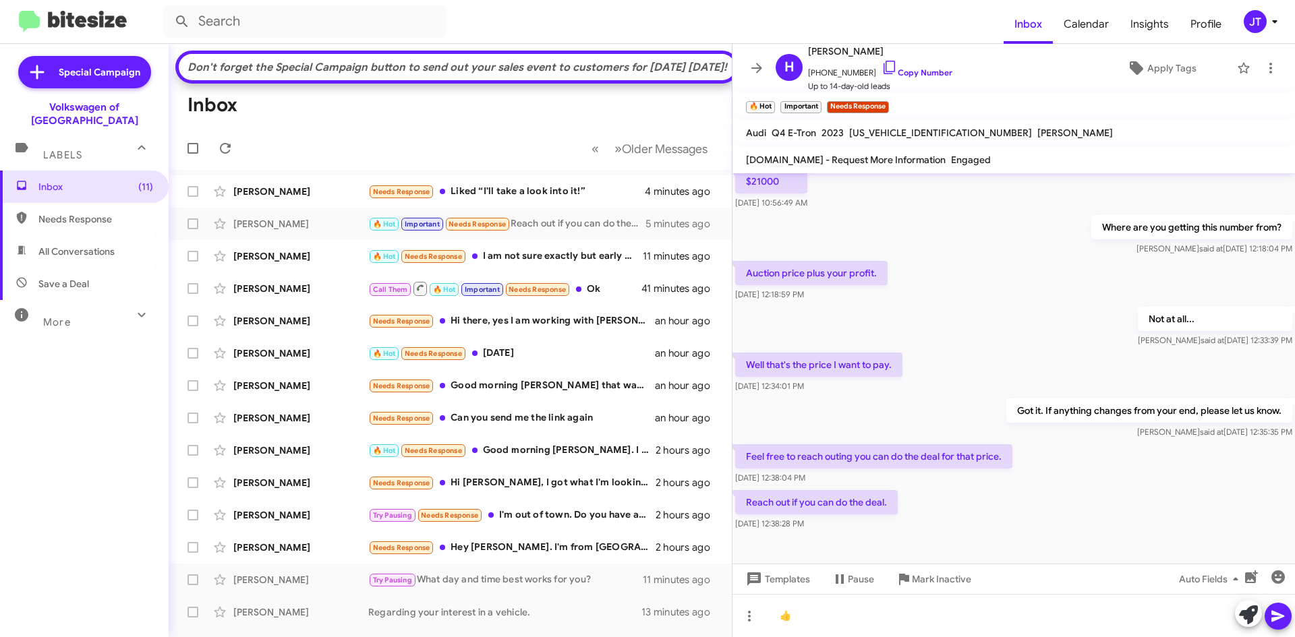
click at [1060, 496] on div "Reach out if you can do the deal. [DATE] 12:38:28 PM" at bounding box center [1013, 511] width 562 height 46
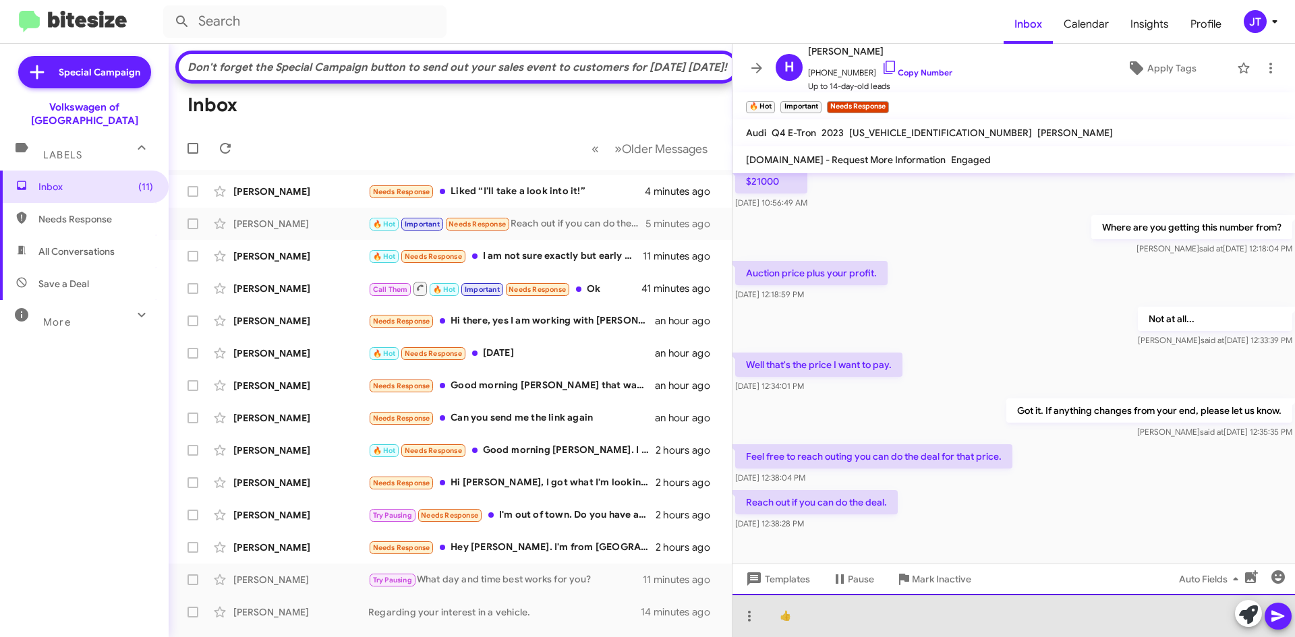
click at [813, 618] on div "👍" at bounding box center [1013, 615] width 562 height 43
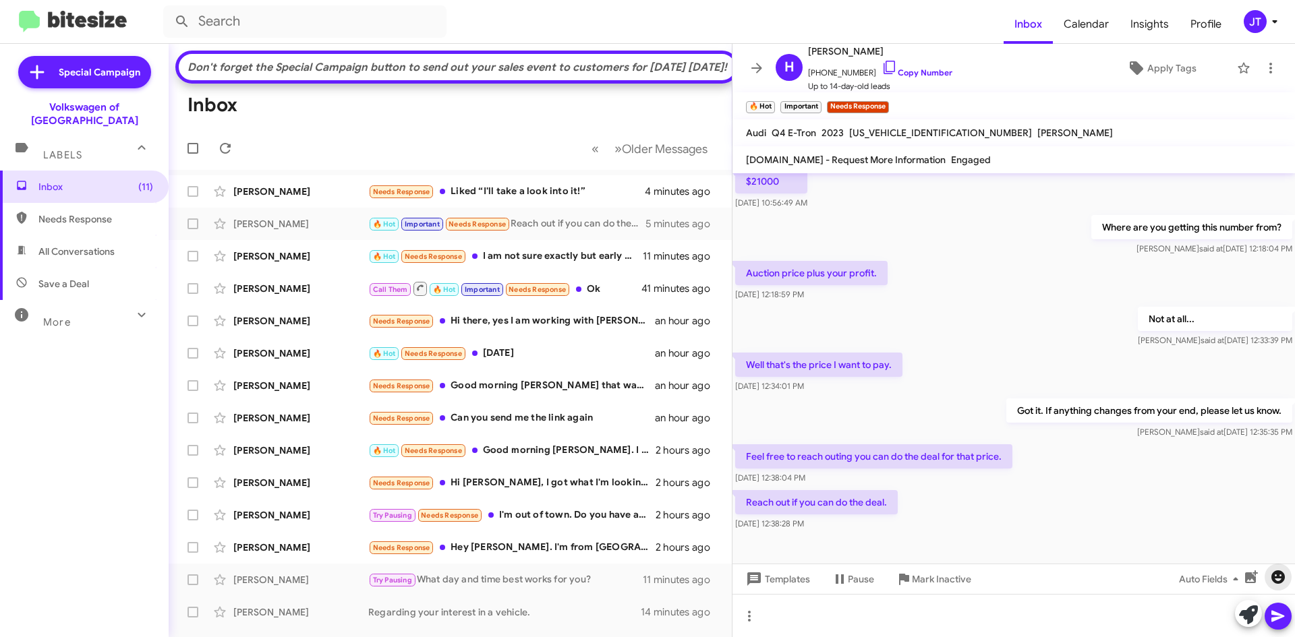
click at [1279, 573] on icon "button" at bounding box center [1277, 577] width 13 height 13
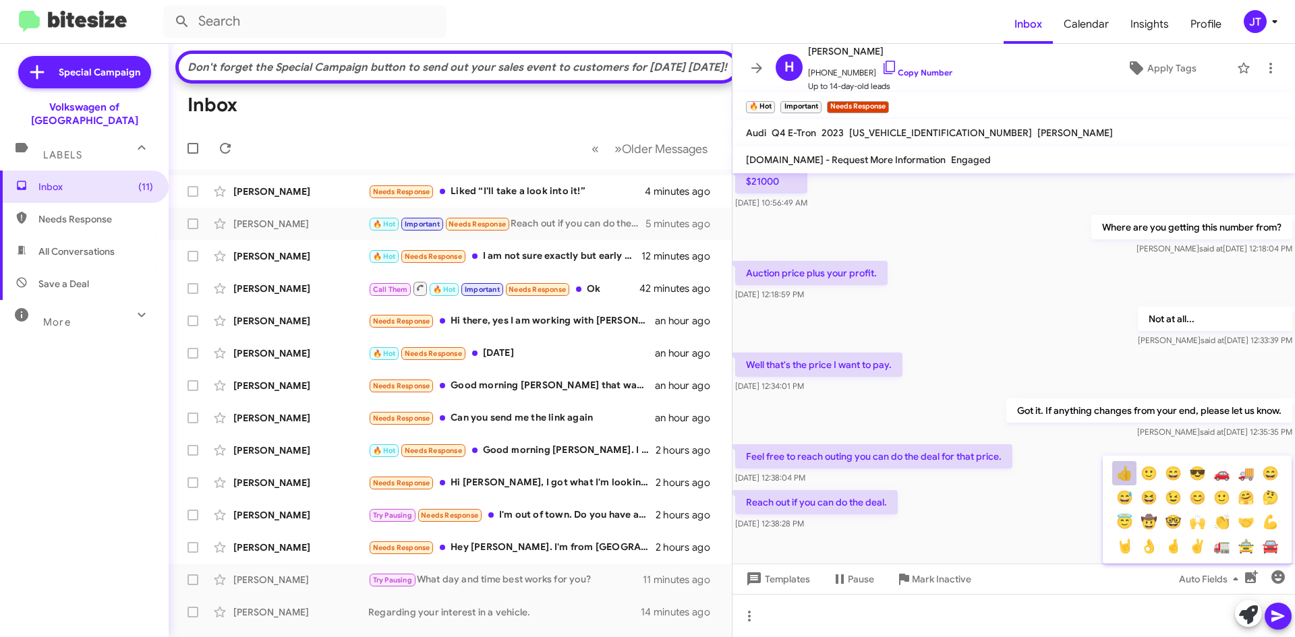
click at [1119, 477] on button "👍" at bounding box center [1124, 473] width 24 height 24
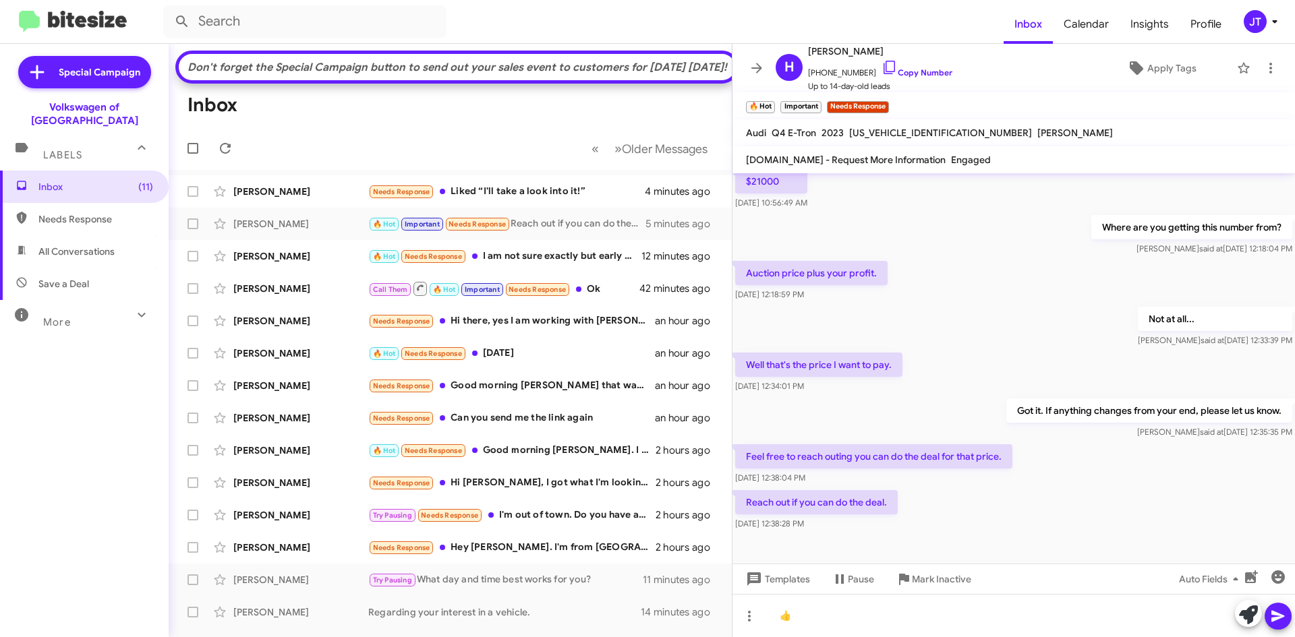
click at [1281, 620] on icon at bounding box center [1278, 616] width 16 height 16
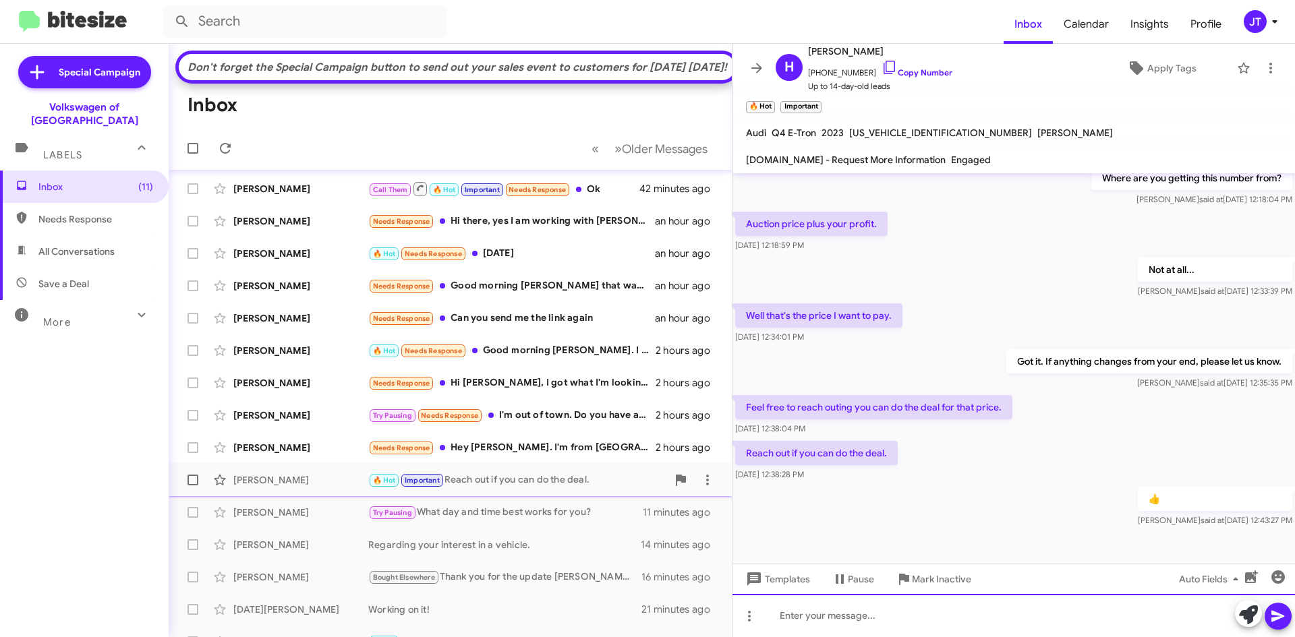
scroll to position [0, 0]
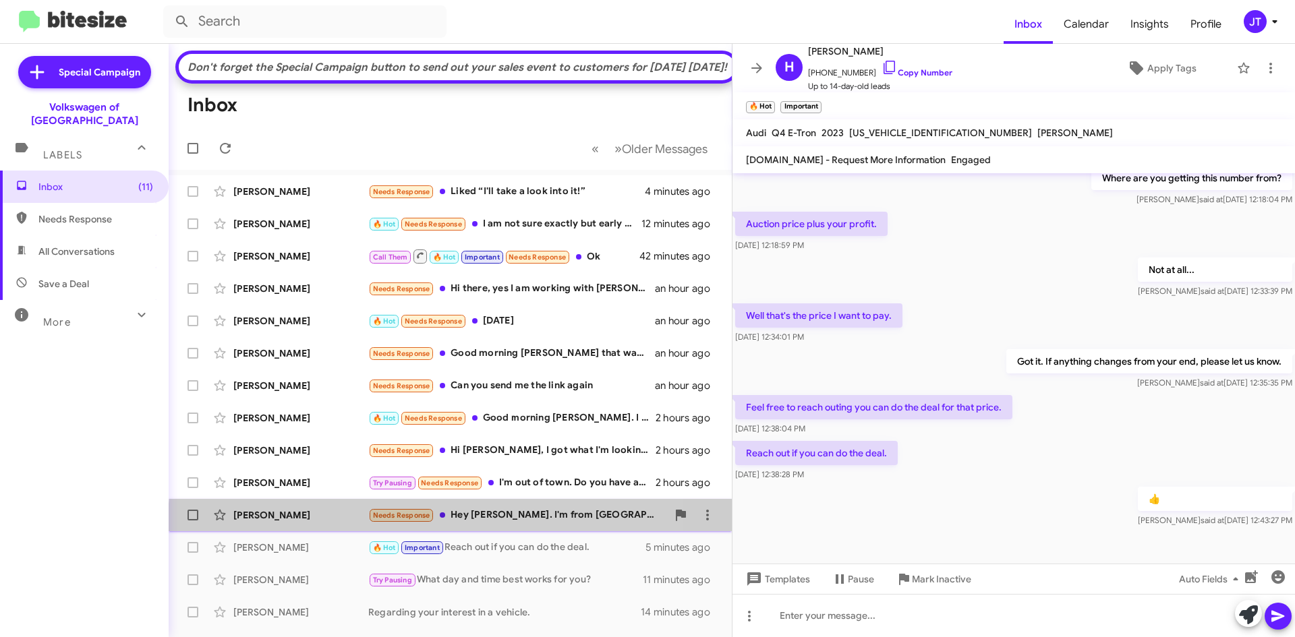
click at [506, 529] on div "[PERSON_NAME] Needs Response Hey [PERSON_NAME]. I'm from [GEOGRAPHIC_DATA], so …" at bounding box center [450, 515] width 542 height 27
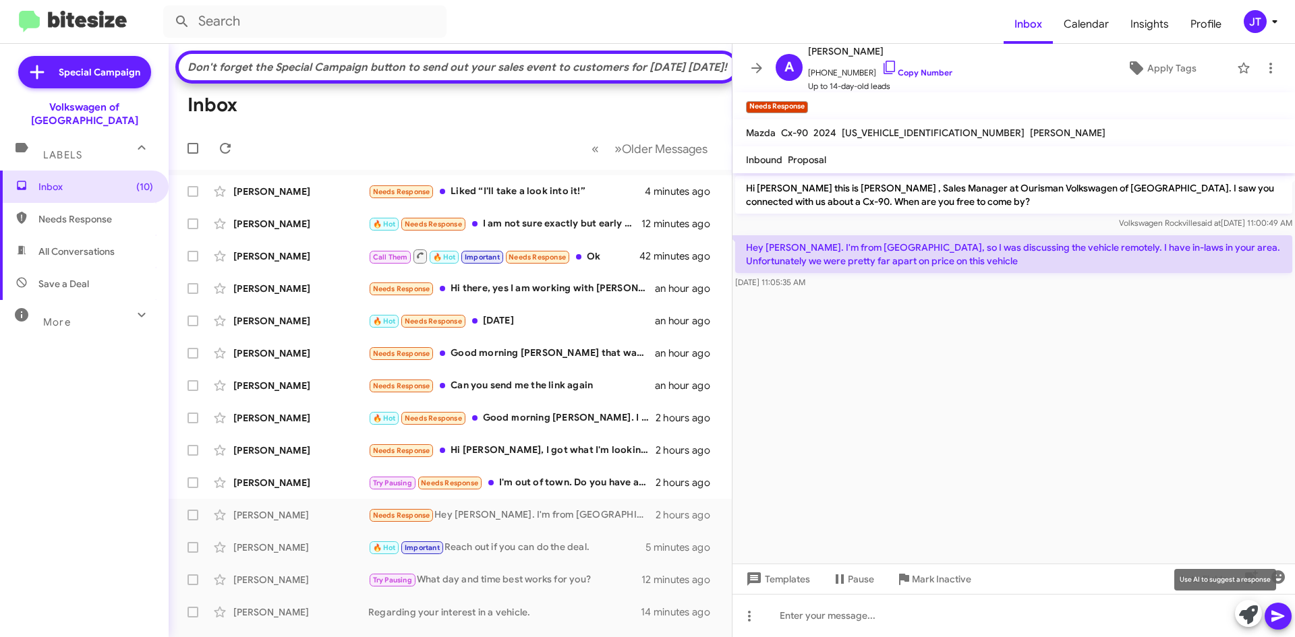
click at [1250, 616] on icon at bounding box center [1248, 615] width 19 height 19
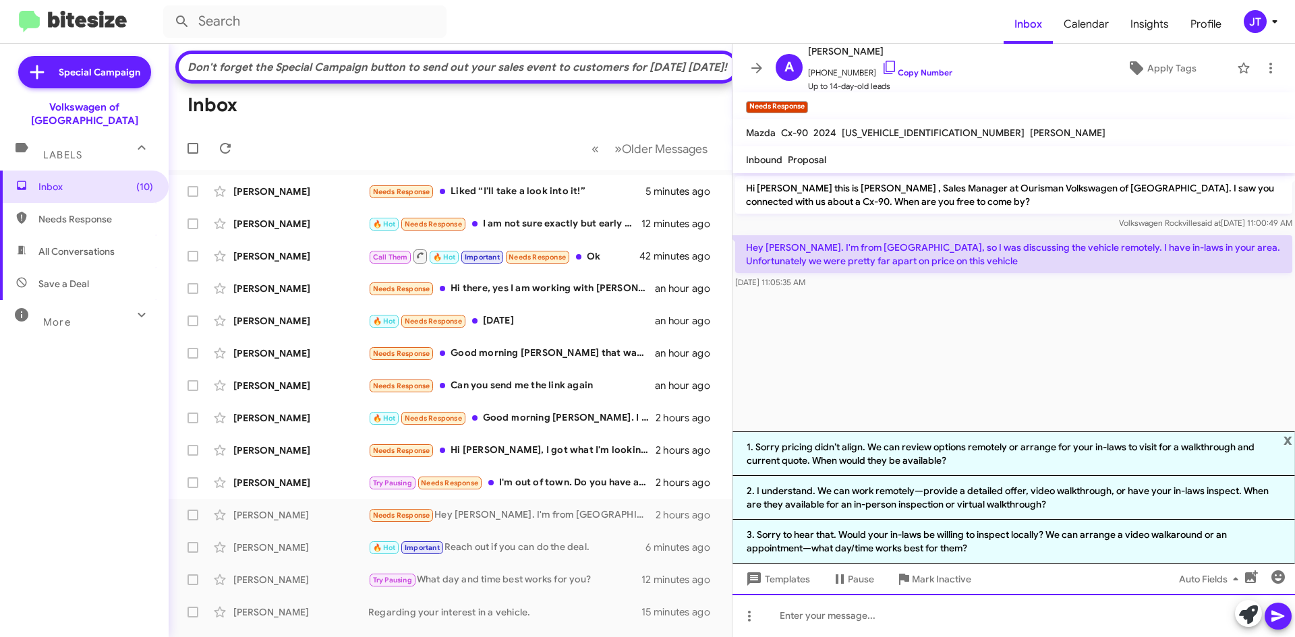
click at [816, 615] on div at bounding box center [1013, 615] width 562 height 43
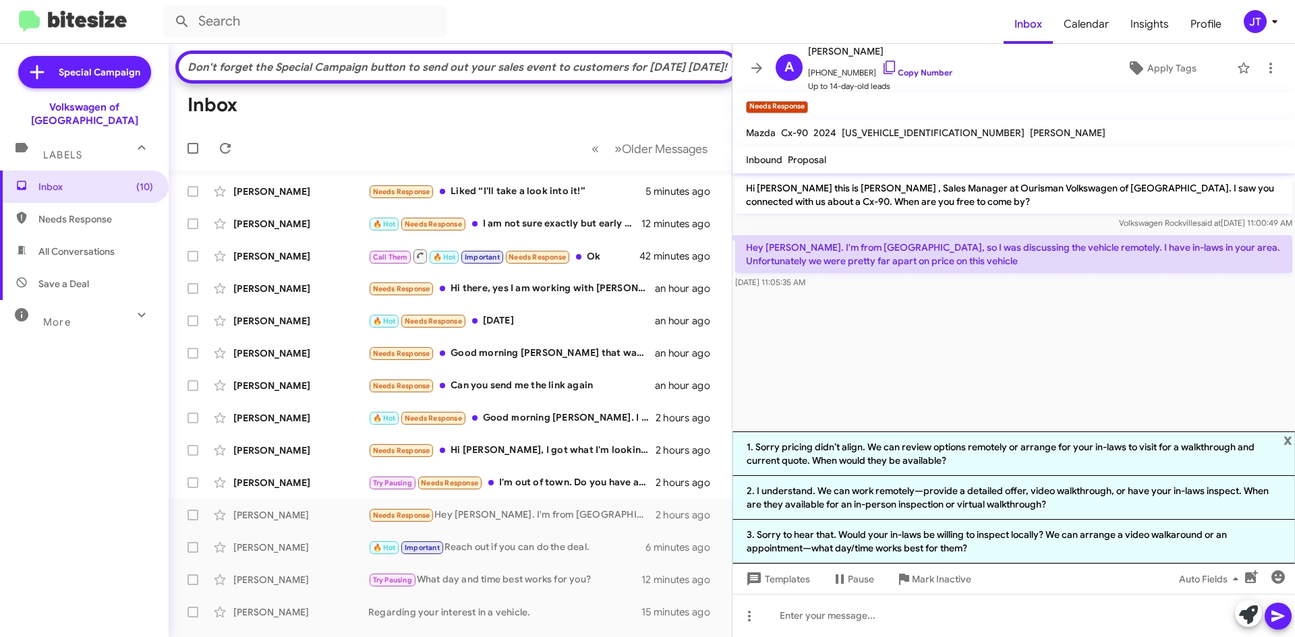
click at [889, 378] on cdk-virtual-scroll-viewport "Hi [PERSON_NAME] this is [PERSON_NAME] , Sales Manager at Ourisman Volkswagen o…" at bounding box center [1013, 302] width 562 height 258
click at [1263, 71] on icon at bounding box center [1271, 68] width 16 height 16
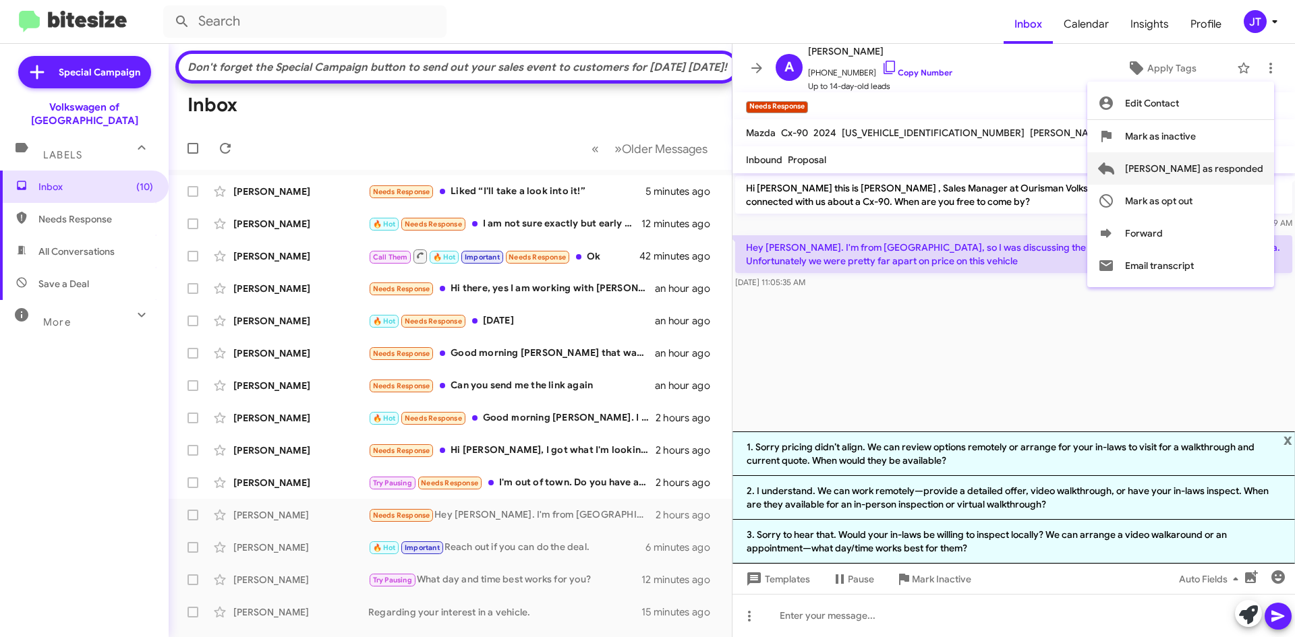
click at [1216, 166] on span "[PERSON_NAME] as responded" at bounding box center [1194, 168] width 138 height 32
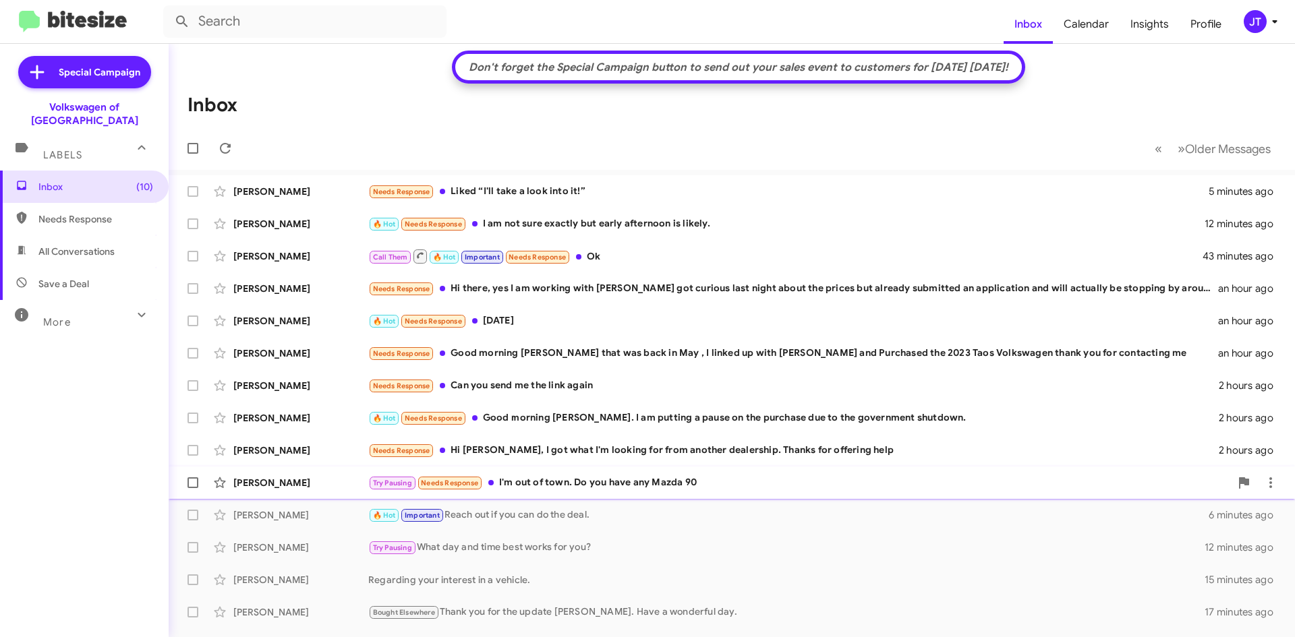
click at [618, 491] on div "[PERSON_NAME] Try Pausing Needs Response I'm out of town. Do you have any Mazda…" at bounding box center [731, 482] width 1105 height 27
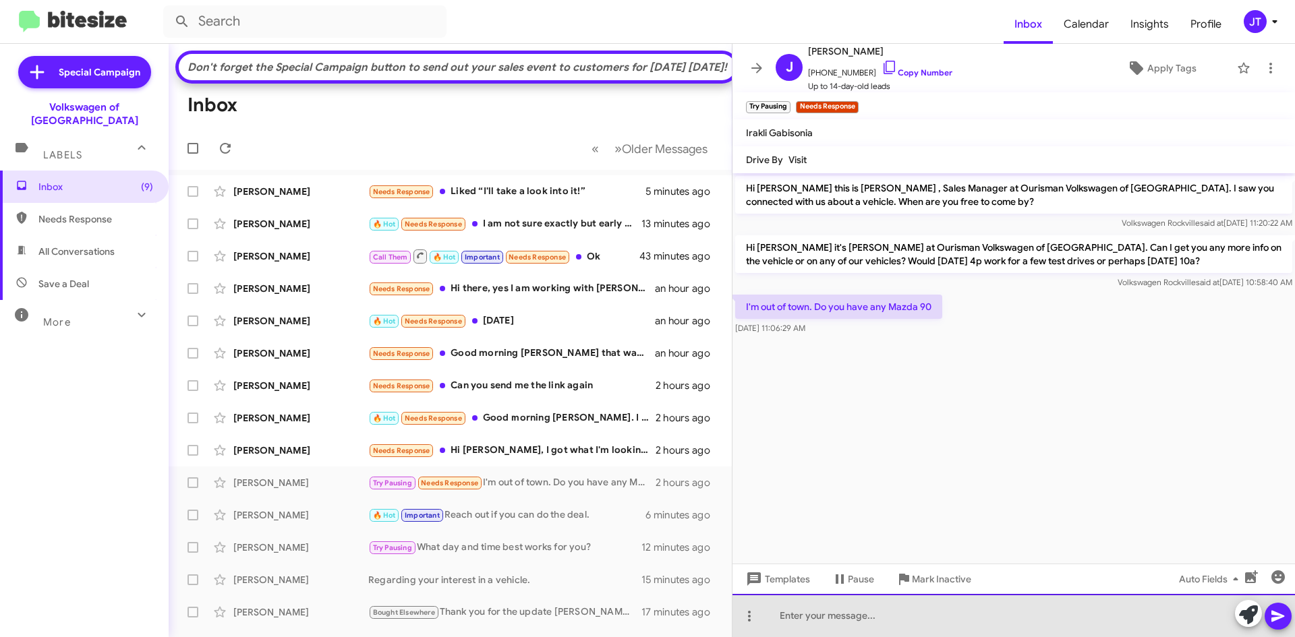
click at [831, 620] on div at bounding box center [1013, 615] width 562 height 43
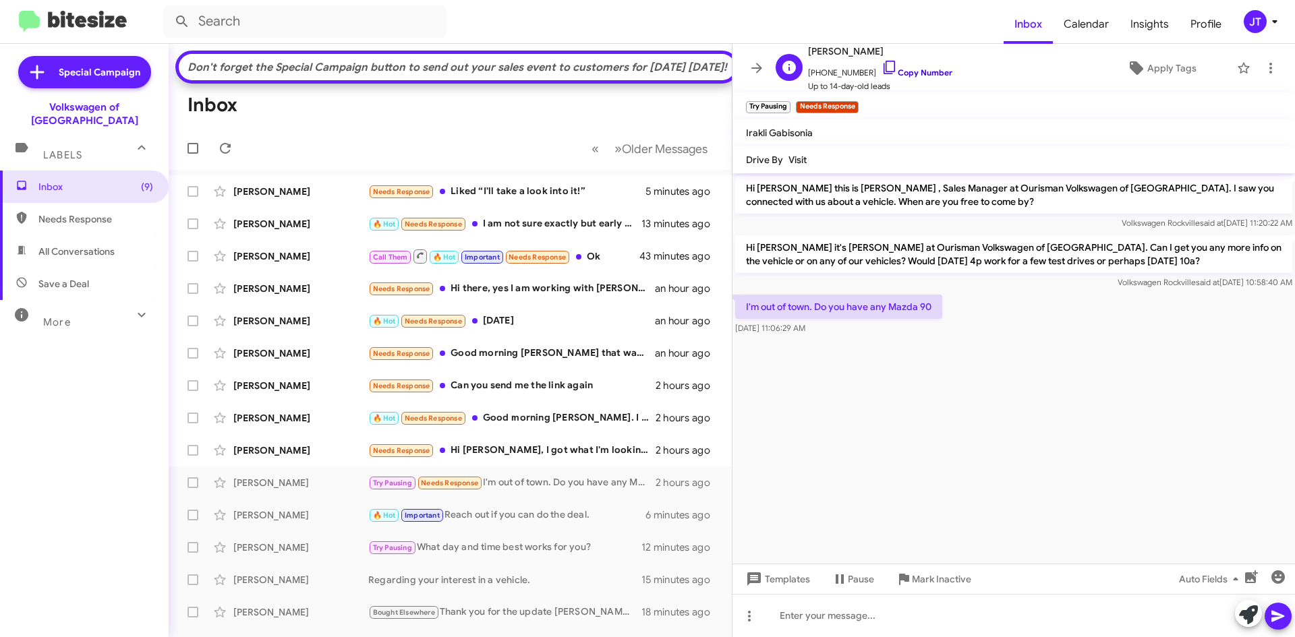
click at [912, 74] on link "Copy Number" at bounding box center [916, 72] width 71 height 10
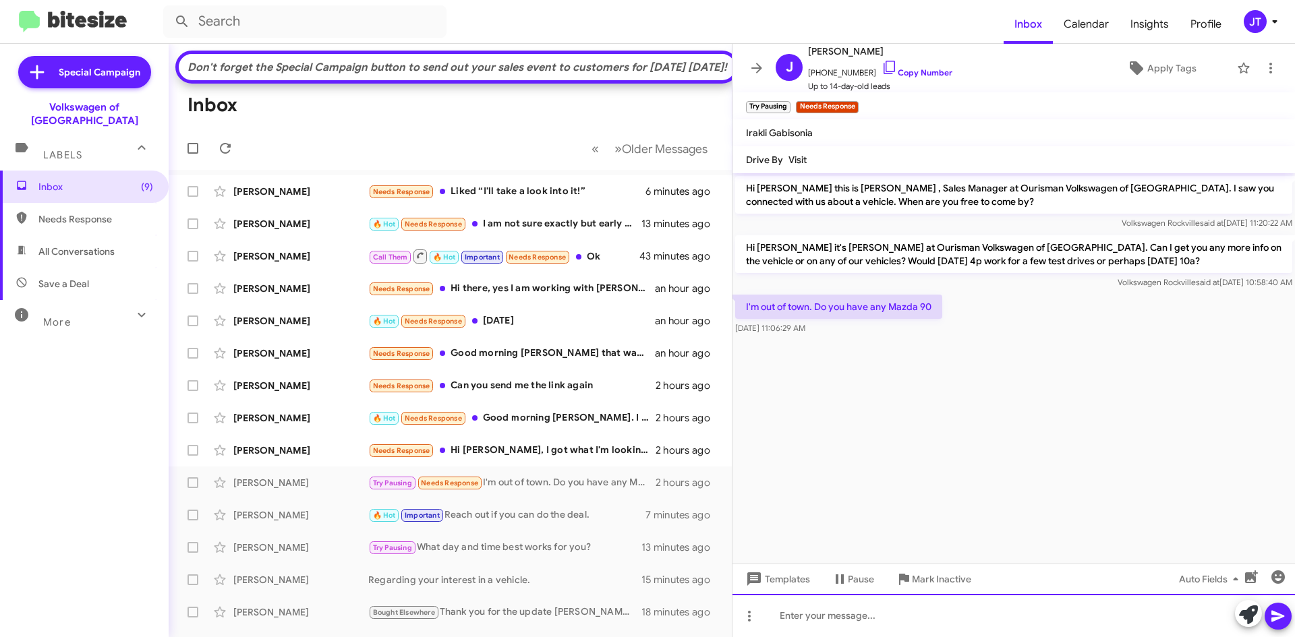
click at [838, 629] on div at bounding box center [1013, 615] width 562 height 43
click at [917, 611] on div "We do have Mazda CX-90s avaialble!" at bounding box center [1013, 615] width 562 height 43
click at [952, 612] on div "We do have Mazda CX-90s available!" at bounding box center [1013, 615] width 562 height 43
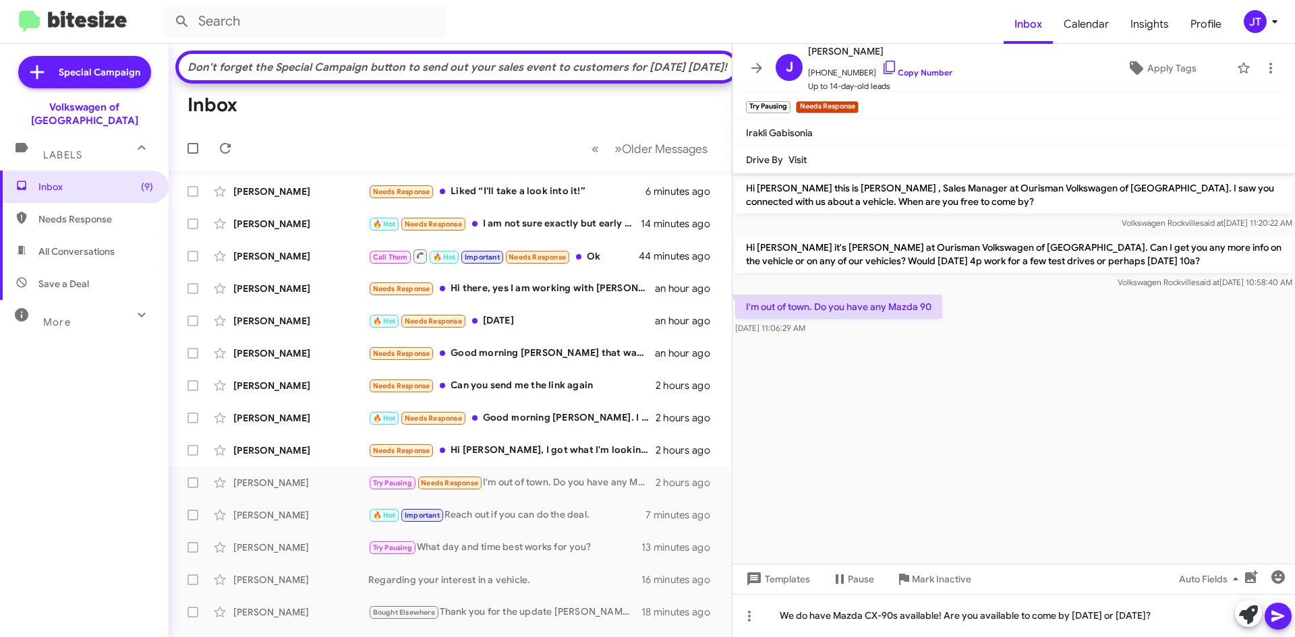
click at [1274, 615] on icon at bounding box center [1277, 616] width 13 height 11
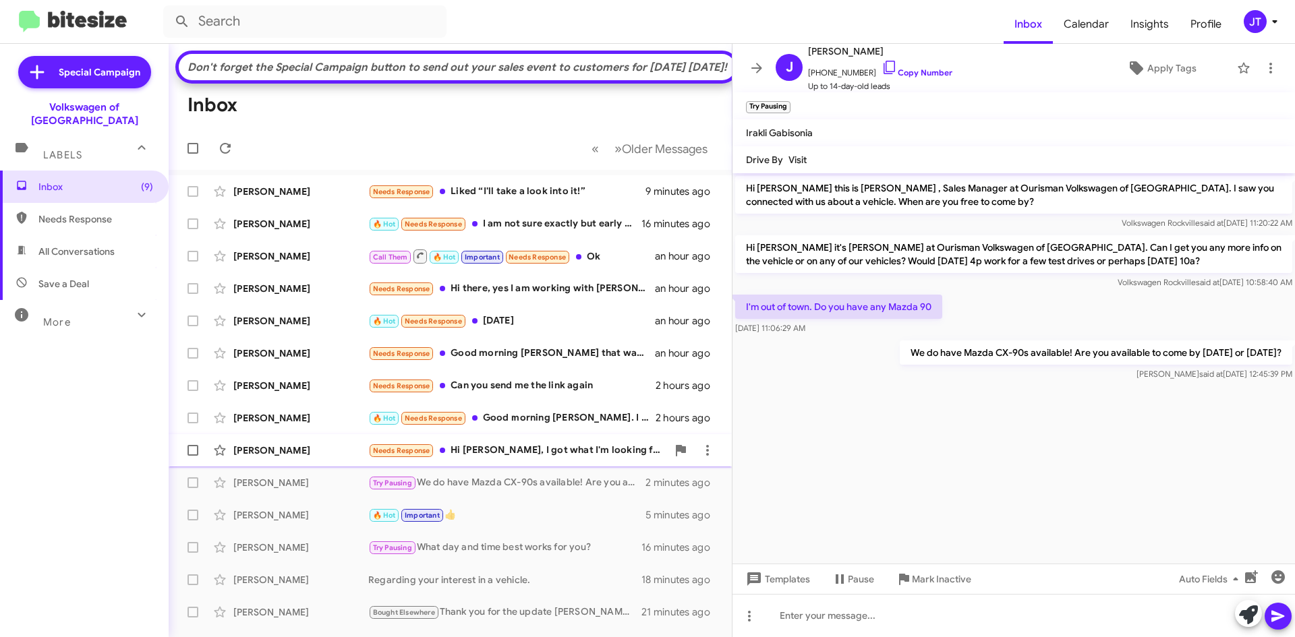
click at [535, 459] on div "Needs Response Hi [PERSON_NAME], I got what I'm looking for from another dealer…" at bounding box center [517, 451] width 299 height 16
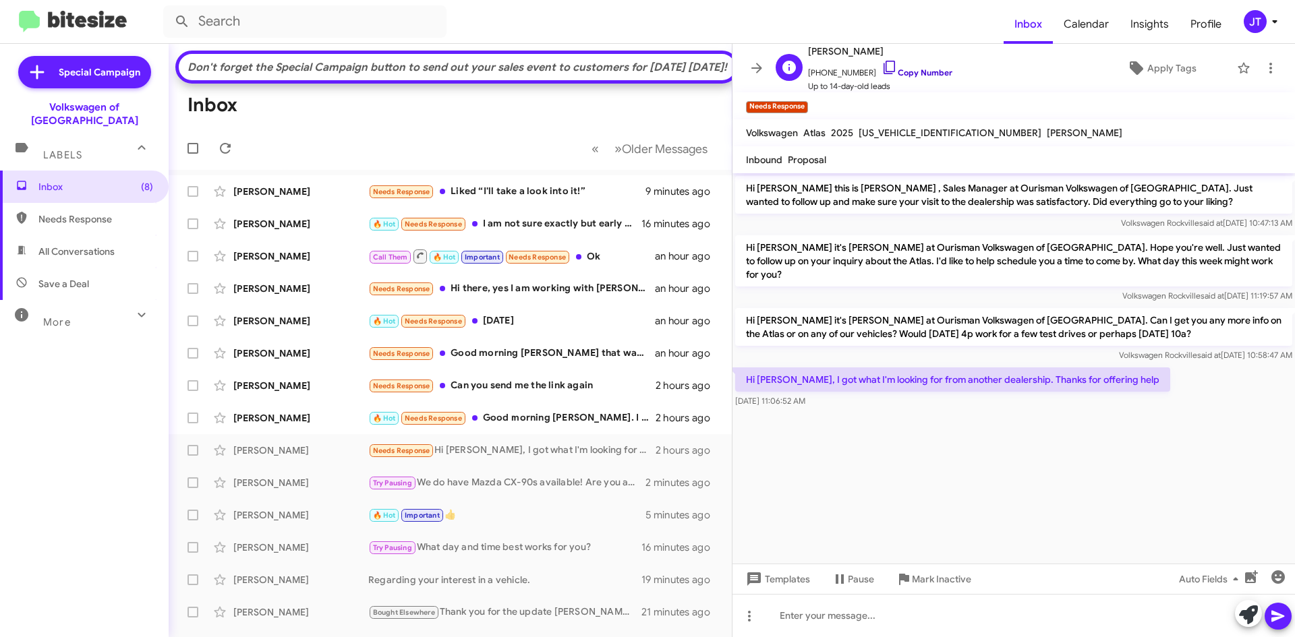
click at [899, 74] on link "Copy Number" at bounding box center [916, 72] width 71 height 10
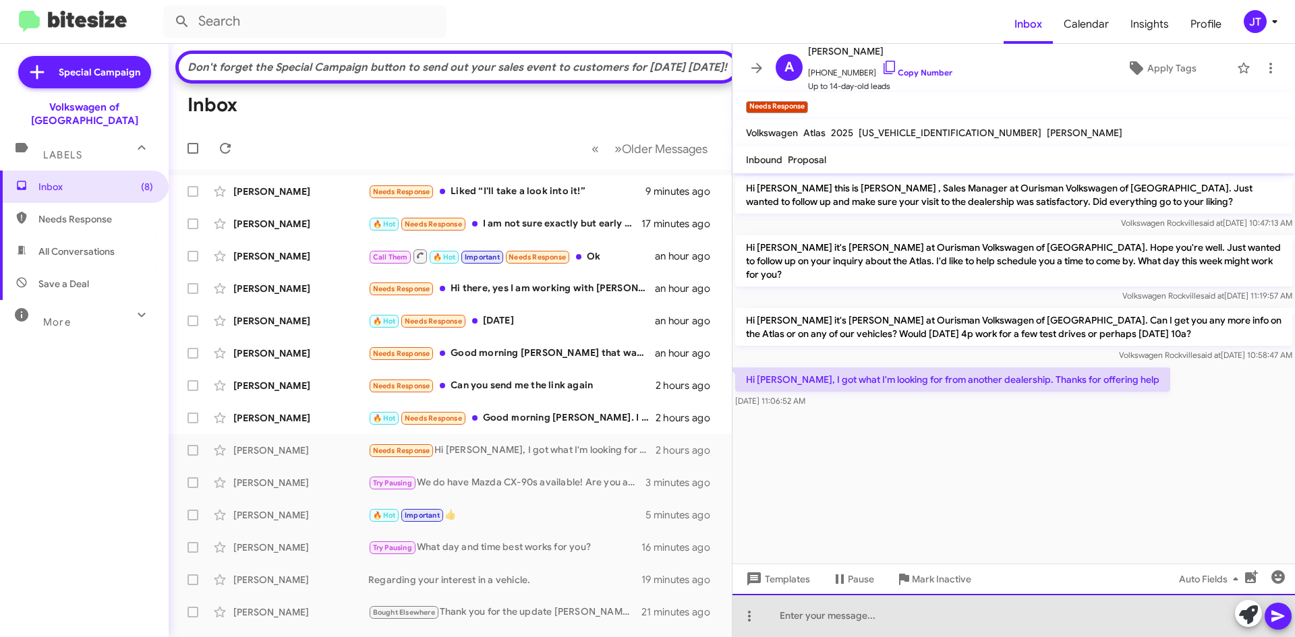
click at [823, 613] on div at bounding box center [1013, 615] width 562 height 43
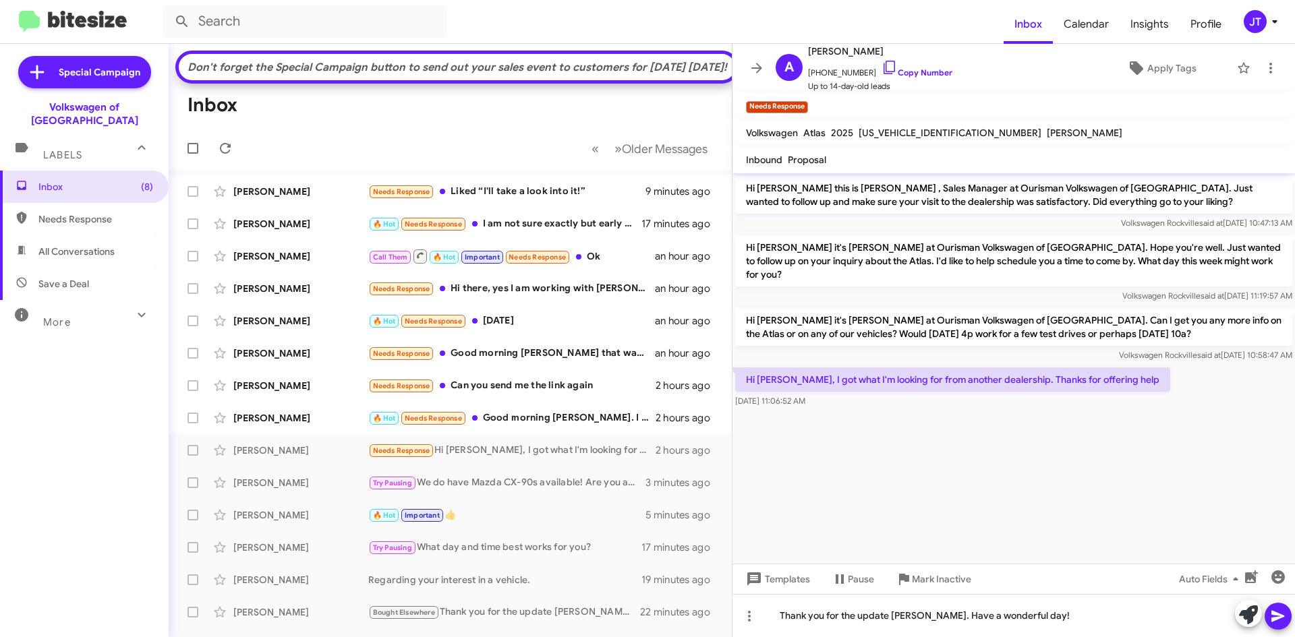
click at [1277, 618] on icon at bounding box center [1277, 616] width 13 height 11
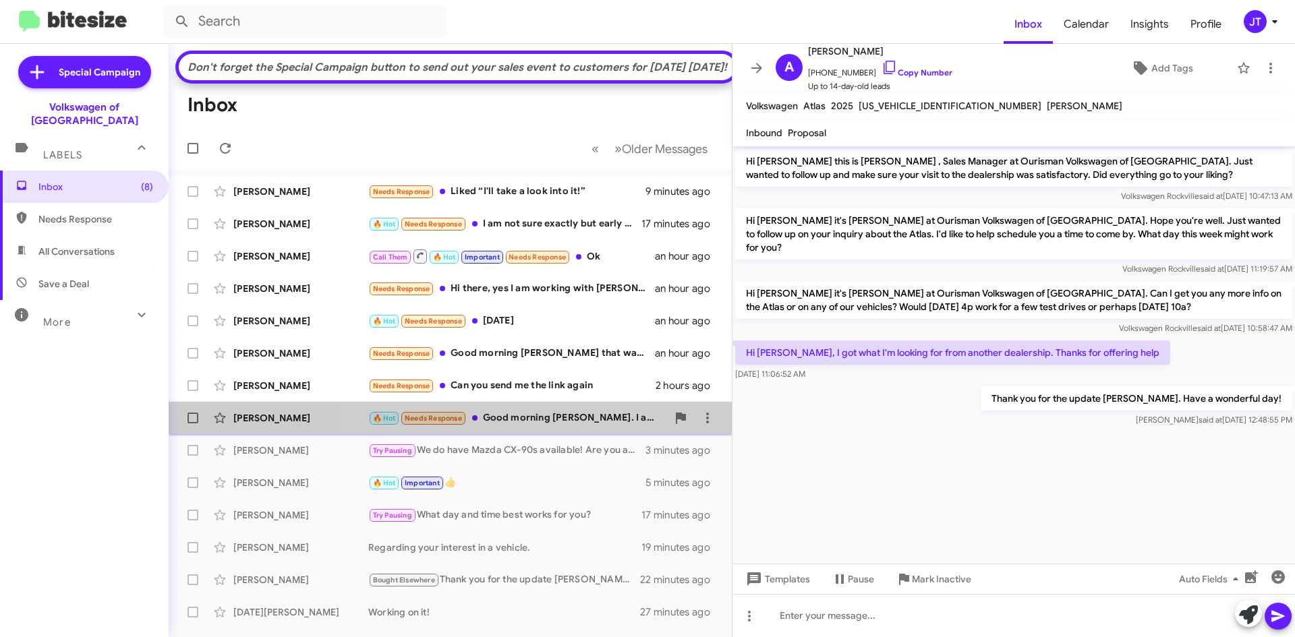
click at [546, 426] on div "🔥 Hot Needs Response Good morning [PERSON_NAME]. I am putting a pause on the pu…" at bounding box center [517, 419] width 299 height 16
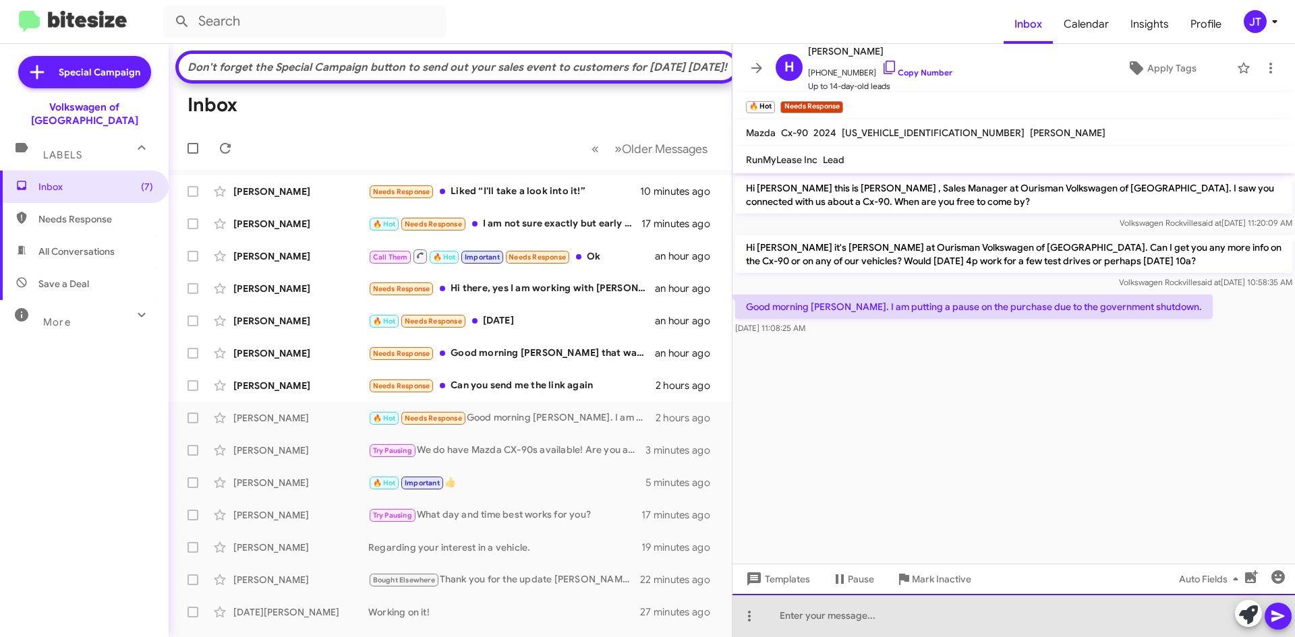
click at [817, 622] on div at bounding box center [1013, 615] width 562 height 43
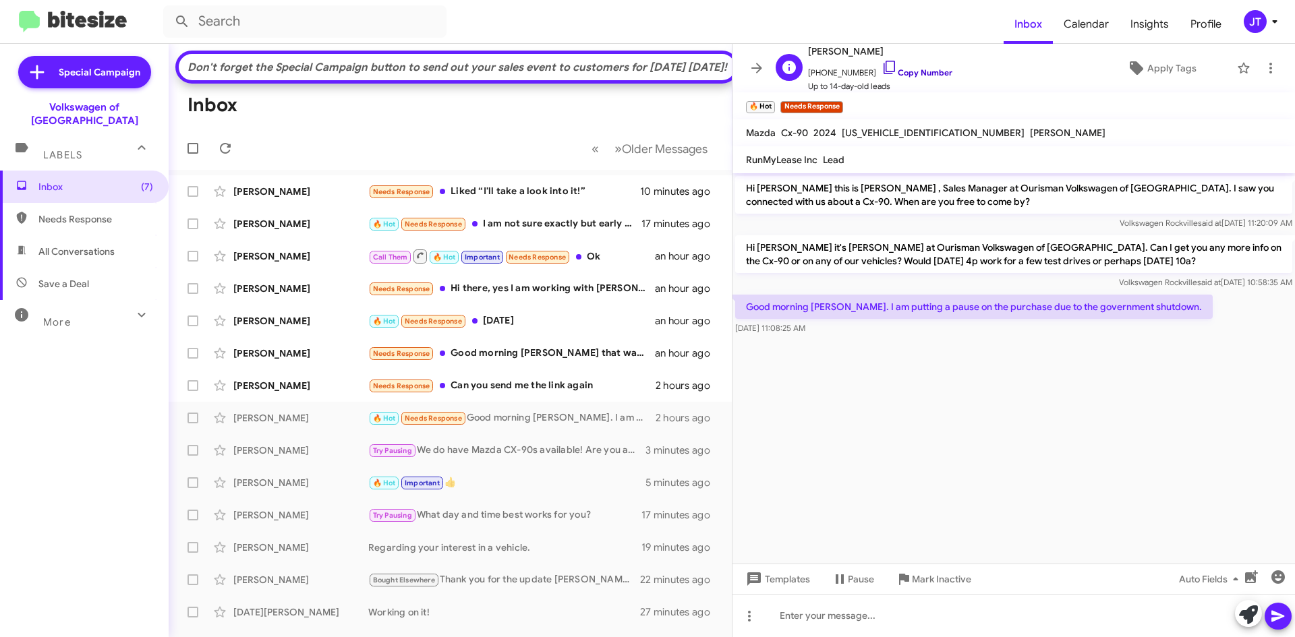
click at [924, 68] on link "Copy Number" at bounding box center [916, 72] width 71 height 10
click at [917, 76] on link "Copy Number" at bounding box center [916, 72] width 71 height 10
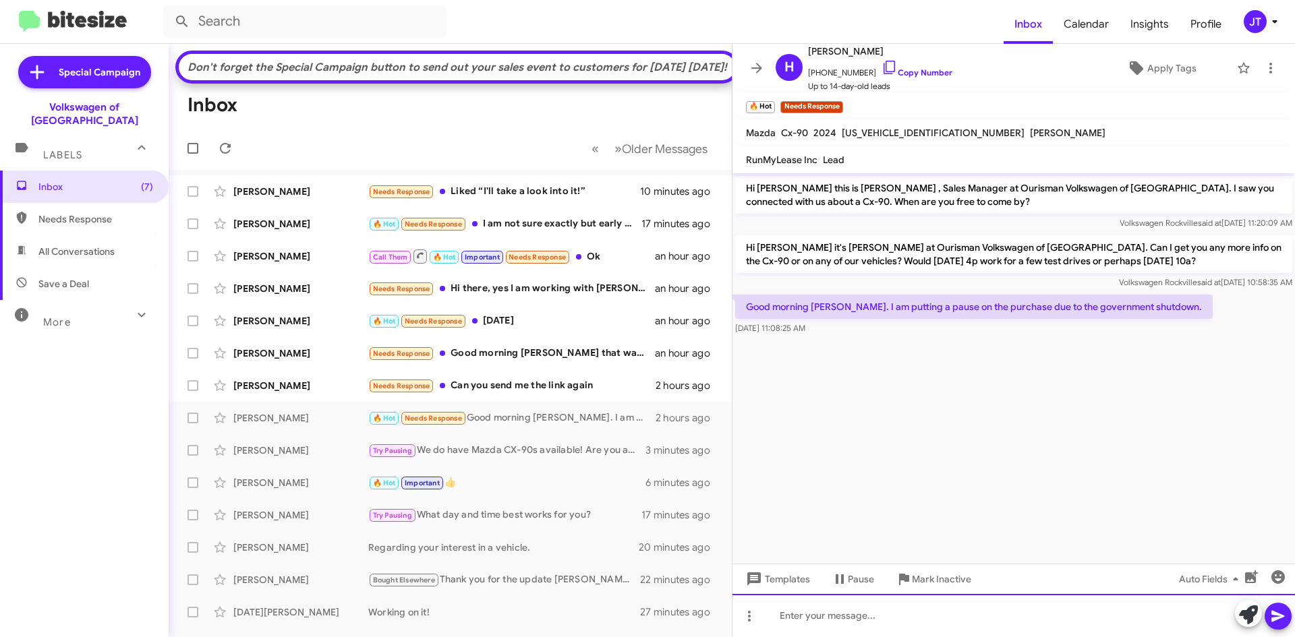
click at [817, 614] on div at bounding box center [1013, 615] width 562 height 43
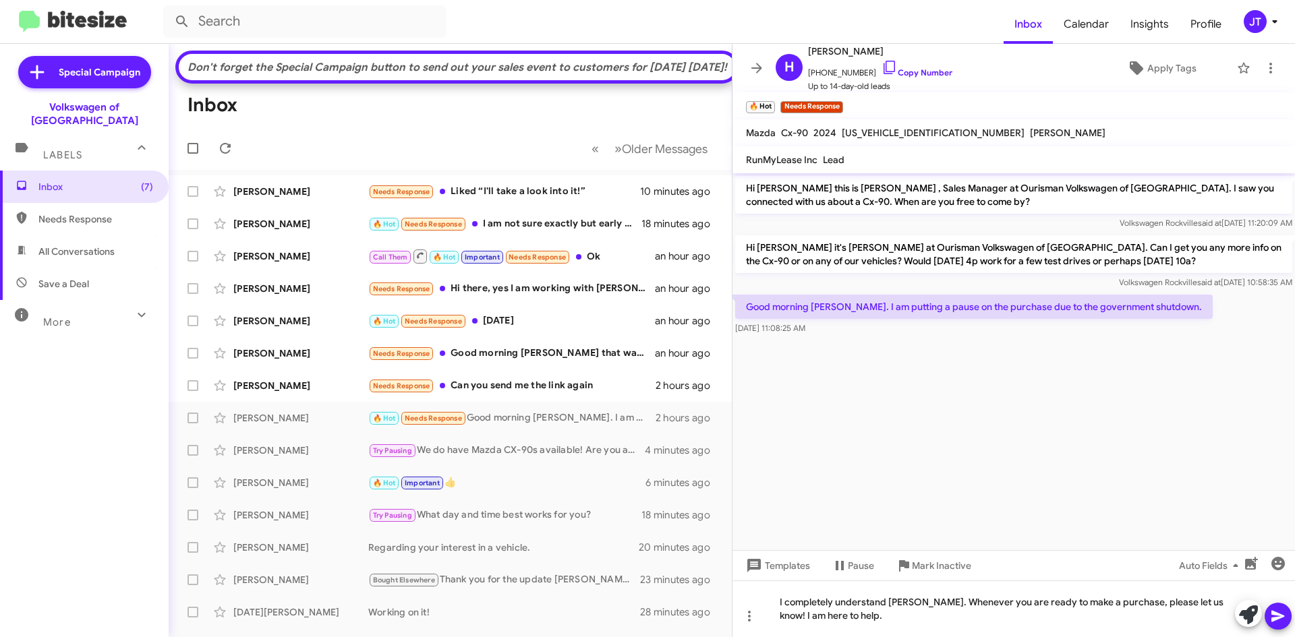
click at [1283, 618] on icon at bounding box center [1278, 616] width 16 height 16
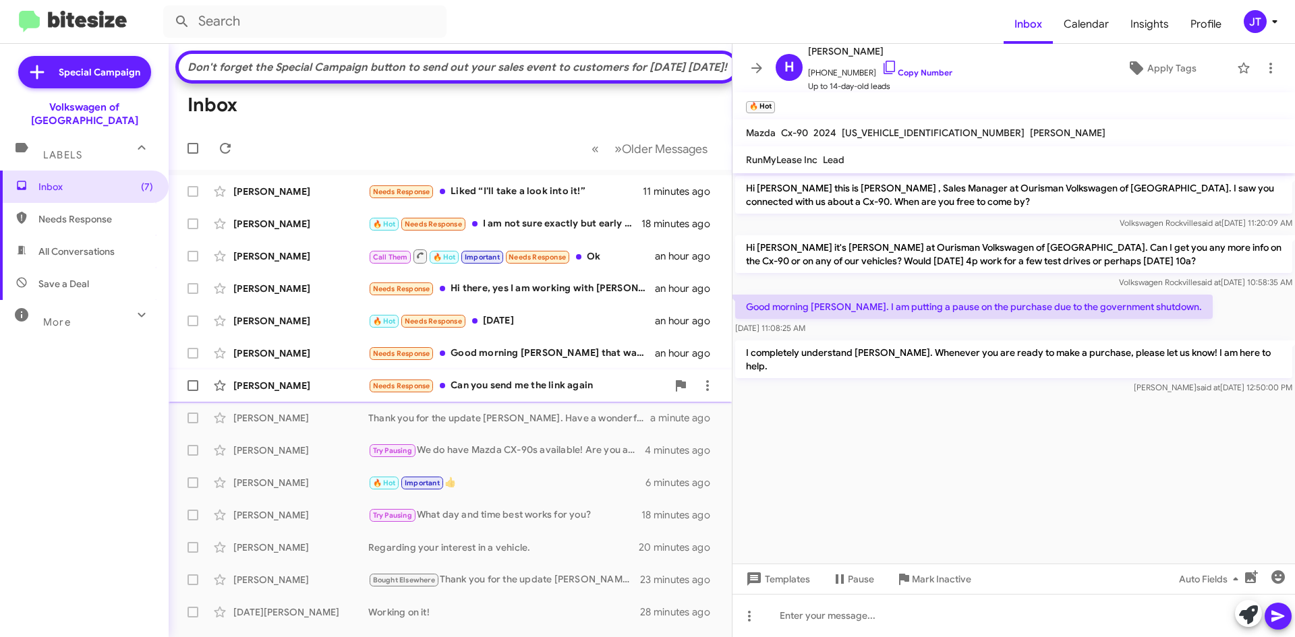
click at [531, 394] on div "Needs Response Can you send me the link again" at bounding box center [517, 386] width 299 height 16
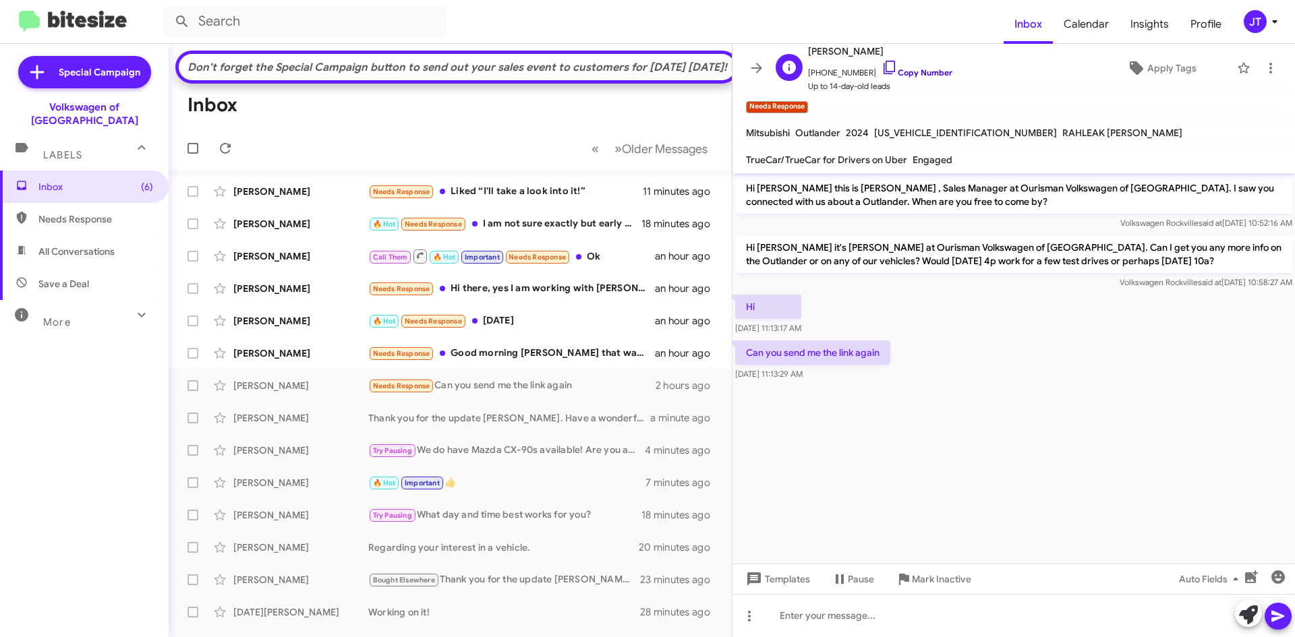
click at [913, 68] on link "Copy Number" at bounding box center [916, 72] width 71 height 10
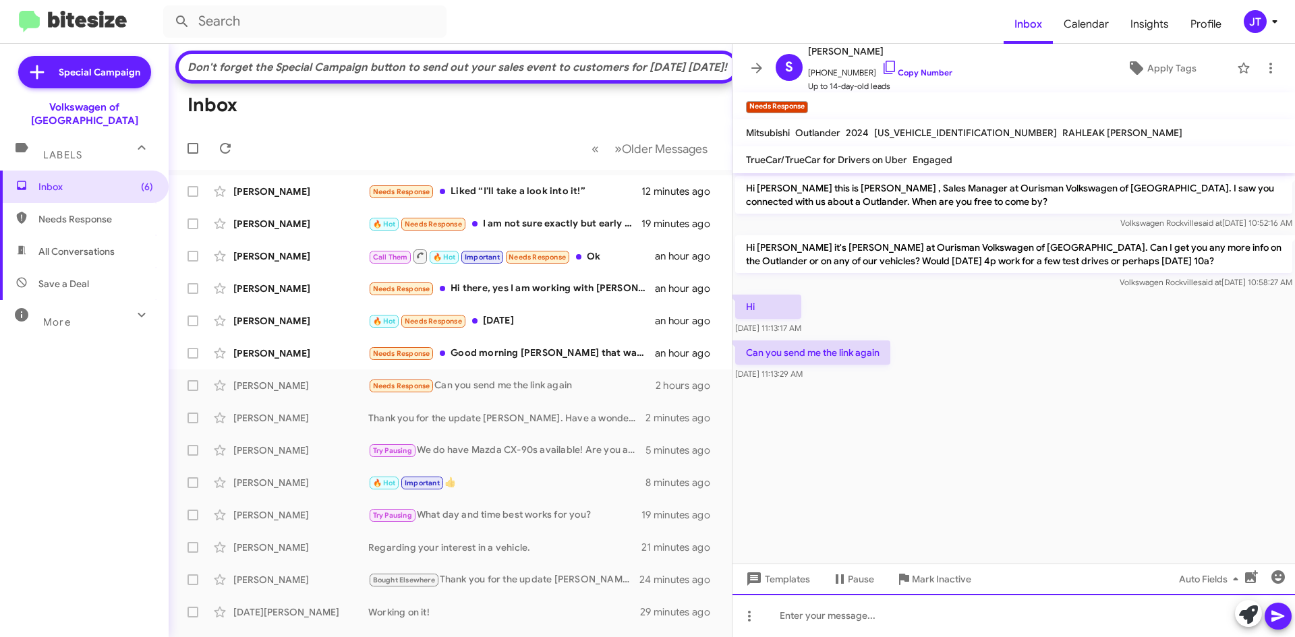
click at [886, 606] on div at bounding box center [1013, 615] width 562 height 43
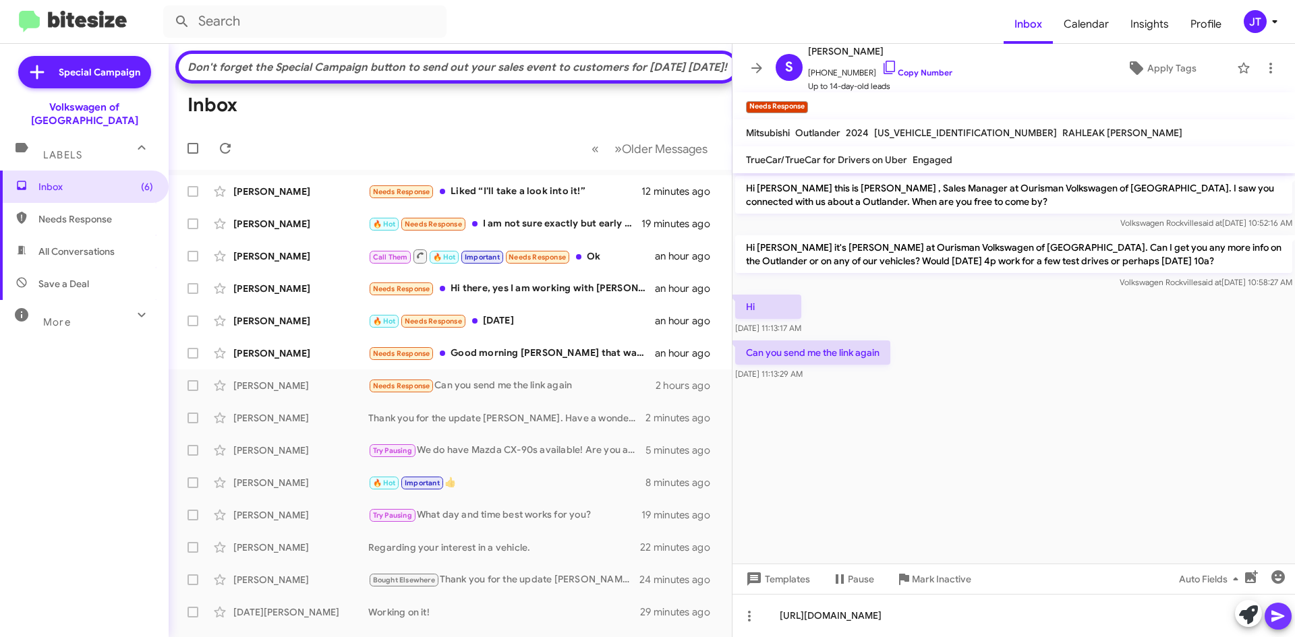
click at [1283, 614] on icon at bounding box center [1278, 616] width 16 height 16
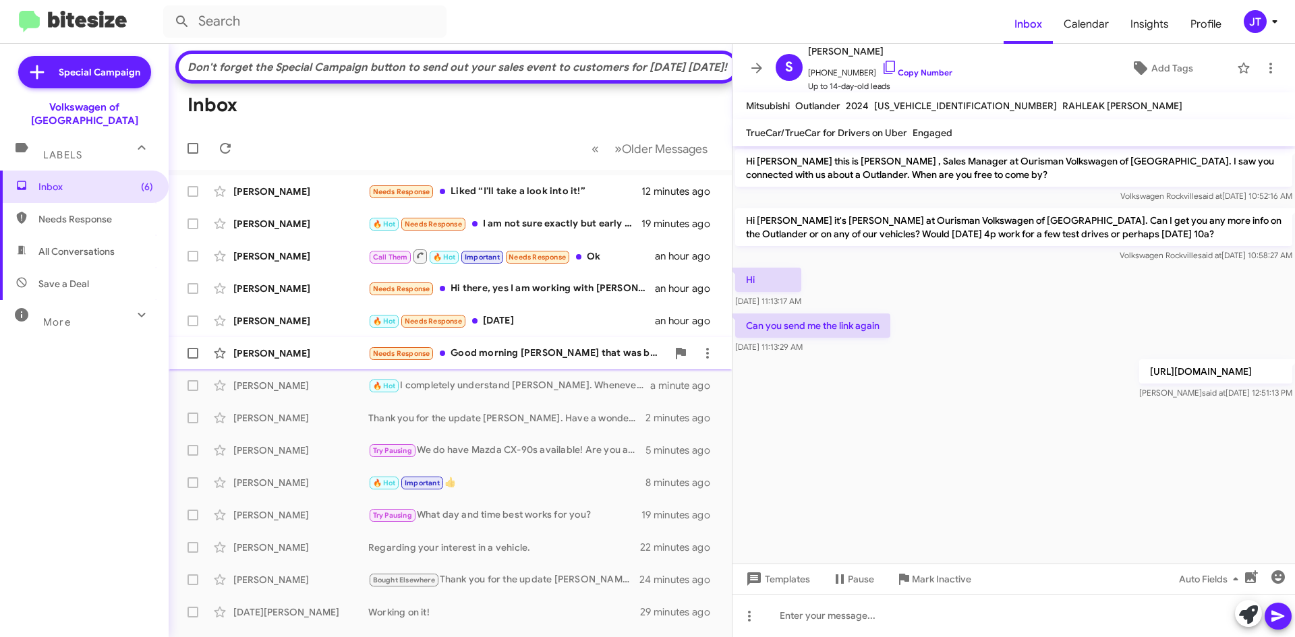
click at [504, 361] on div "Needs Response Good morning [PERSON_NAME] that was back in May , I linked up wi…" at bounding box center [517, 354] width 299 height 16
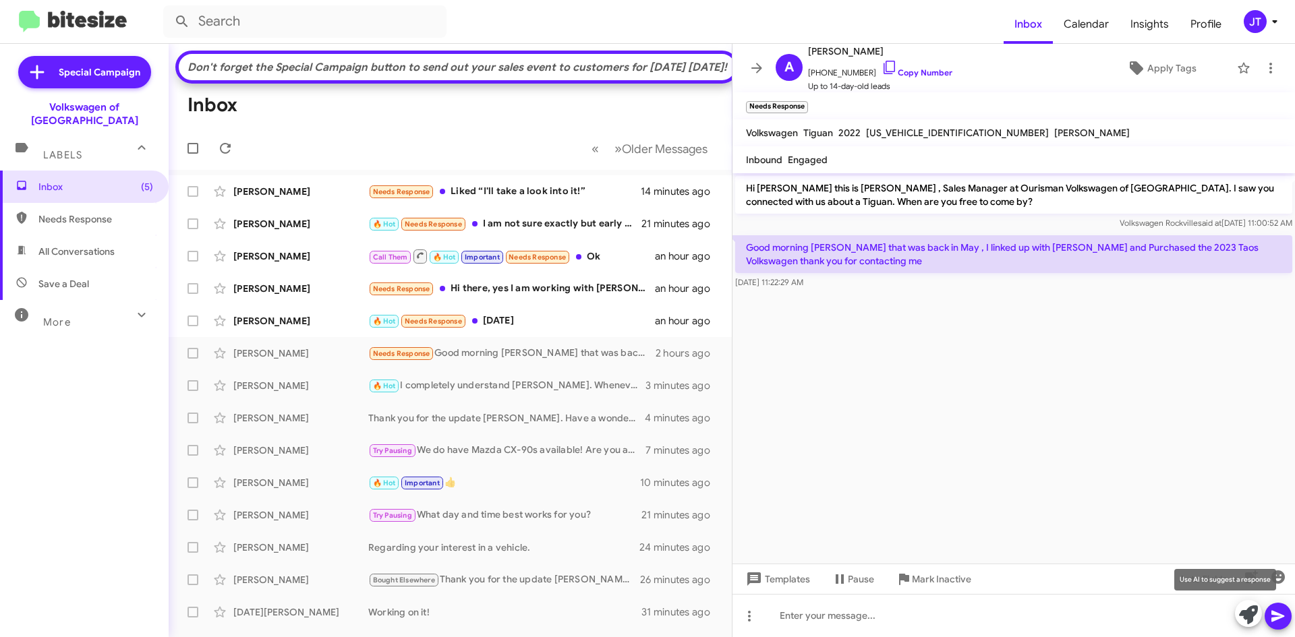
click at [1249, 612] on icon at bounding box center [1248, 615] width 19 height 19
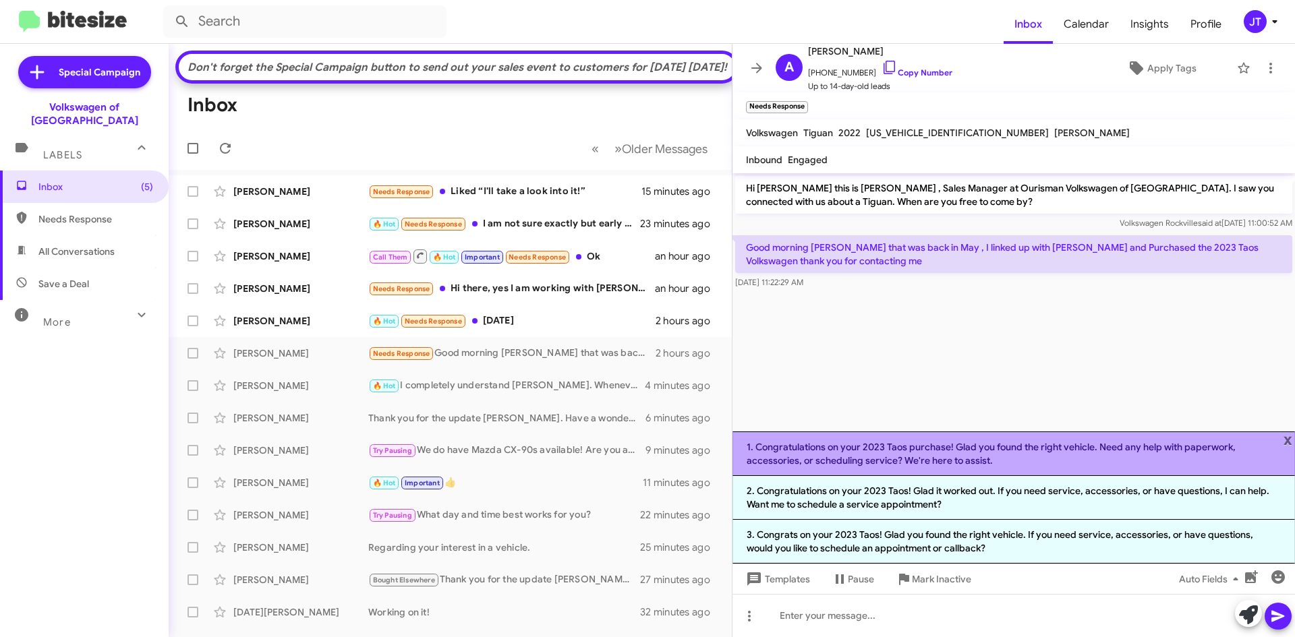
click at [966, 453] on li "1. Congratulations on your 2023 Taos purchase! Glad you found the right vehicle…" at bounding box center [1013, 454] width 562 height 45
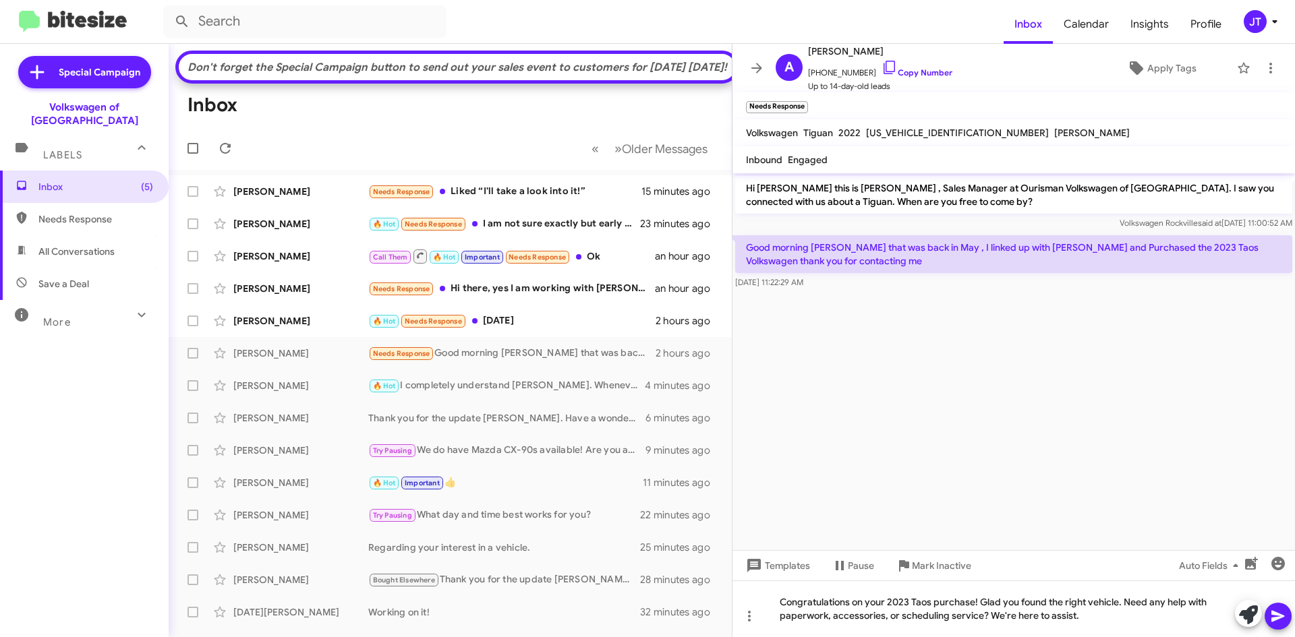
click at [1280, 615] on icon at bounding box center [1277, 616] width 13 height 11
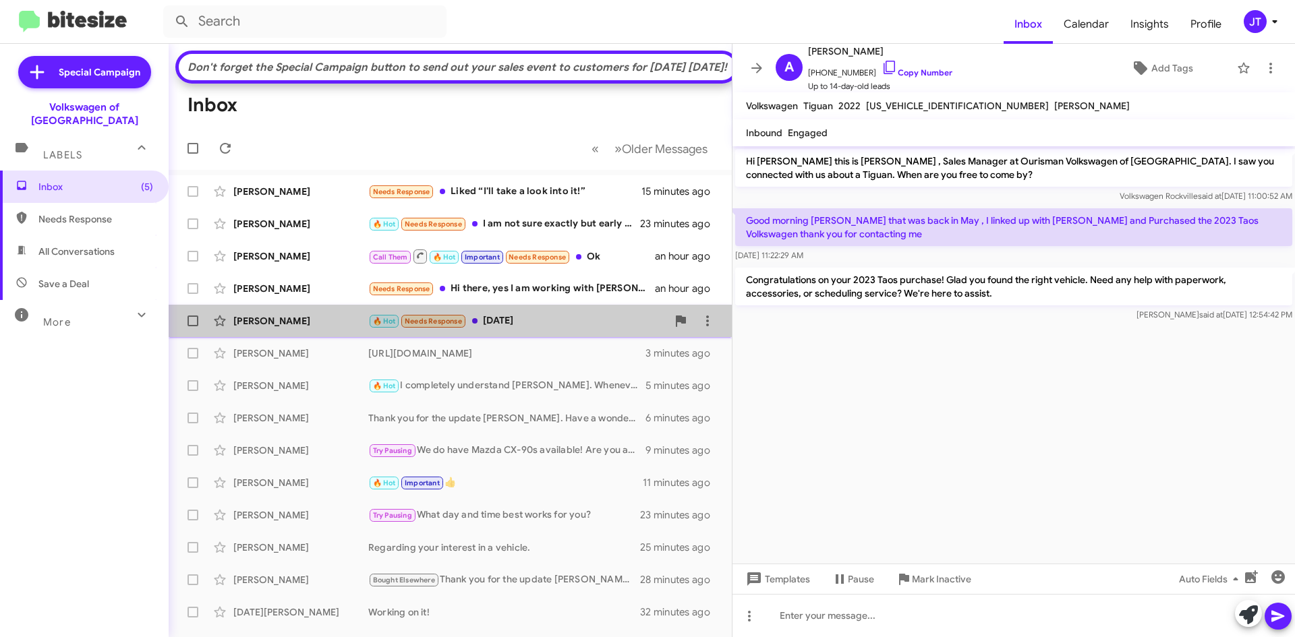
click at [542, 329] on div "🔥 Hot Needs Response [DATE]" at bounding box center [517, 322] width 299 height 16
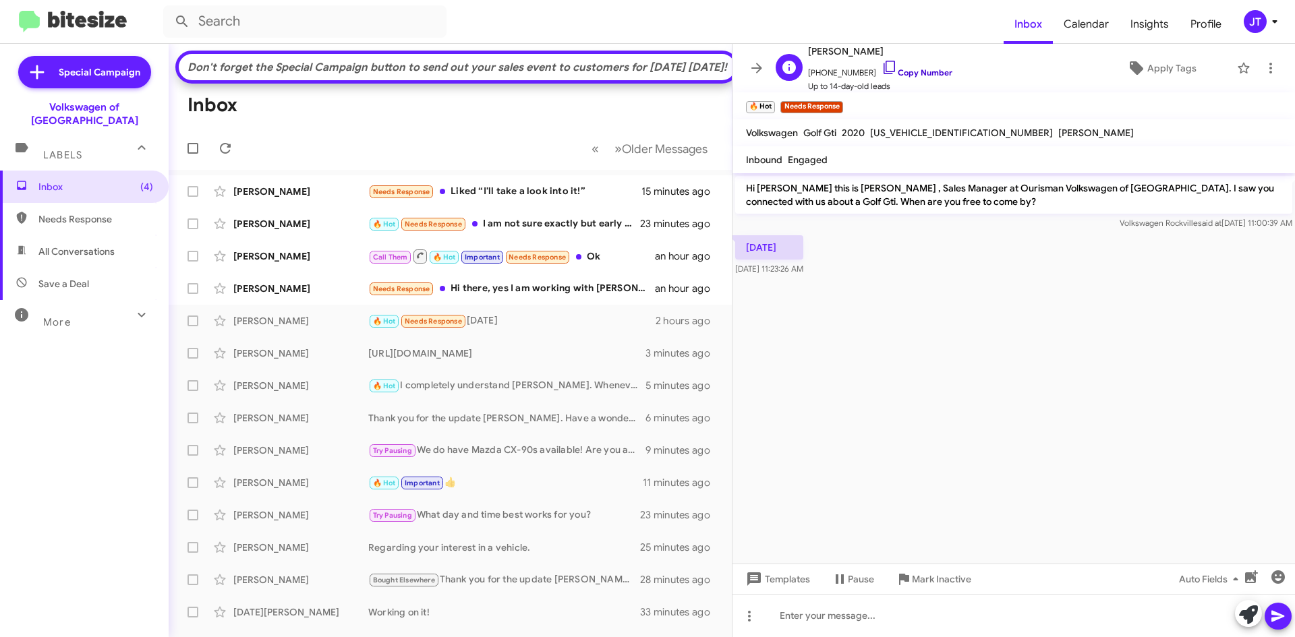
click at [917, 75] on link "Copy Number" at bounding box center [916, 72] width 71 height 10
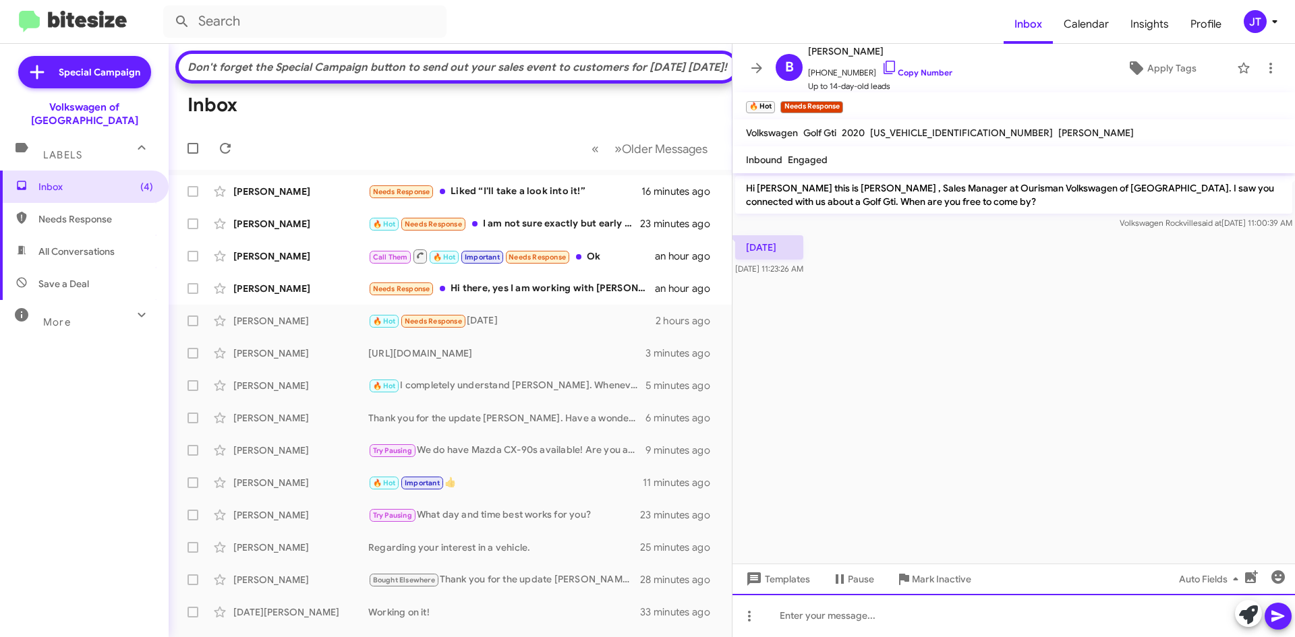
click at [844, 620] on div at bounding box center [1013, 615] width 562 height 43
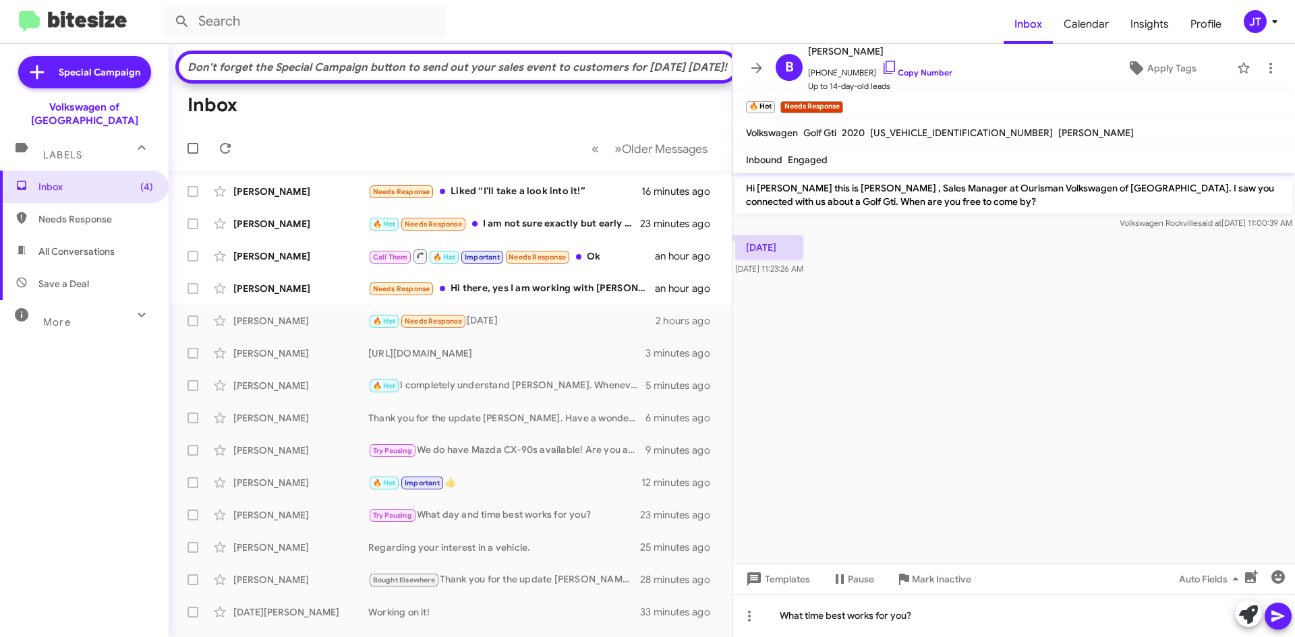
click at [1283, 620] on icon at bounding box center [1278, 616] width 16 height 16
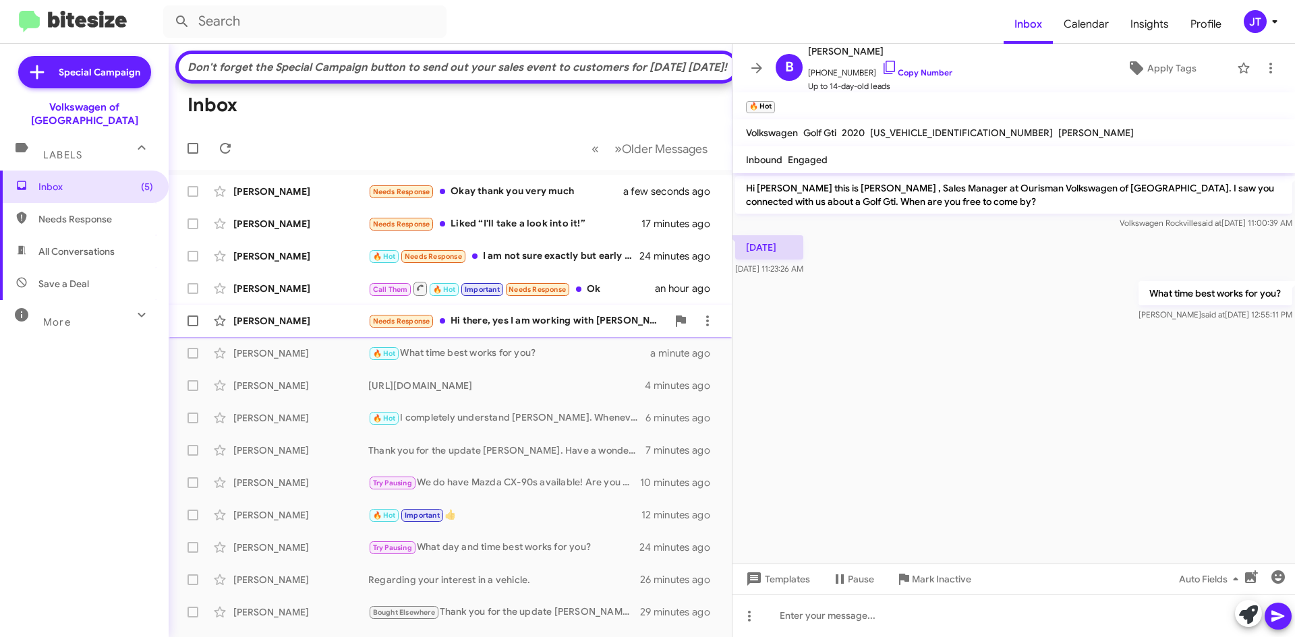
click at [556, 329] on div "Needs Response Hi there, yes I am working with [PERSON_NAME] got curious last n…" at bounding box center [517, 322] width 299 height 16
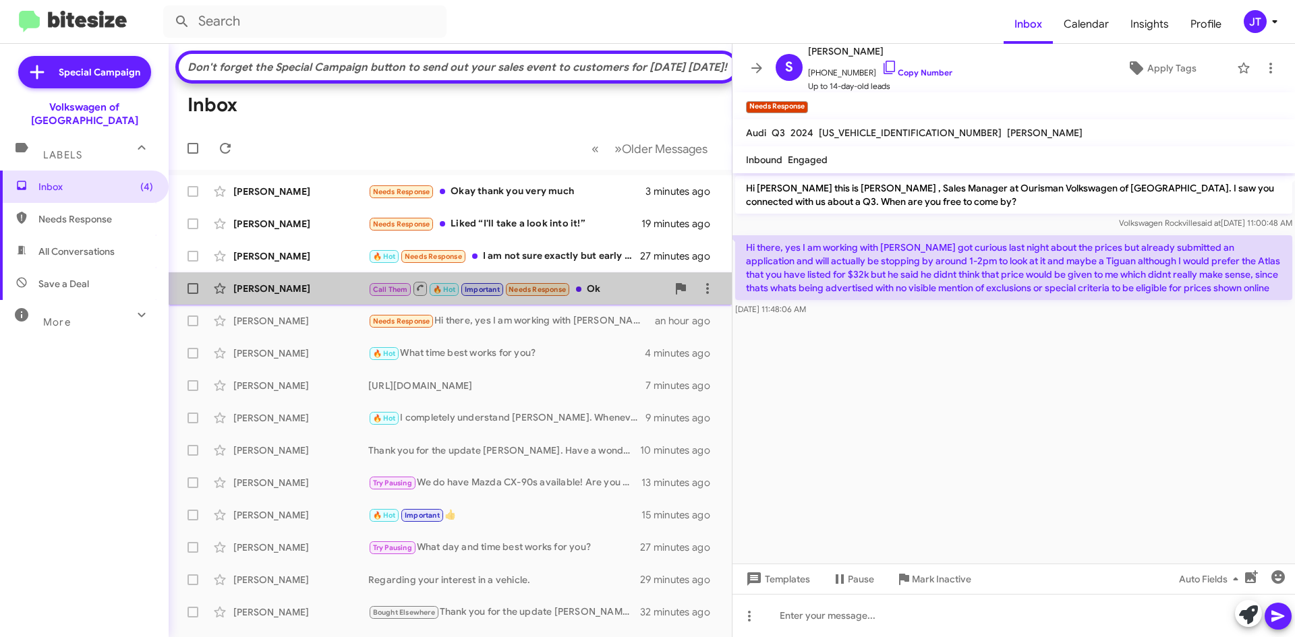
click at [601, 297] on div "Call Them 🔥 Hot Important Needs Response Ok" at bounding box center [517, 289] width 299 height 17
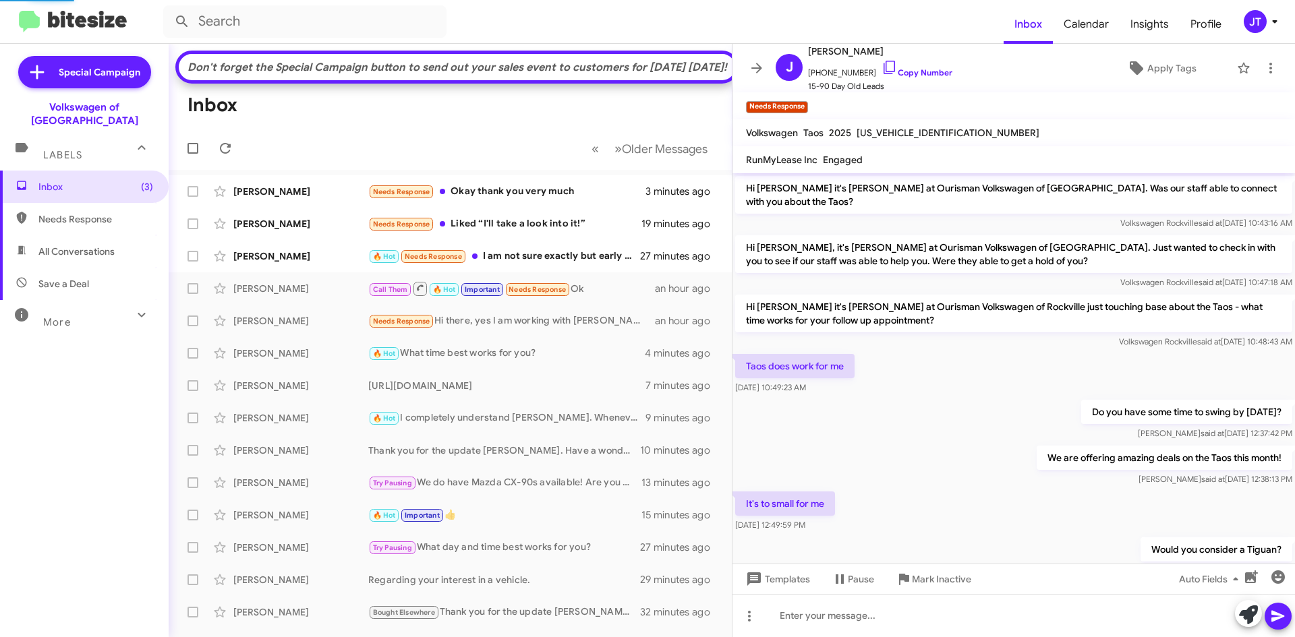
scroll to position [635, 0]
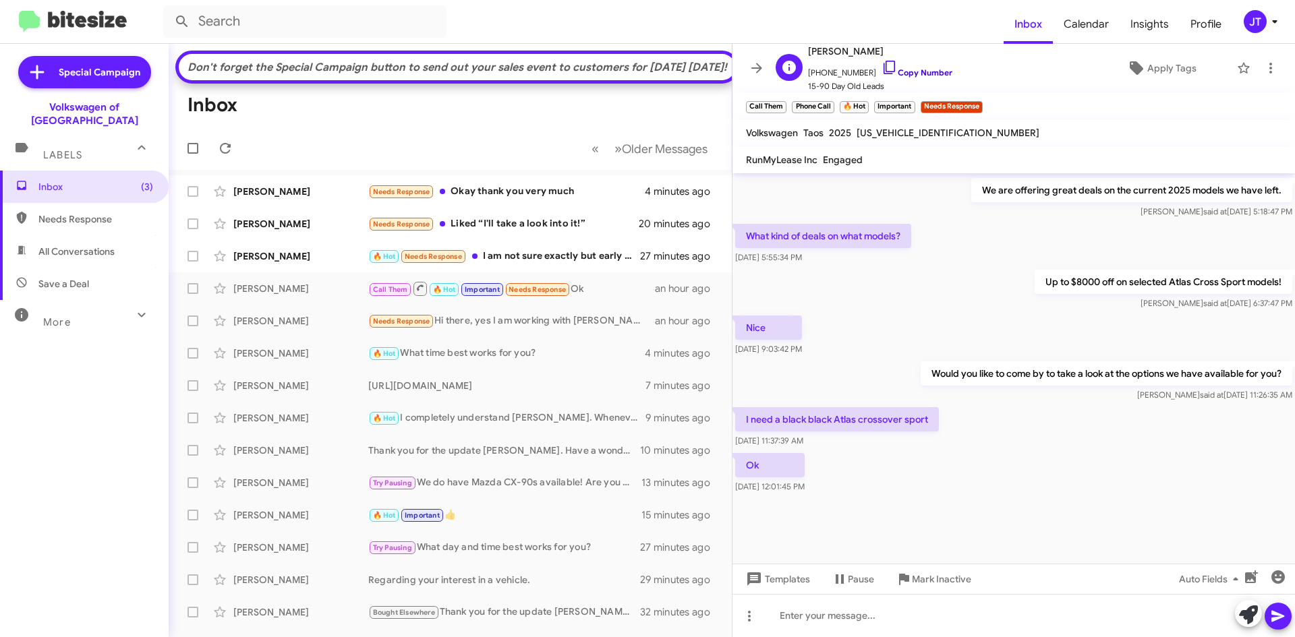
click at [907, 74] on link "Copy Number" at bounding box center [916, 72] width 71 height 10
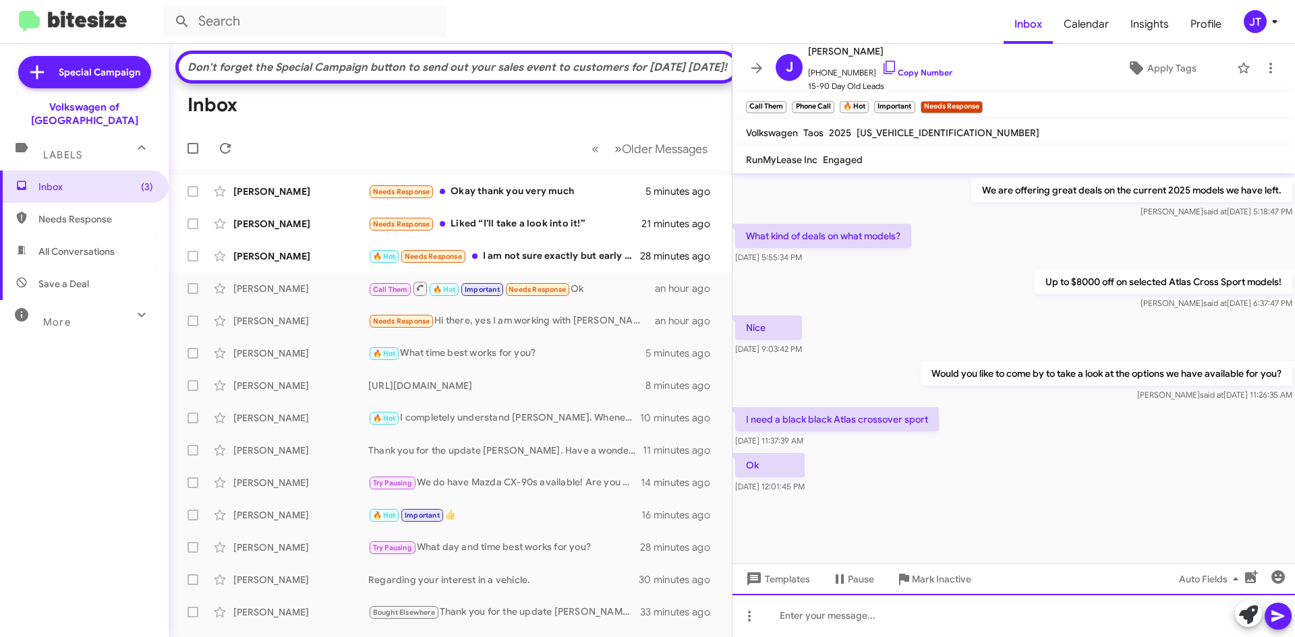
click at [839, 610] on div at bounding box center [1013, 615] width 562 height 43
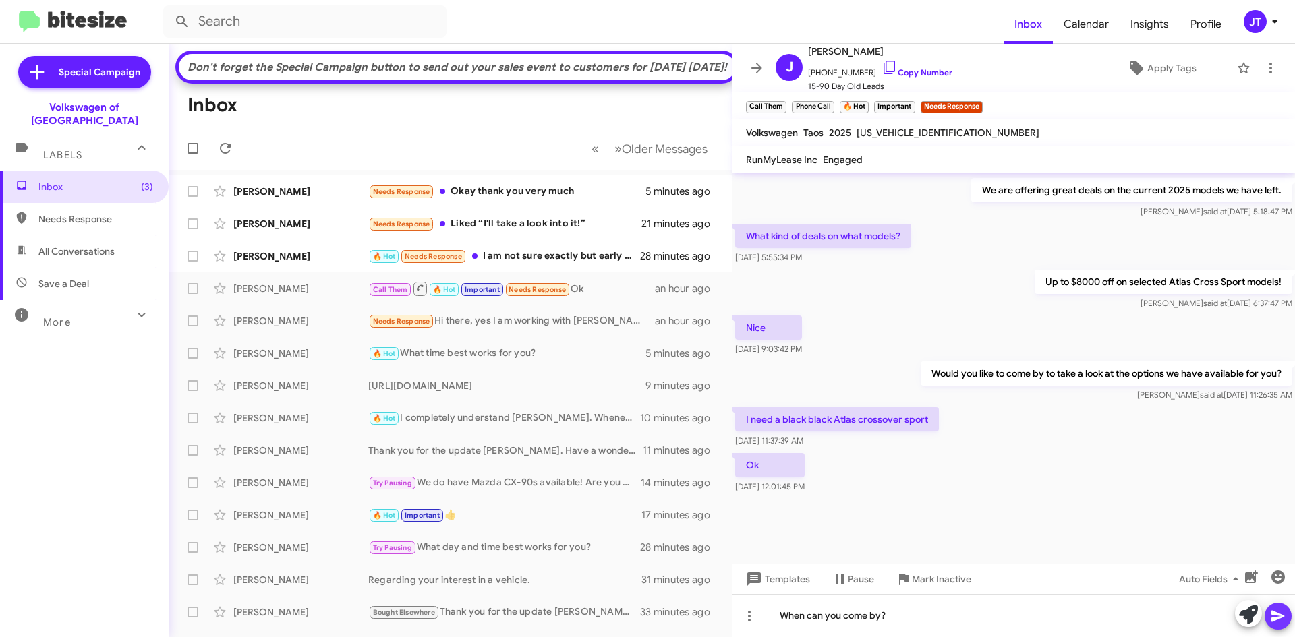
click at [1278, 618] on icon at bounding box center [1277, 616] width 13 height 11
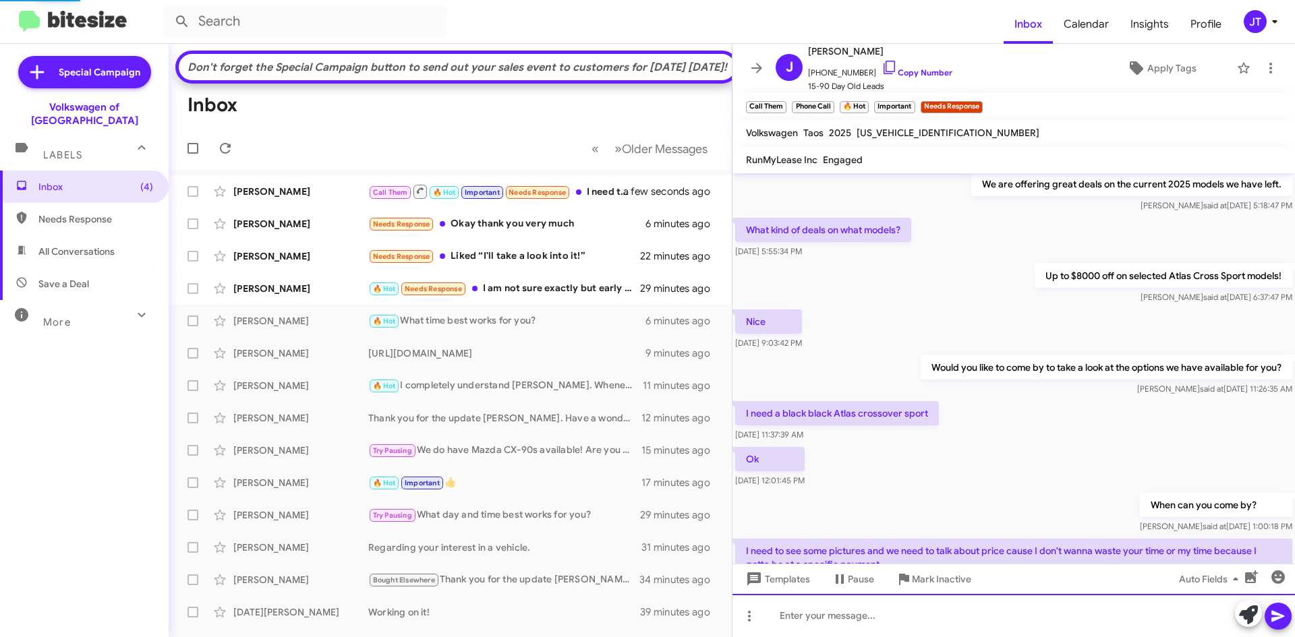
scroll to position [608, 0]
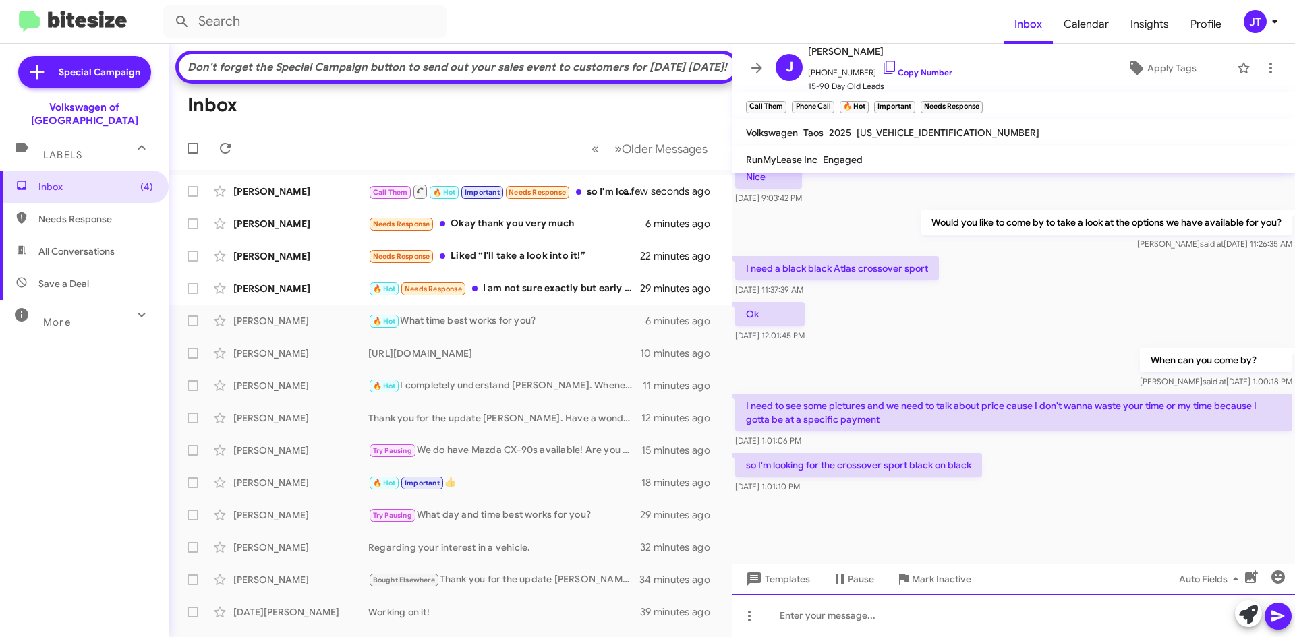
click at [831, 618] on div at bounding box center [1013, 615] width 562 height 43
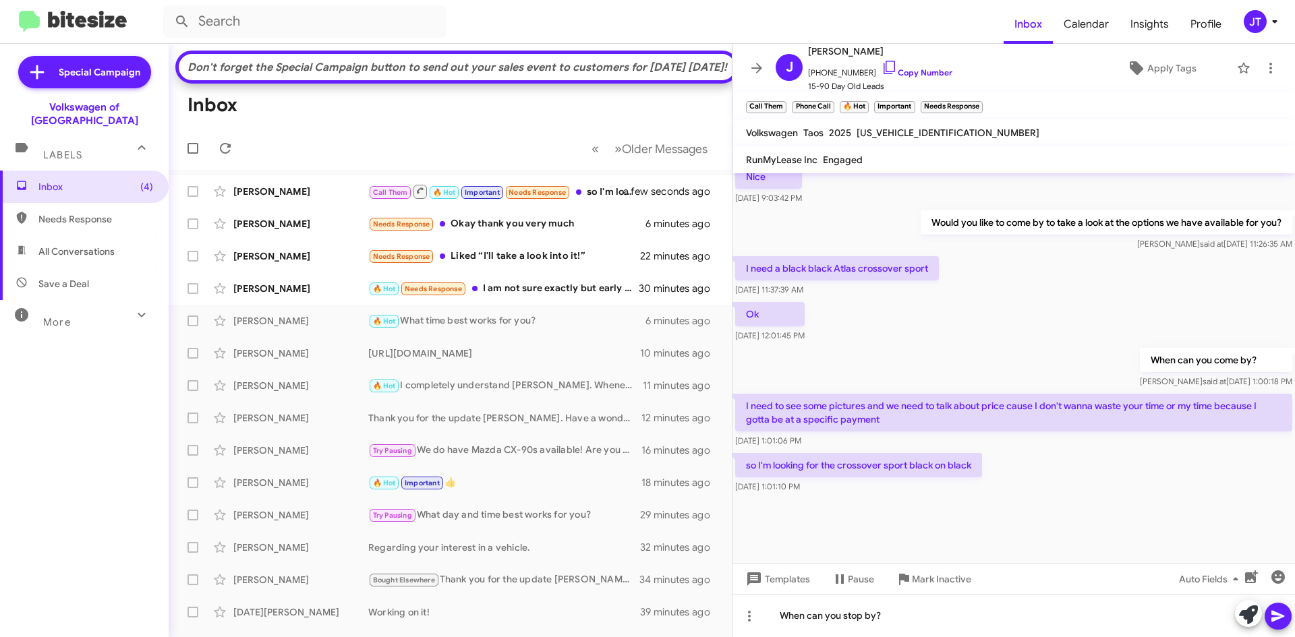
click at [1277, 617] on icon at bounding box center [1277, 616] width 13 height 11
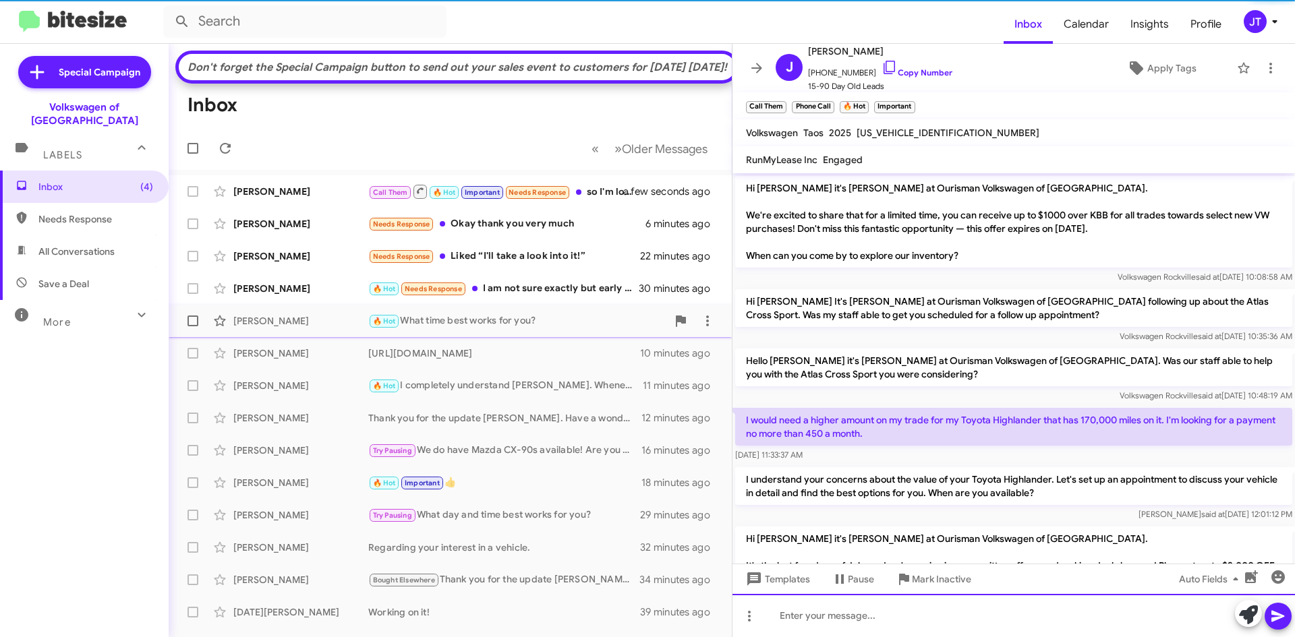
scroll to position [67, 0]
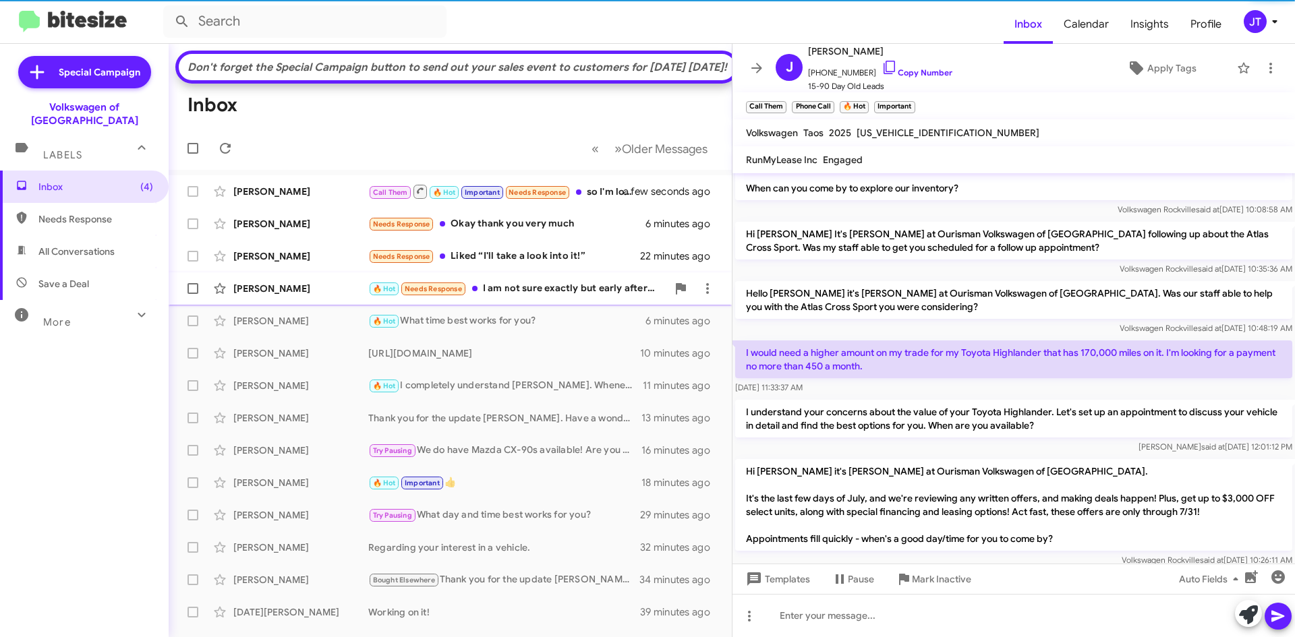
click at [533, 297] on div "🔥 Hot Needs Response I am not sure exactly but early afternoon is likely." at bounding box center [517, 289] width 299 height 16
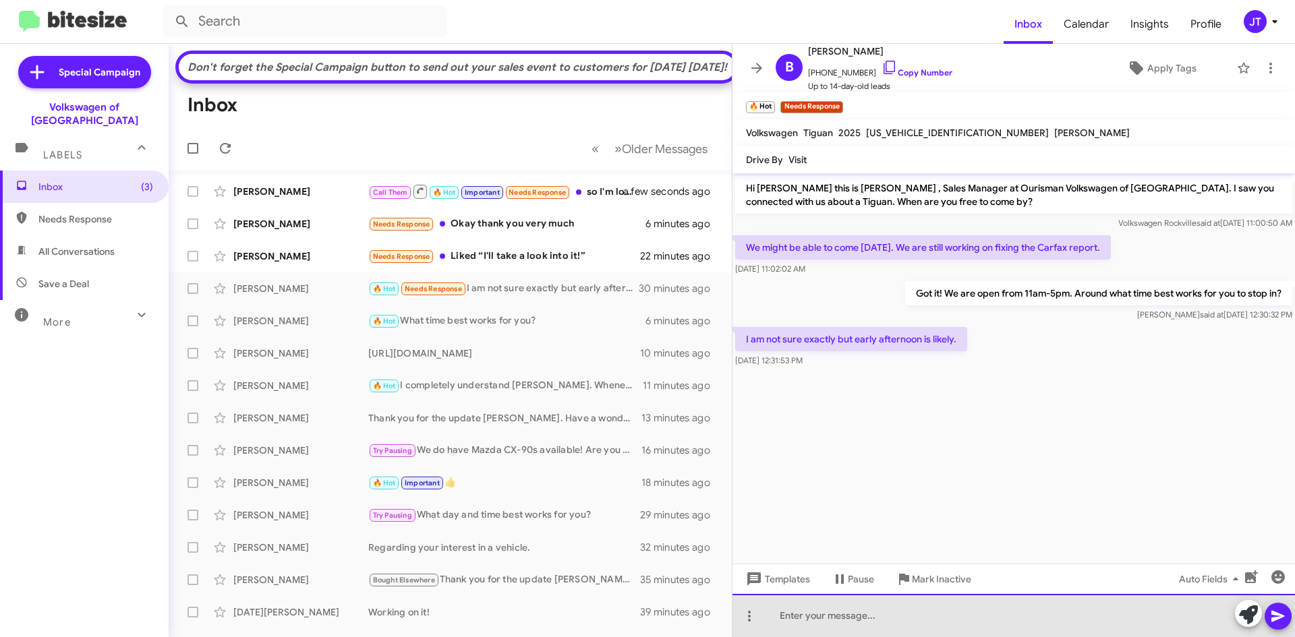
click at [823, 625] on div at bounding box center [1013, 615] width 562 height 43
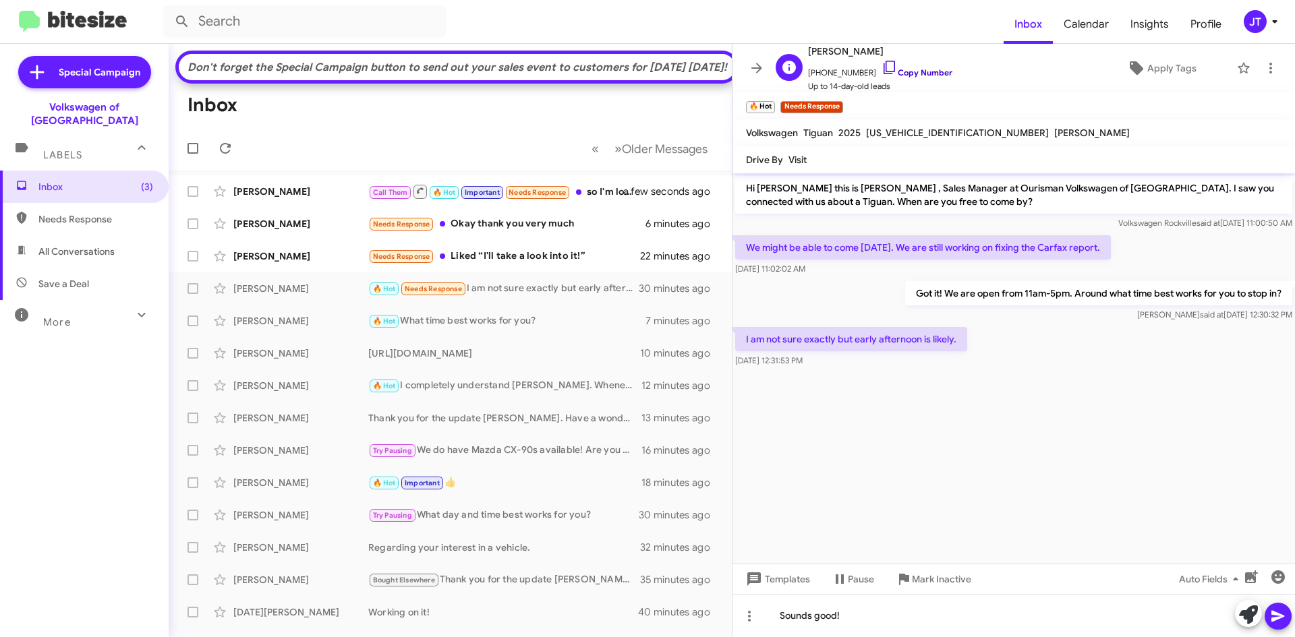
click at [912, 74] on link "Copy Number" at bounding box center [916, 72] width 71 height 10
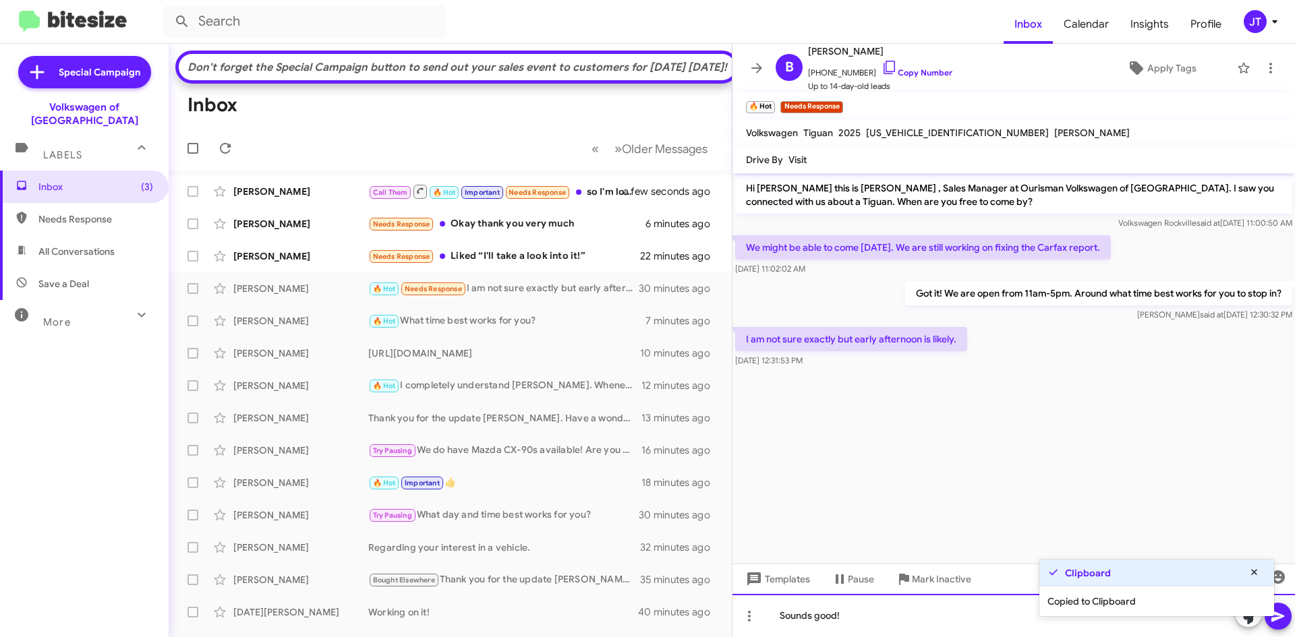
click at [893, 625] on div "Sounds good!" at bounding box center [1013, 615] width 562 height 43
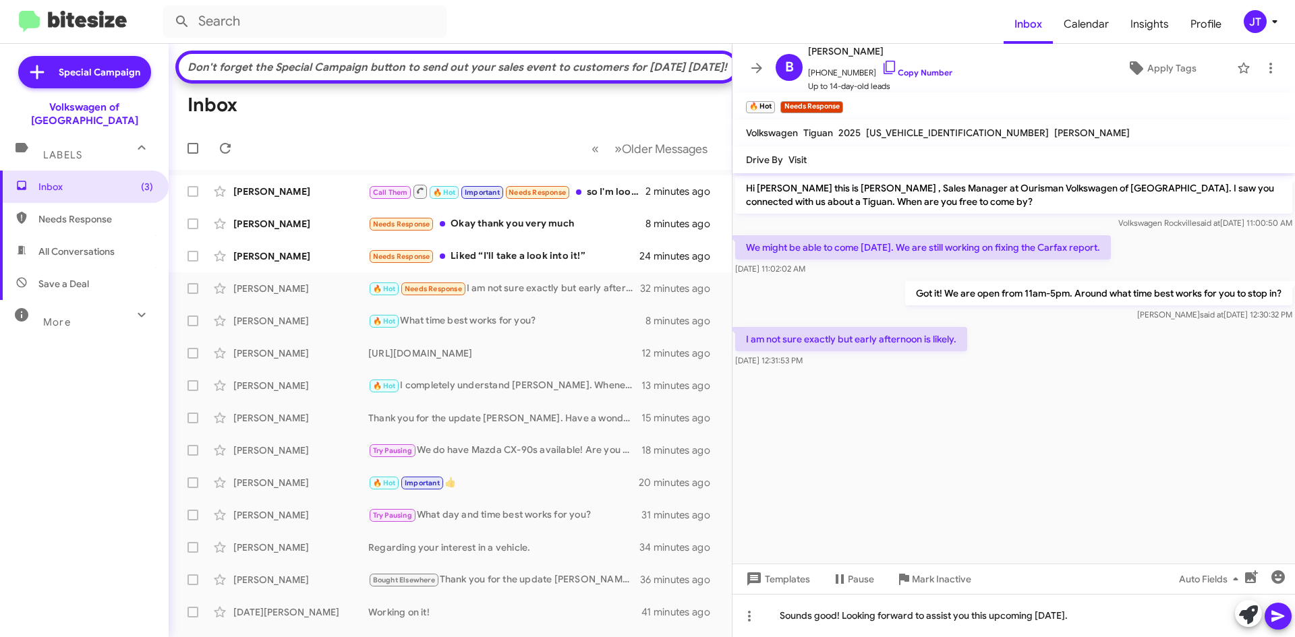
click at [1285, 617] on icon at bounding box center [1278, 616] width 16 height 16
click at [902, 67] on span "[PHONE_NUMBER] Copy Number" at bounding box center [880, 69] width 144 height 20
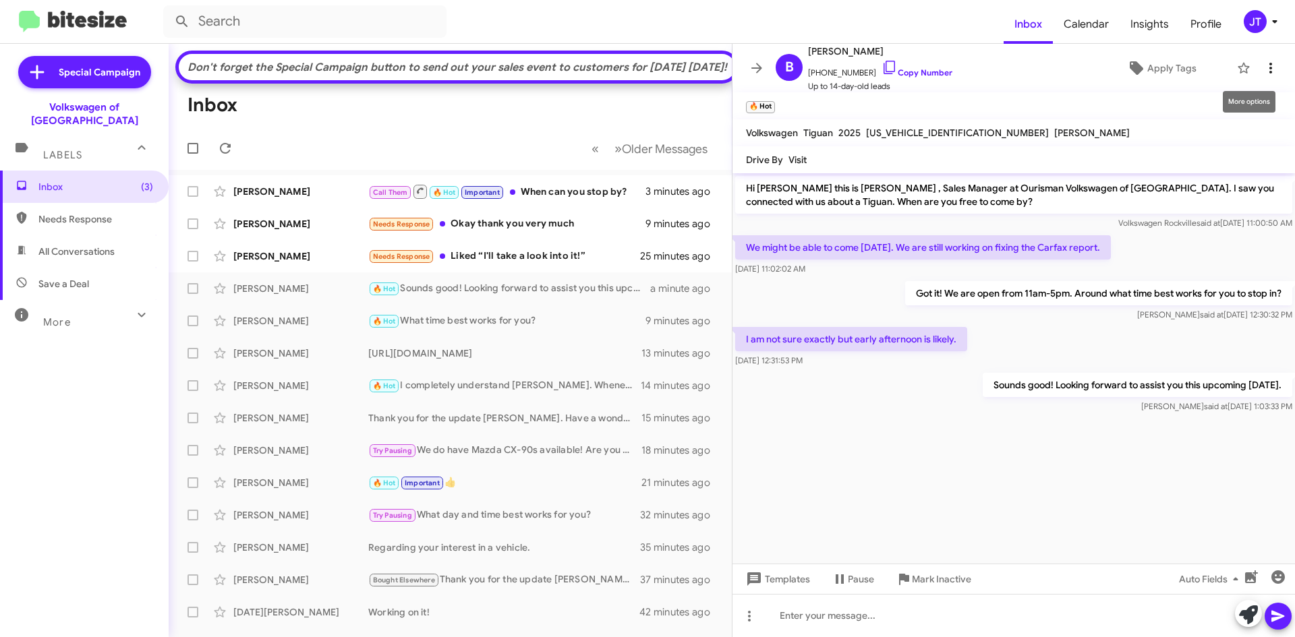
click at [1263, 74] on icon at bounding box center [1271, 68] width 16 height 16
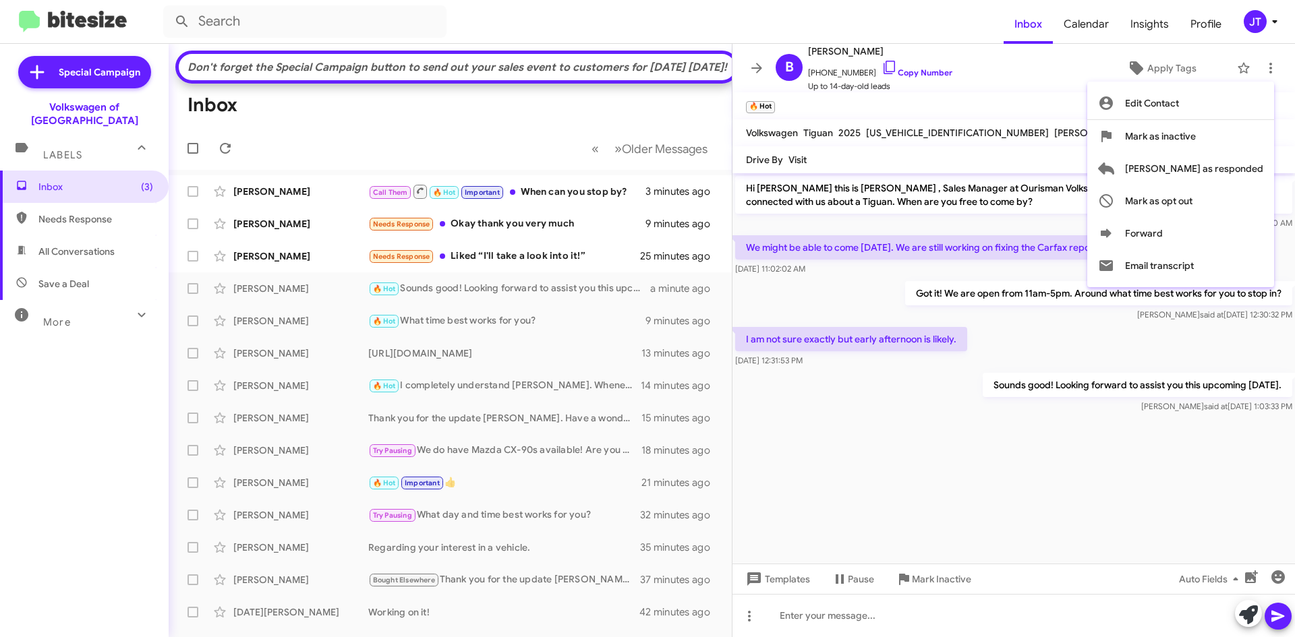
click at [1045, 72] on div at bounding box center [647, 318] width 1295 height 637
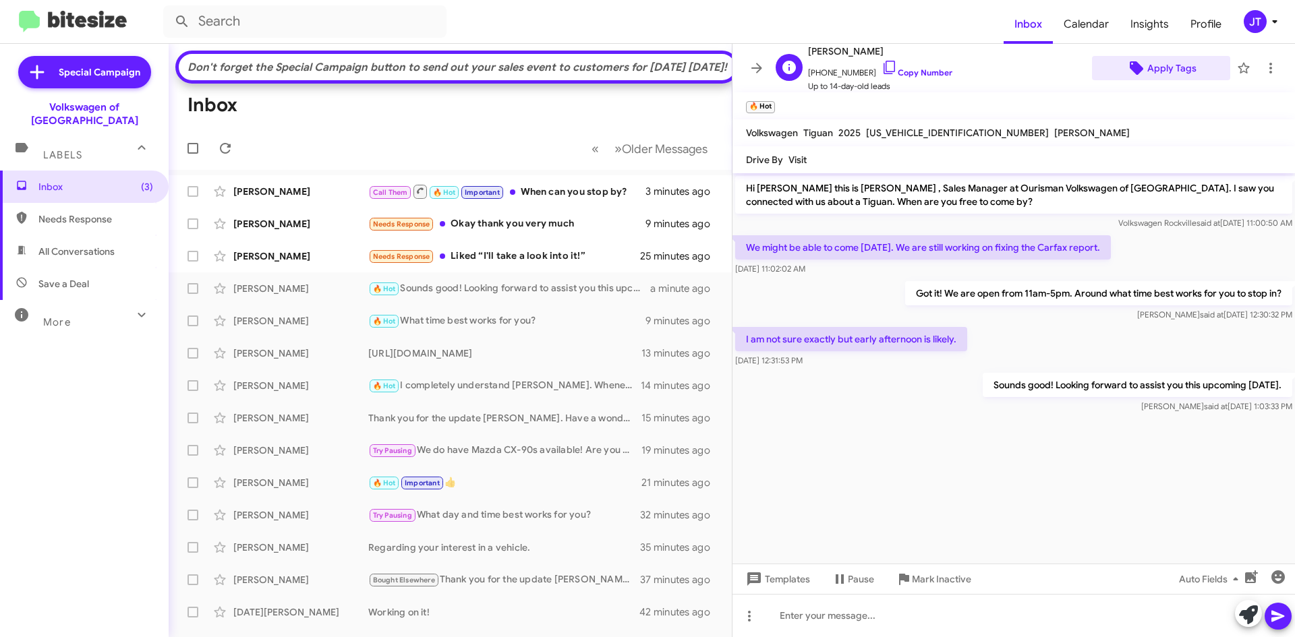
click at [1154, 62] on span "Apply Tags" at bounding box center [1171, 68] width 49 height 24
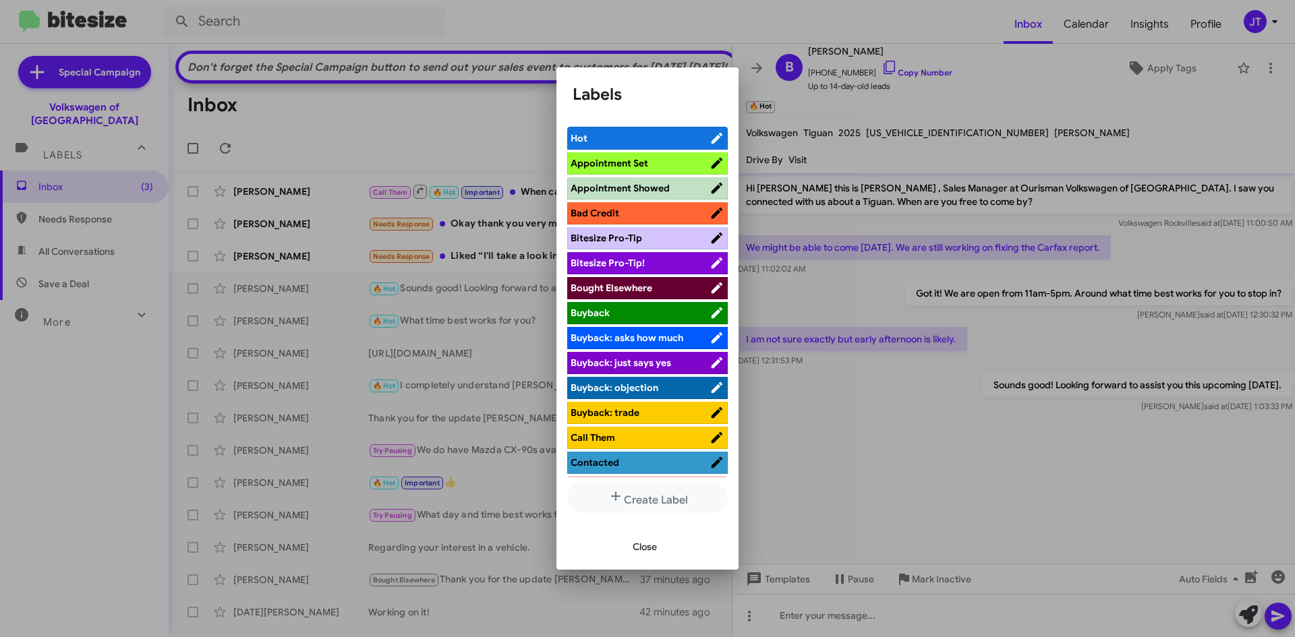
click at [627, 163] on span "Appointment Set" at bounding box center [610, 163] width 78 height 12
click at [647, 546] on span "Close" at bounding box center [645, 547] width 24 height 24
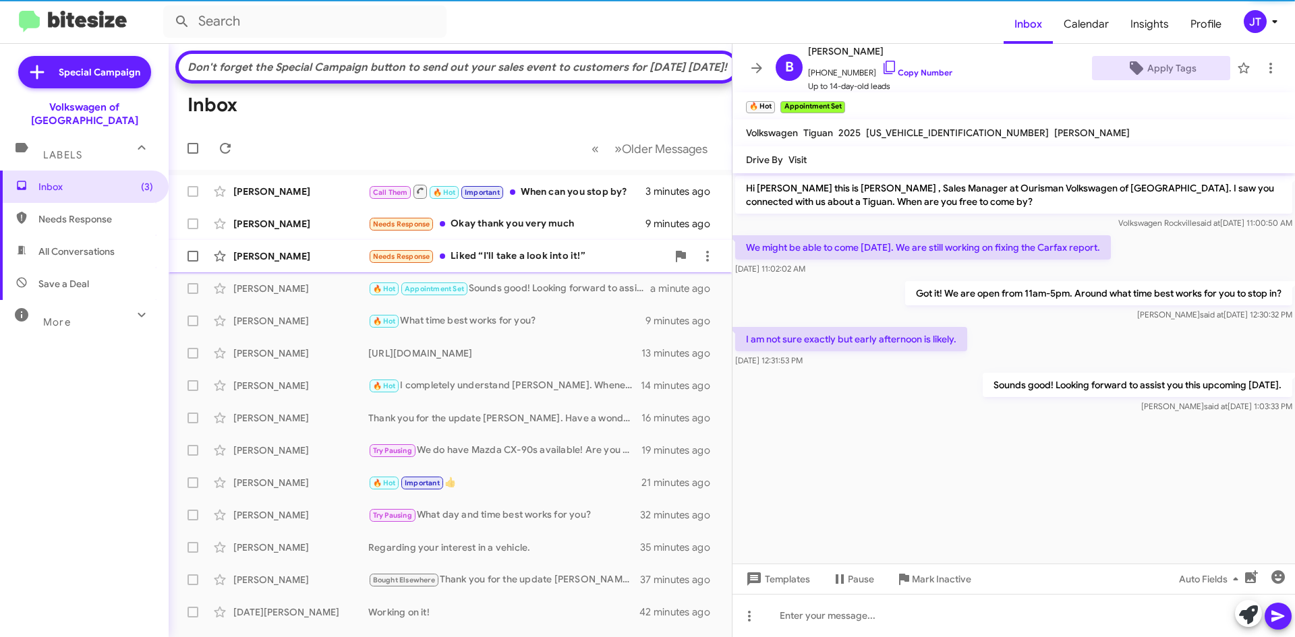
click at [533, 264] on div "Needs Response Liked “I'll take a look into it!”" at bounding box center [517, 257] width 299 height 16
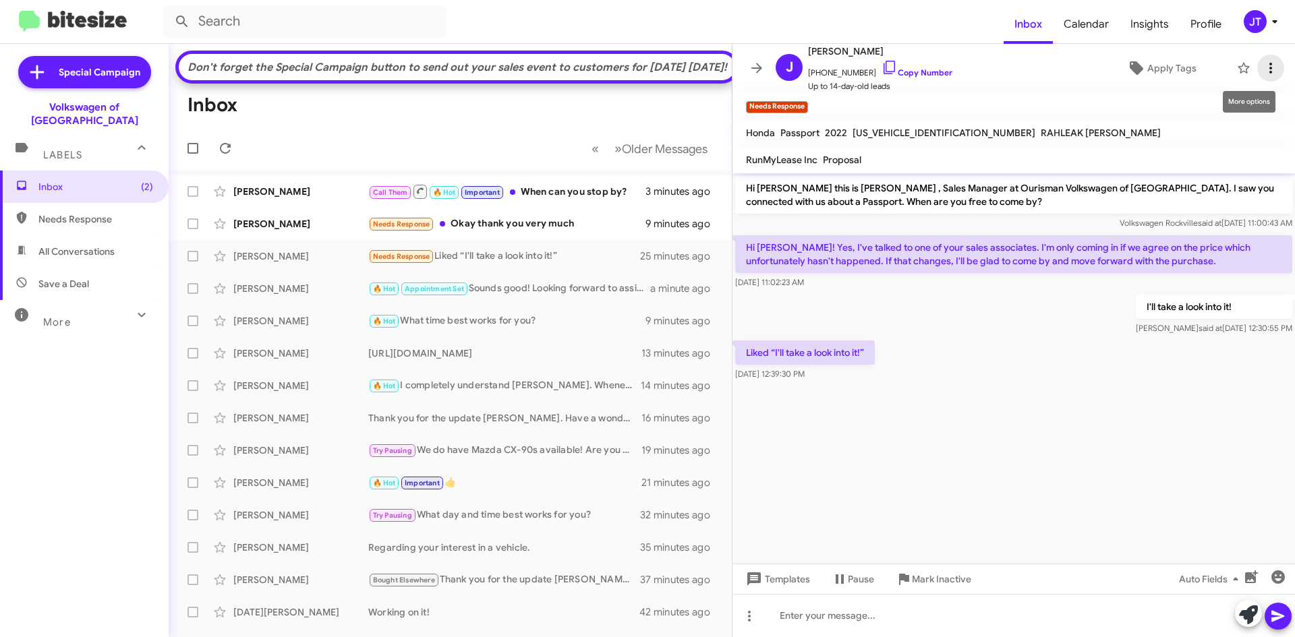
click at [1265, 64] on icon at bounding box center [1271, 68] width 16 height 16
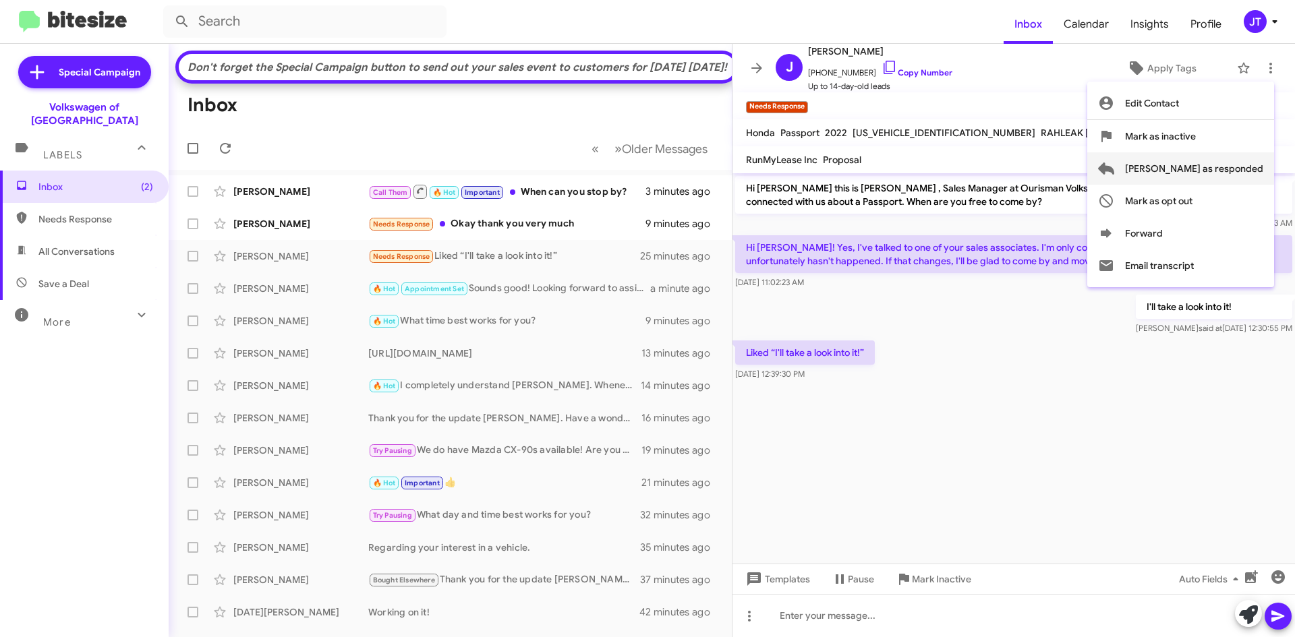
click at [1219, 170] on span "[PERSON_NAME] as responded" at bounding box center [1194, 168] width 138 height 32
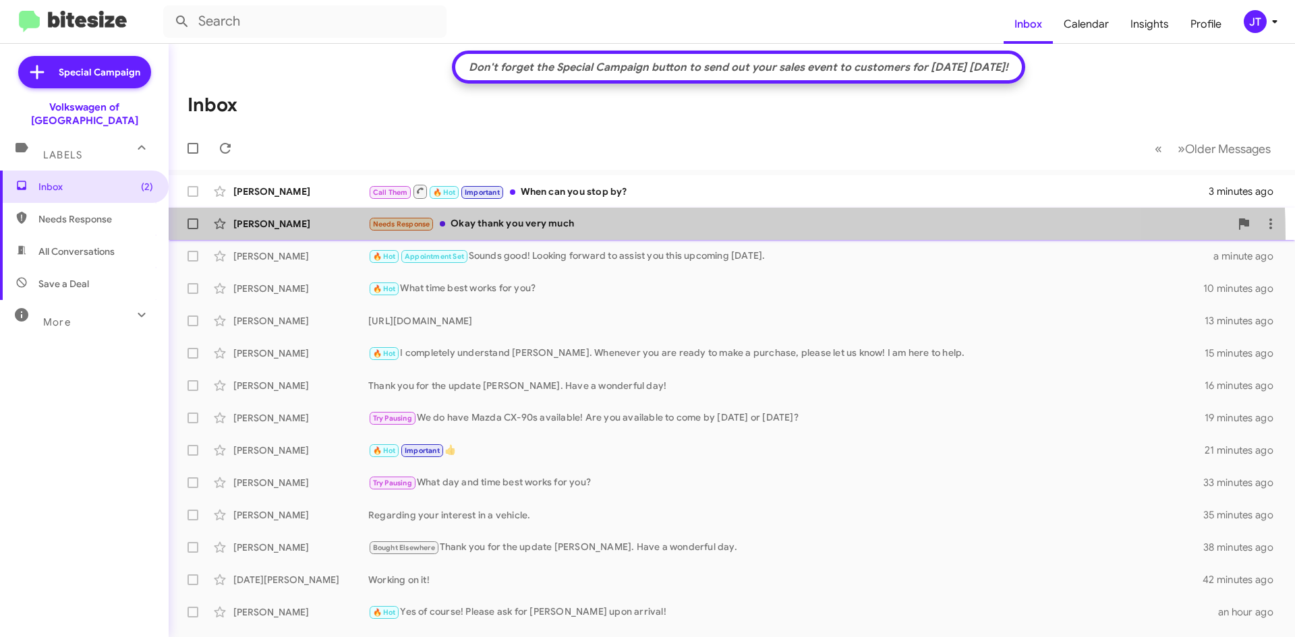
click at [613, 237] on div "[PERSON_NAME] Needs Response Okay thank you very much 9 minutes ago" at bounding box center [731, 223] width 1105 height 27
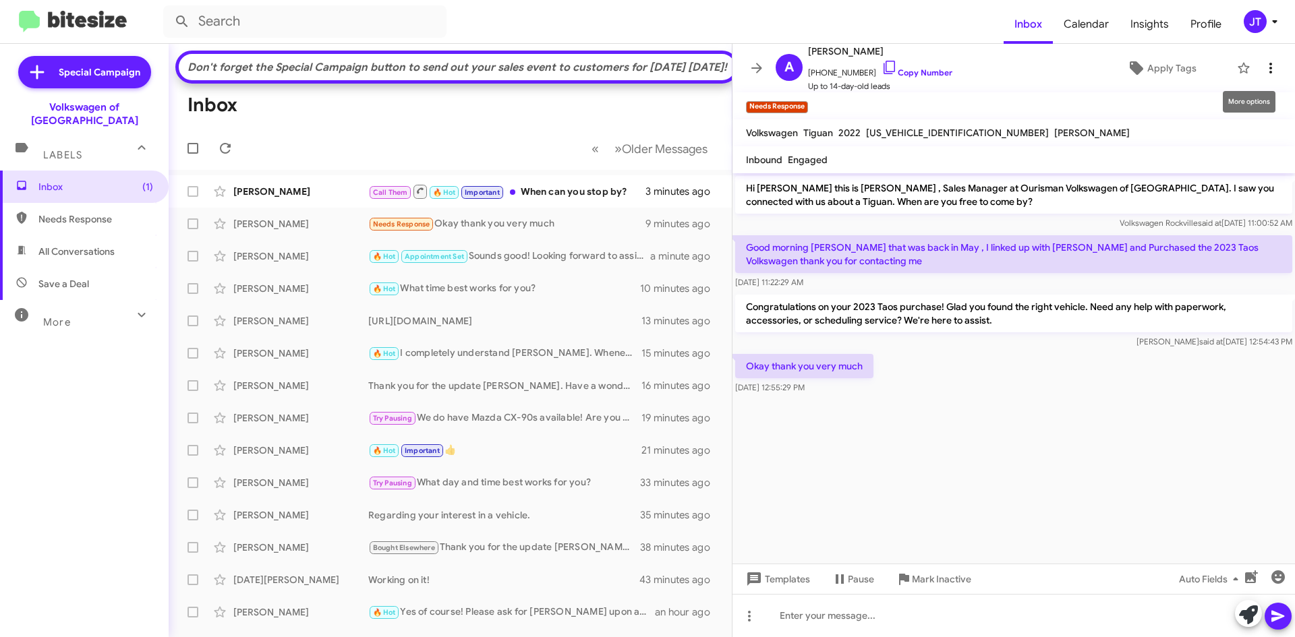
click at [1263, 73] on icon at bounding box center [1271, 68] width 16 height 16
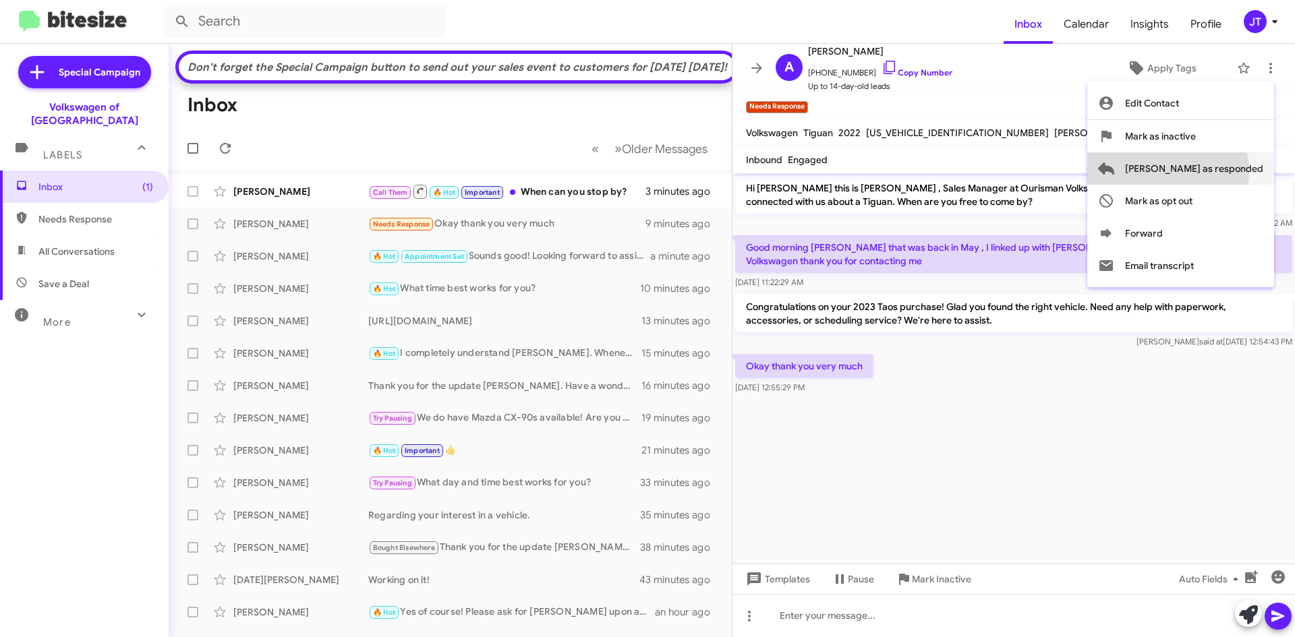
click at [1221, 171] on span "[PERSON_NAME] as responded" at bounding box center [1194, 168] width 138 height 32
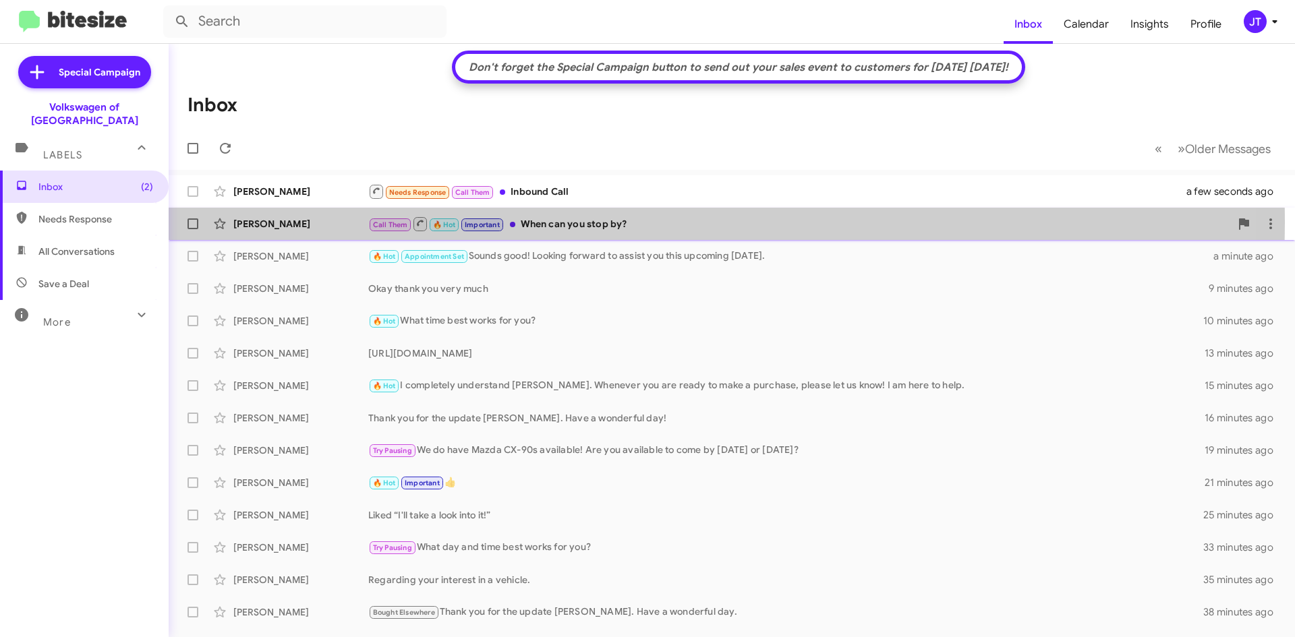
click at [585, 223] on div "Call Them 🔥 Hot Important When can you stop by?" at bounding box center [799, 224] width 862 height 17
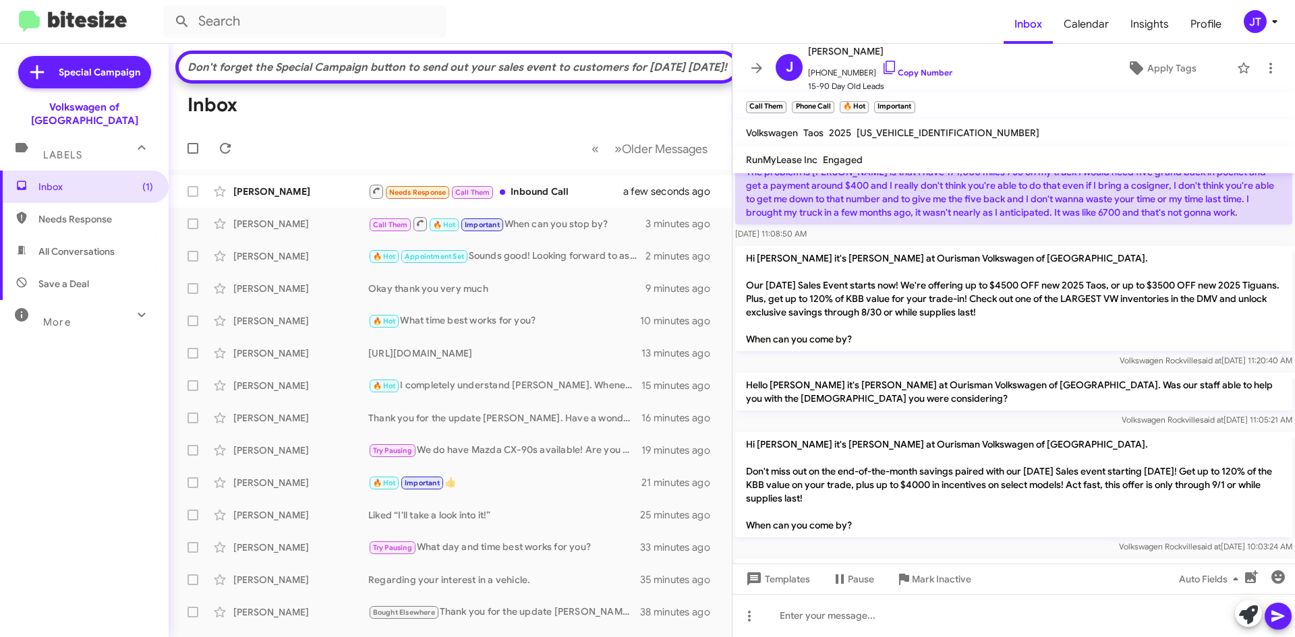
scroll to position [877, 0]
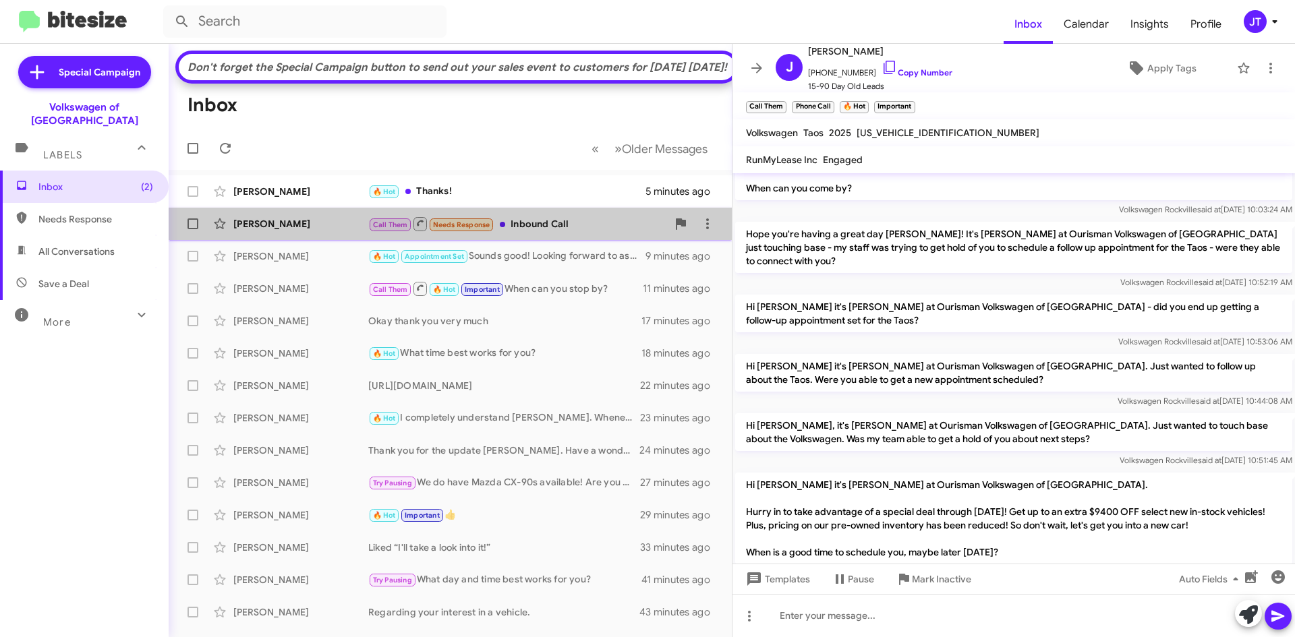
click at [614, 233] on div "Call Them Needs Response Inbound Call" at bounding box center [517, 224] width 299 height 17
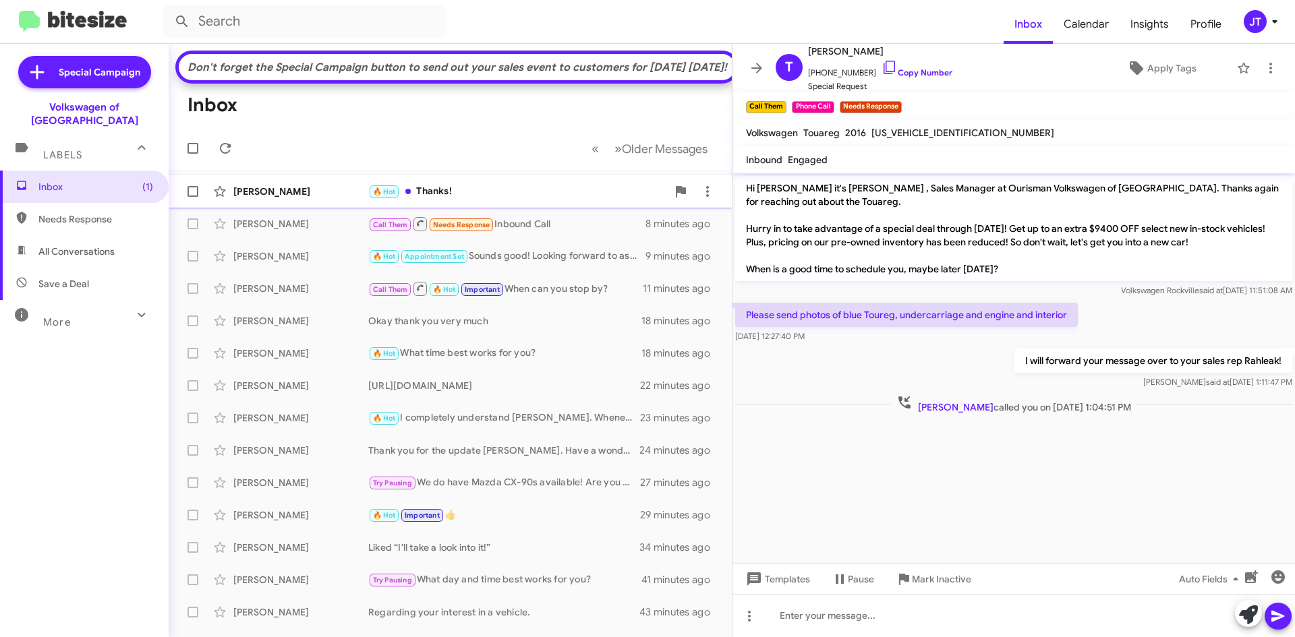
click at [506, 204] on div "[PERSON_NAME] 🔥 Hot Thanks! 5 minutes ago" at bounding box center [450, 191] width 542 height 27
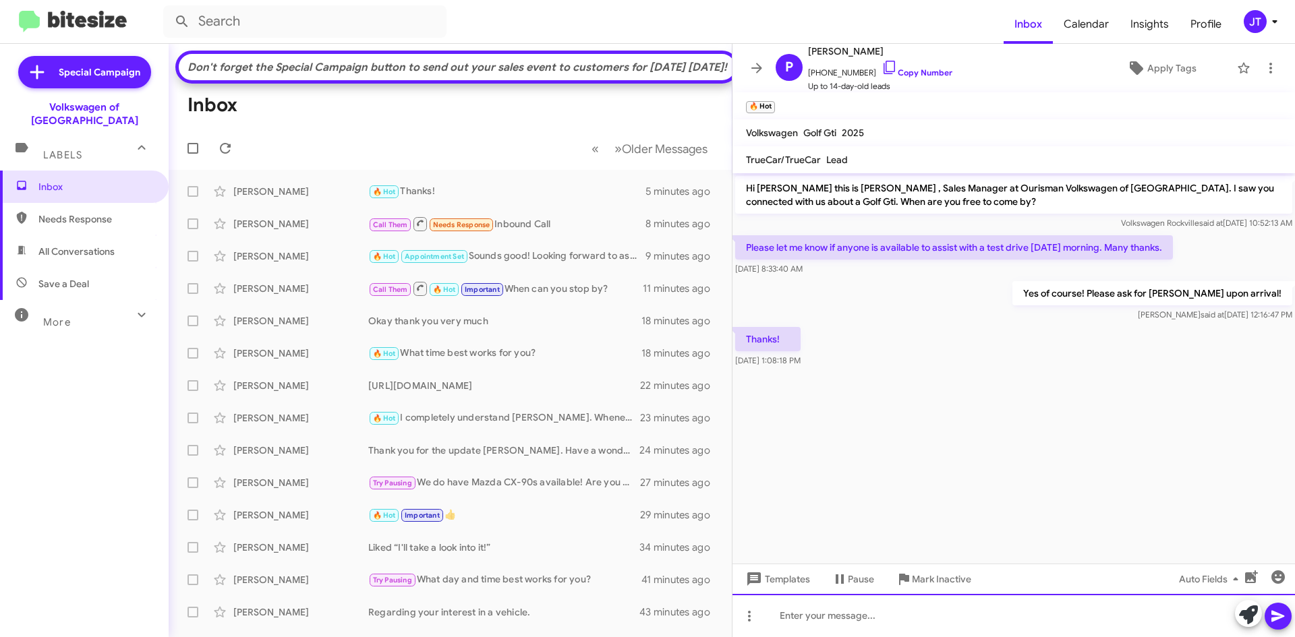
click at [837, 623] on div at bounding box center [1013, 615] width 562 height 43
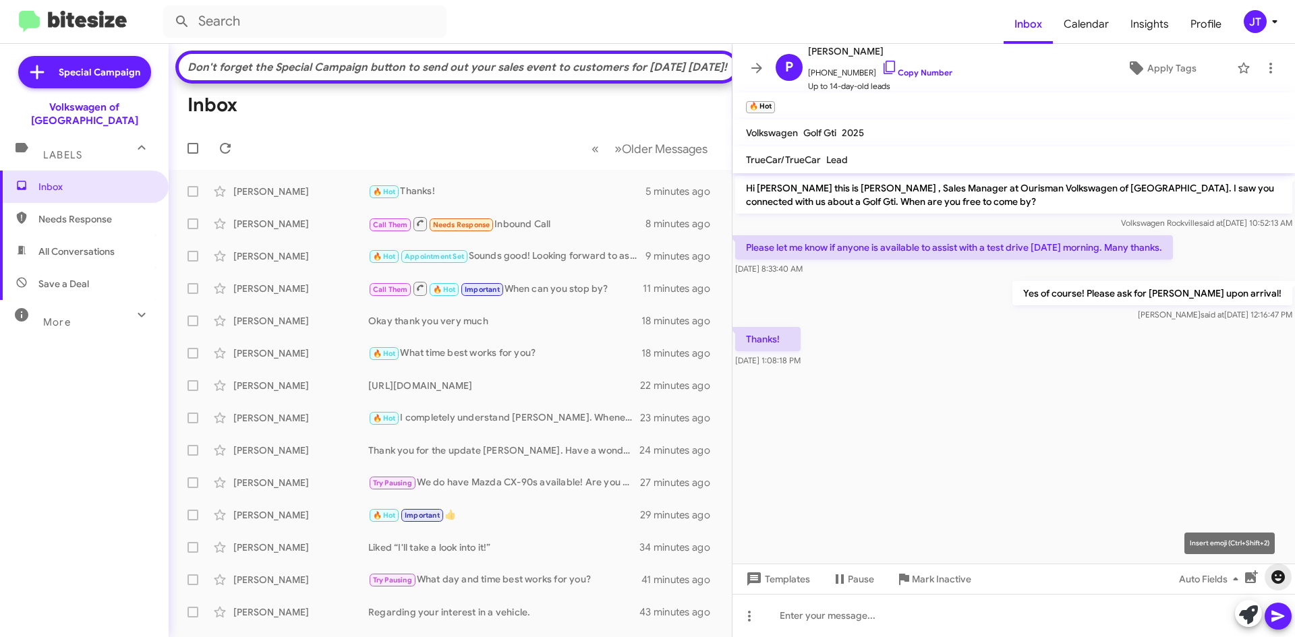
click at [1285, 575] on icon "button" at bounding box center [1278, 577] width 16 height 16
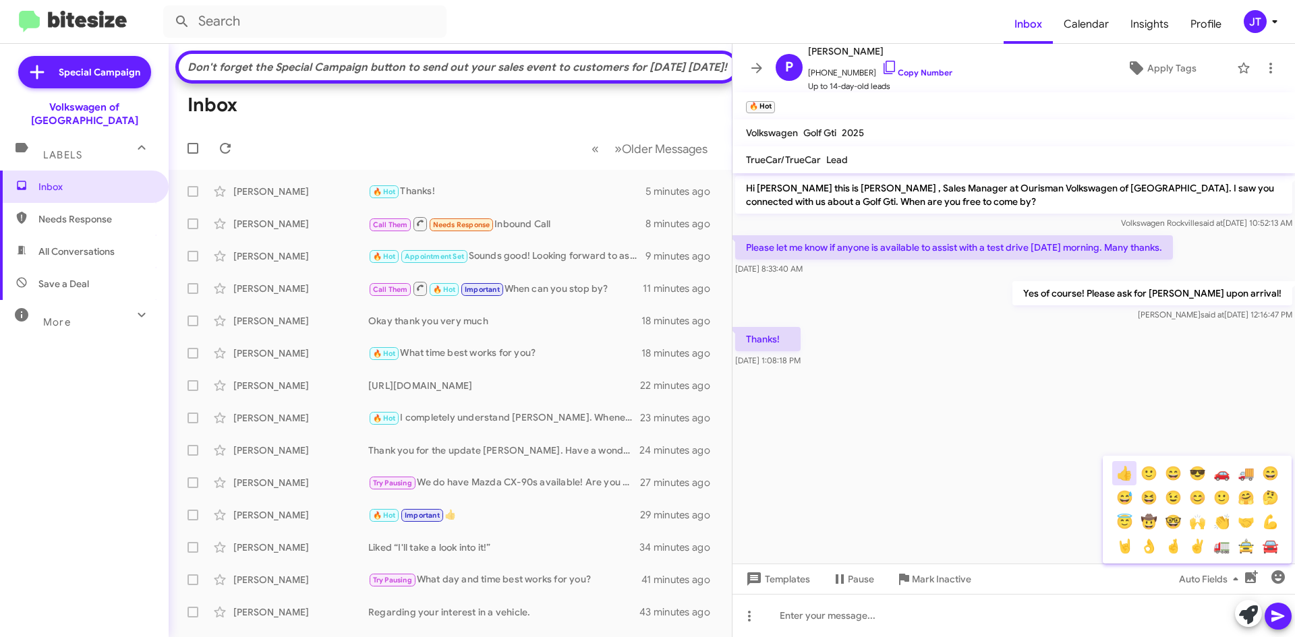
click at [1124, 473] on button "👍" at bounding box center [1124, 473] width 24 height 24
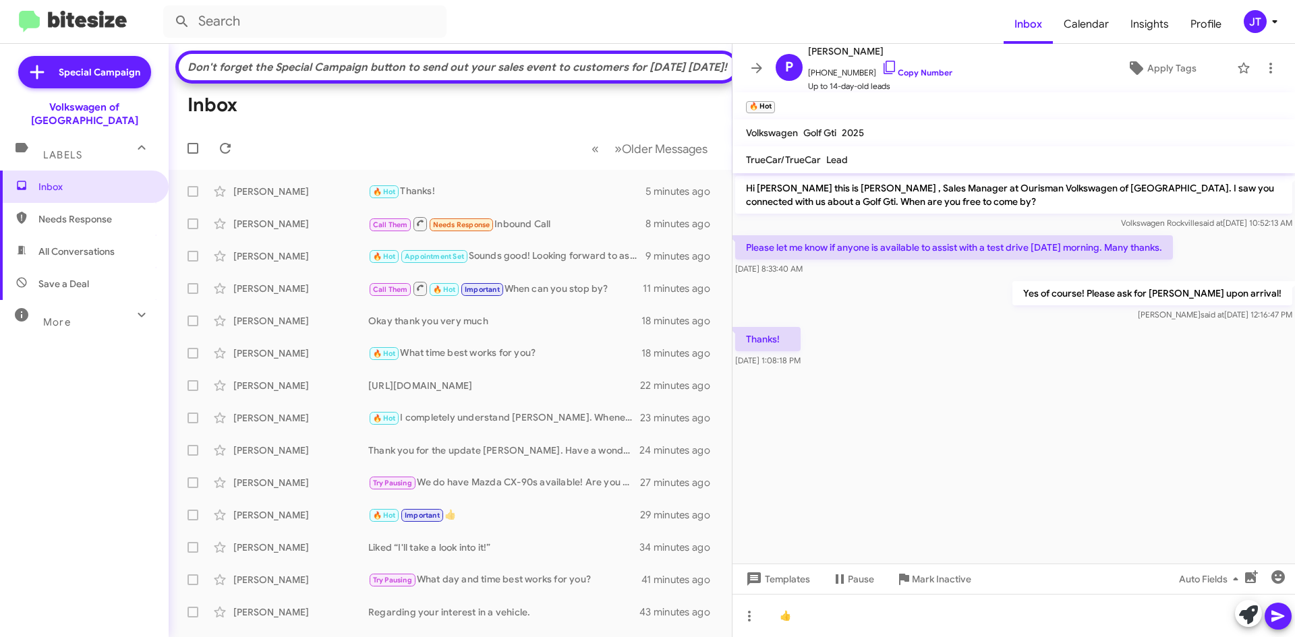
click at [1276, 620] on icon at bounding box center [1278, 616] width 16 height 16
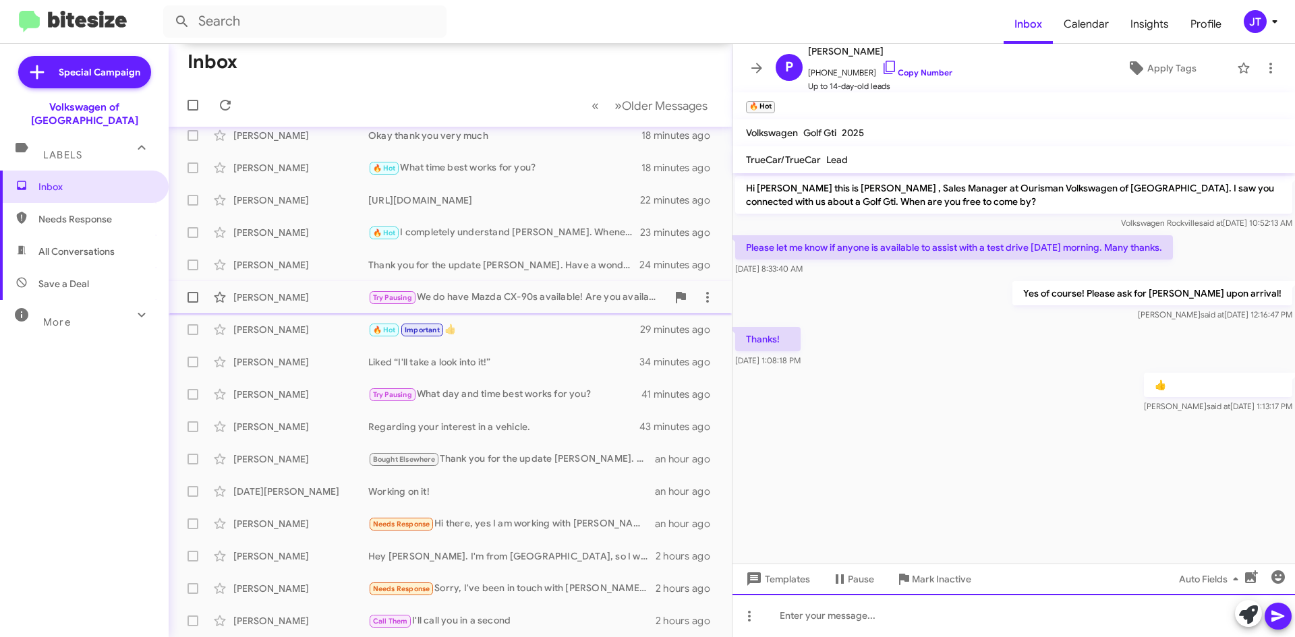
scroll to position [209, 0]
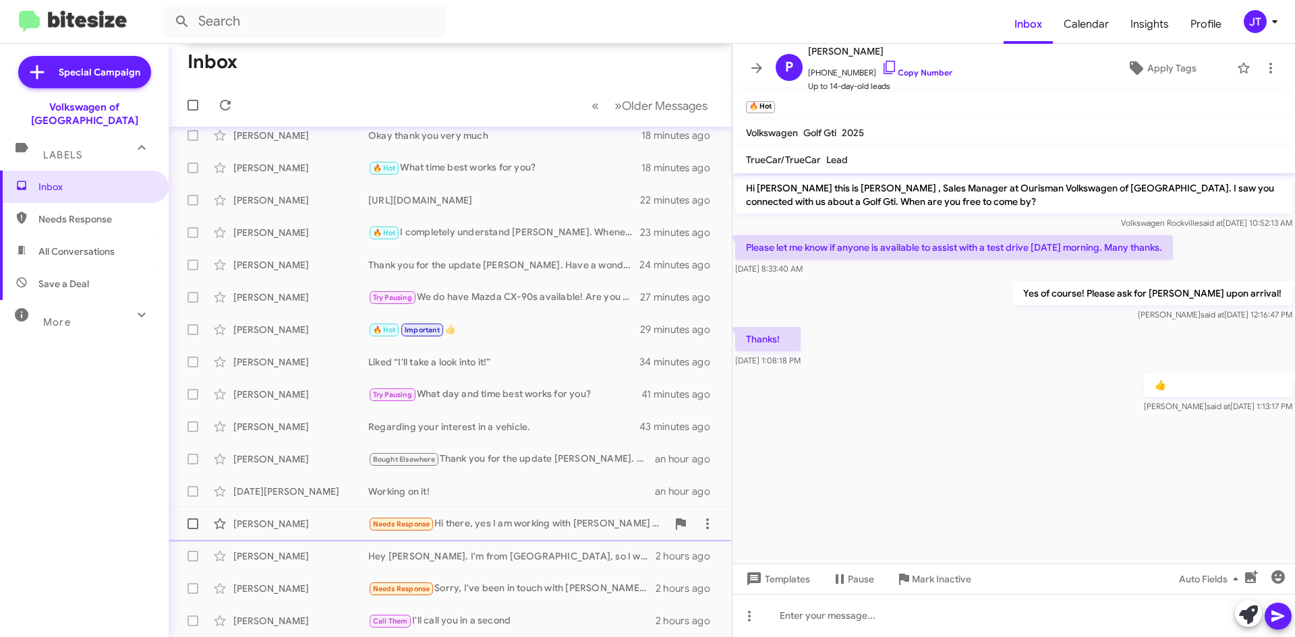
click at [515, 522] on div "Needs Response Hi there, yes I am working with [PERSON_NAME] got curious last n…" at bounding box center [517, 525] width 299 height 16
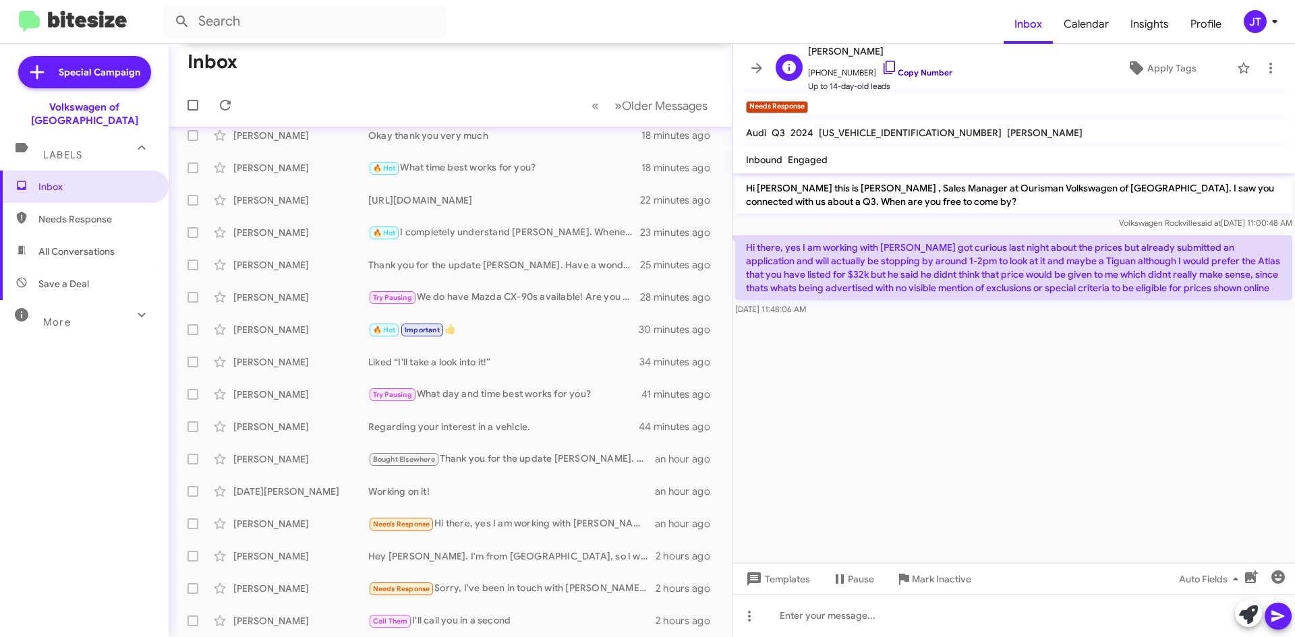
click at [919, 74] on link "Copy Number" at bounding box center [916, 72] width 71 height 10
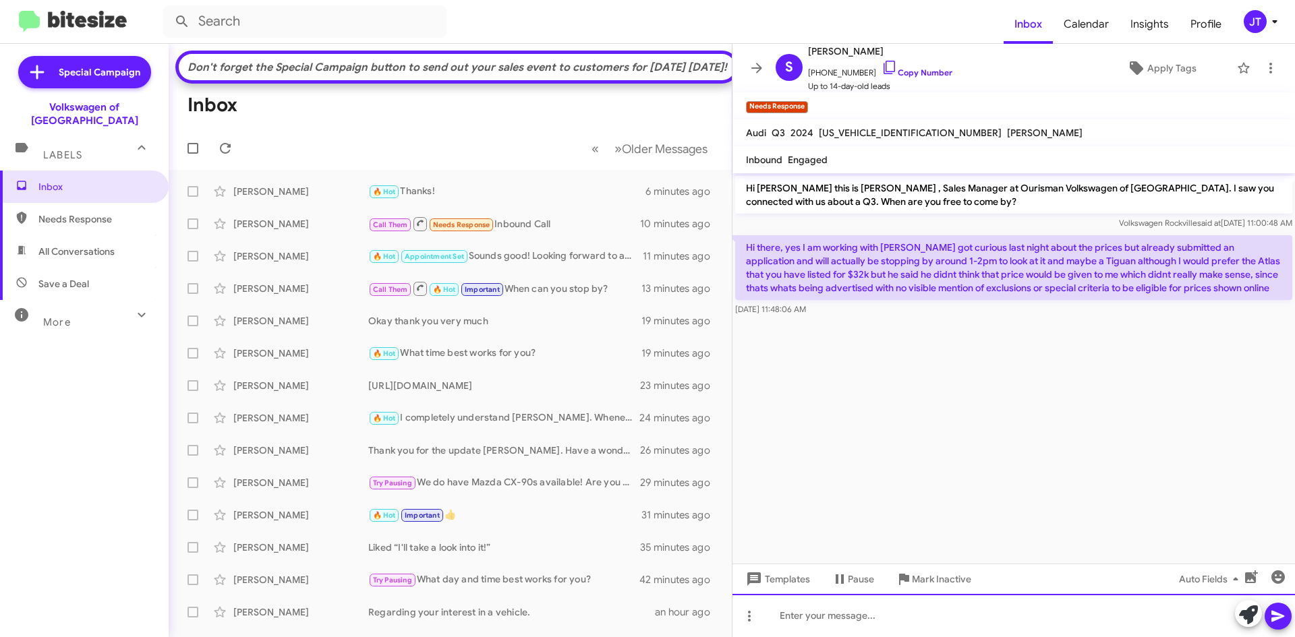
click at [839, 615] on div at bounding box center [1013, 615] width 562 height 43
click at [892, 622] on div "We look forward to assist you [PERSON_NAME]!" at bounding box center [1013, 615] width 562 height 43
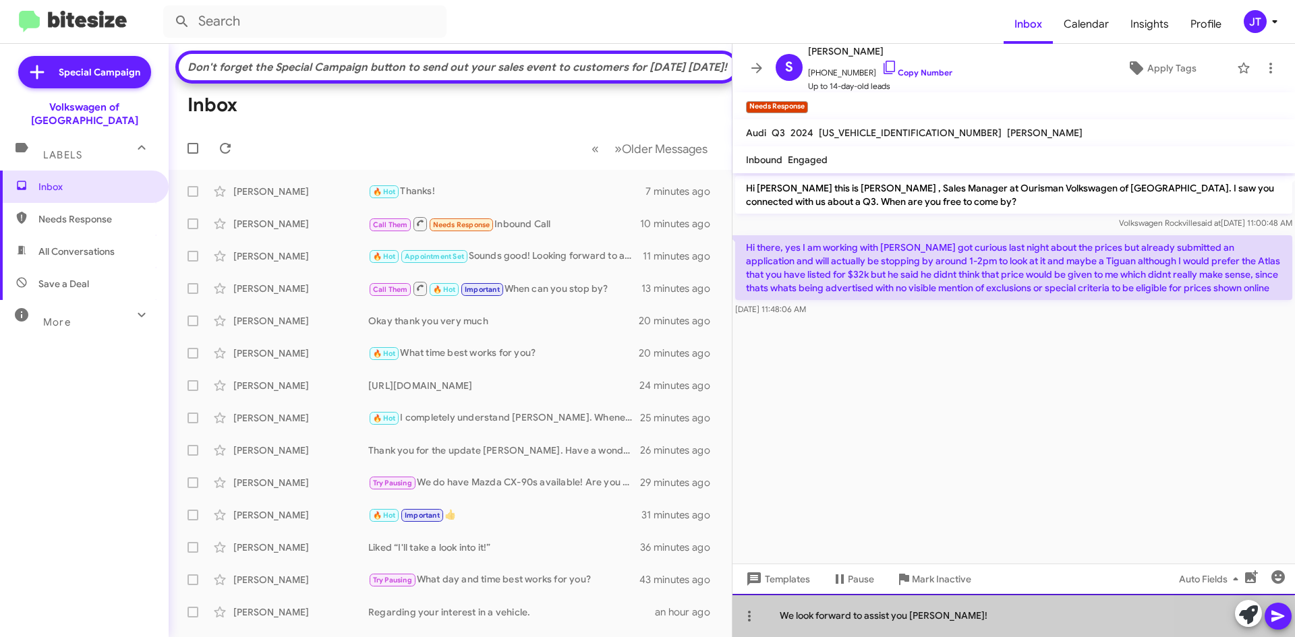
click at [892, 622] on div "We look forward to assist you [PERSON_NAME]!" at bounding box center [1013, 615] width 562 height 43
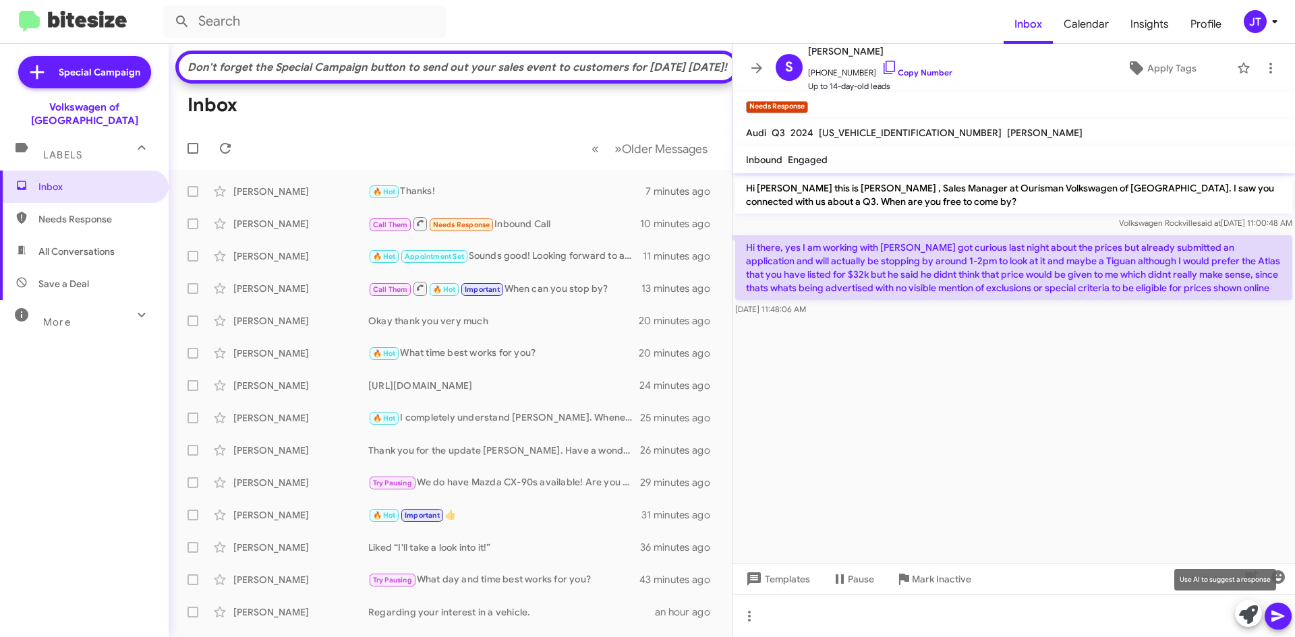
click at [1248, 615] on icon at bounding box center [1248, 615] width 19 height 19
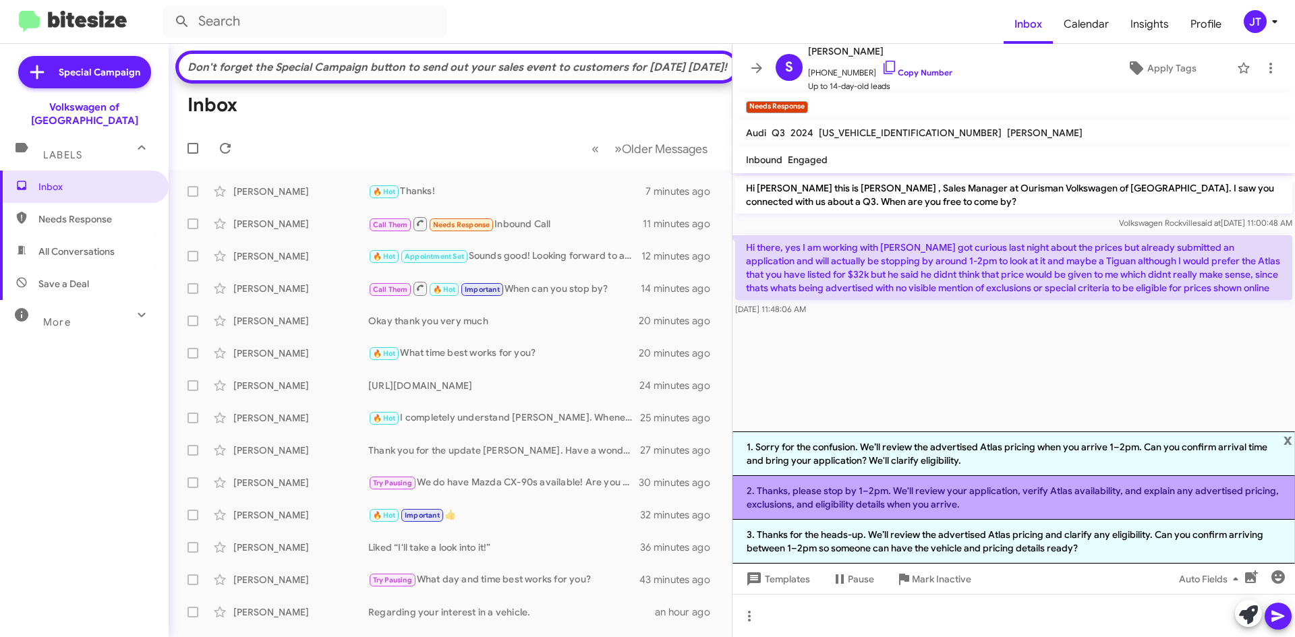
click at [995, 499] on li "2. Thanks, please stop by 1–2pm. We'll review your application, verify Atlas av…" at bounding box center [1013, 498] width 562 height 44
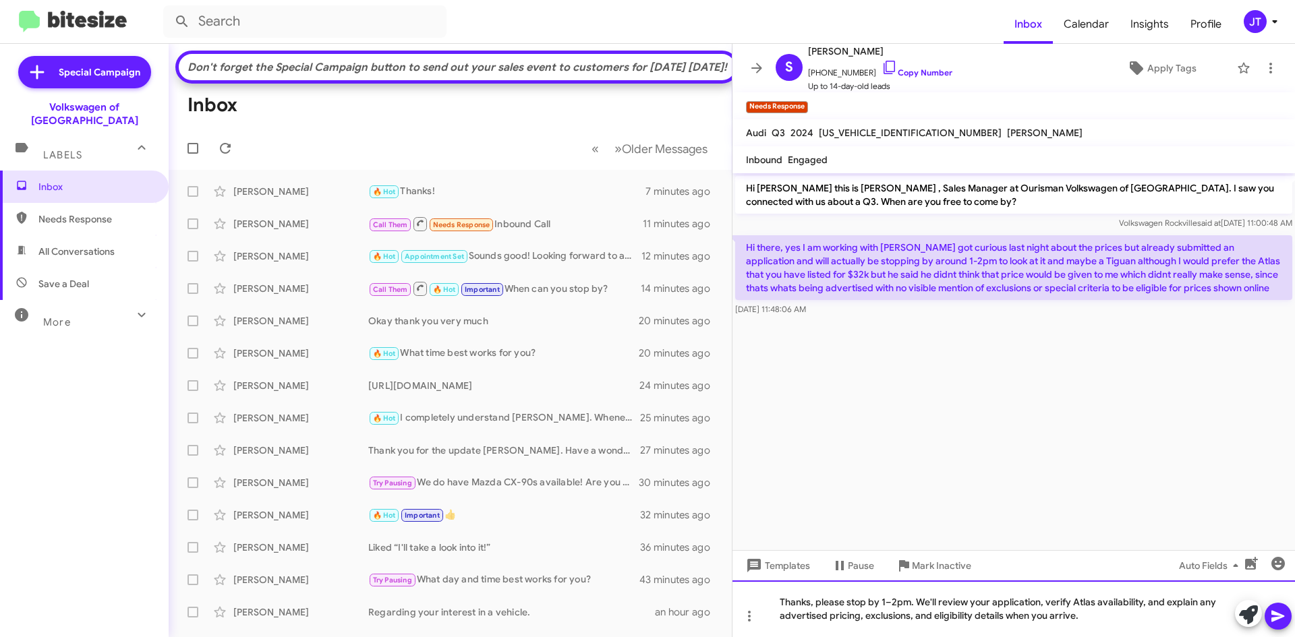
click at [1086, 619] on div "Thanks, please stop by 1–2pm. We'll review your application, verify Atlas avail…" at bounding box center [1013, 609] width 562 height 57
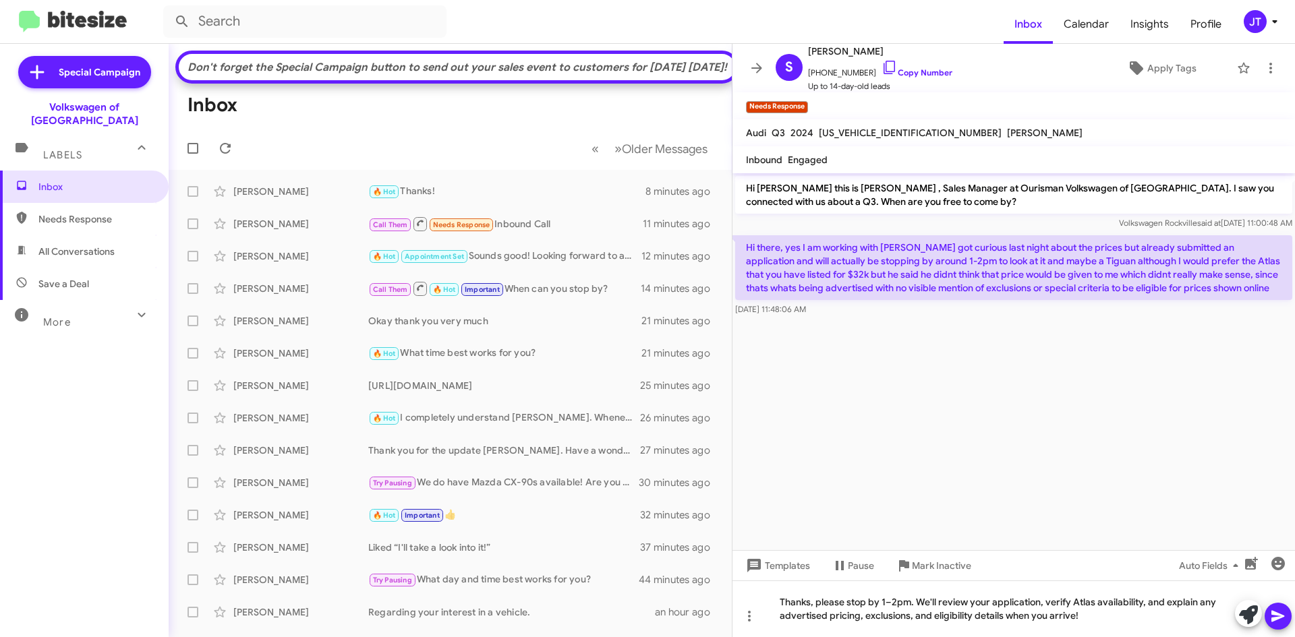
click at [1275, 612] on icon at bounding box center [1277, 616] width 13 height 11
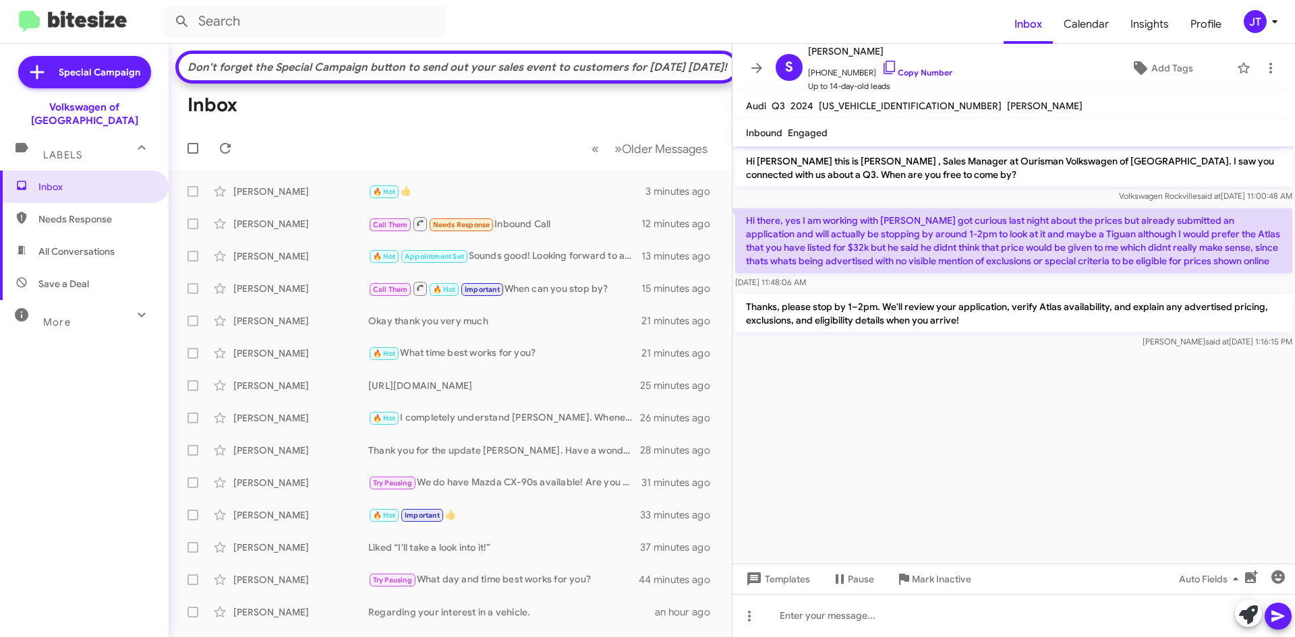
drag, startPoint x: 1244, startPoint y: 264, endPoint x: 744, endPoint y: 222, distance: 502.2
click at [744, 222] on p "Hi there, yes I am working with [PERSON_NAME] got curious last night about the …" at bounding box center [1013, 240] width 557 height 65
copy p "Hi there, yes I am working with [PERSON_NAME] got curious last night about the …"
